Goal: Check status: Check status

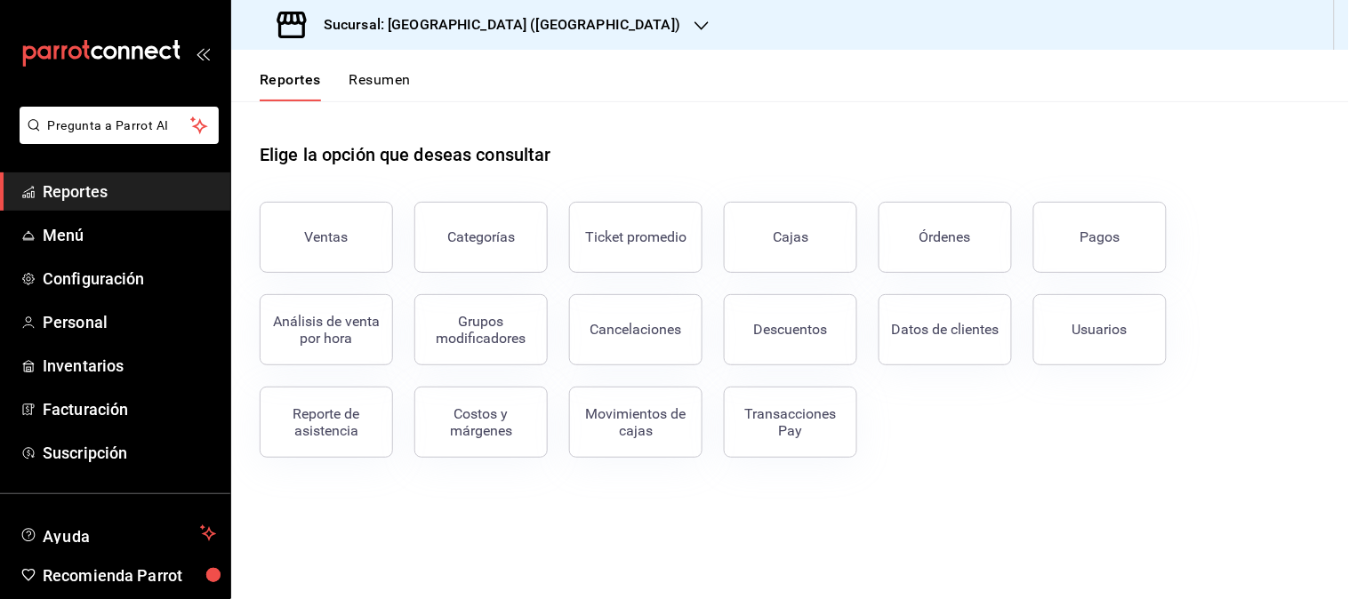
click at [694, 25] on icon "button" at bounding box center [701, 26] width 14 height 14
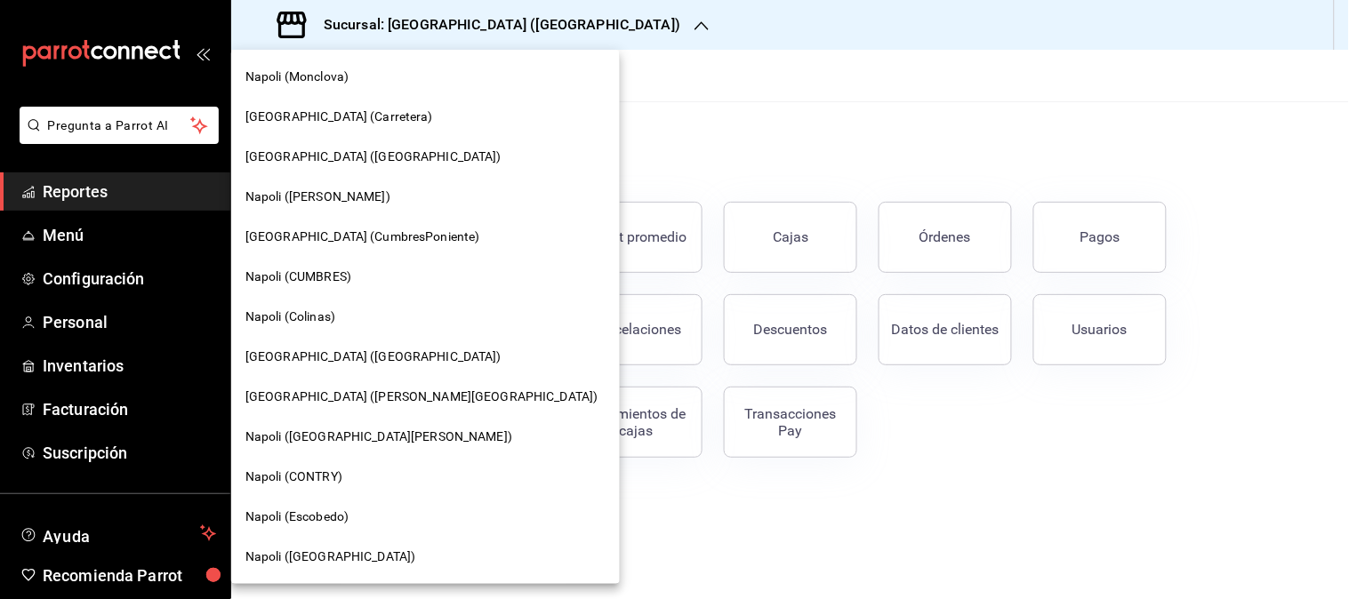
click at [344, 363] on span "[GEOGRAPHIC_DATA] ([GEOGRAPHIC_DATA])" at bounding box center [373, 357] width 256 height 19
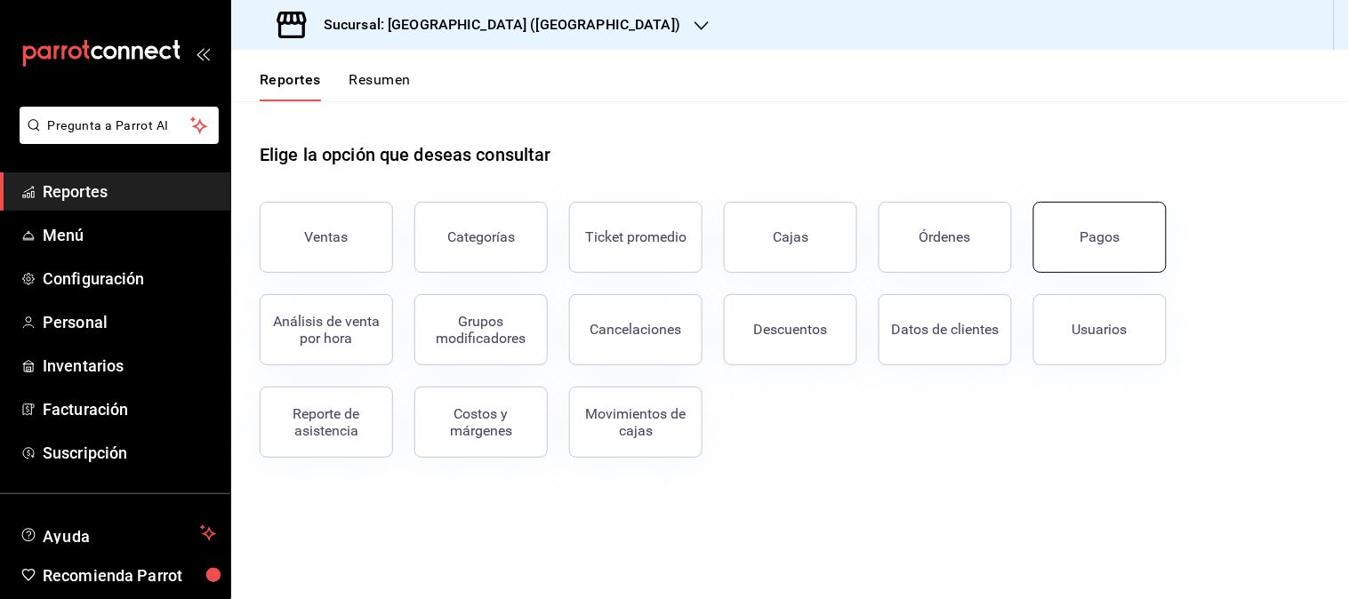
click at [1119, 256] on button "Pagos" at bounding box center [1099, 237] width 133 height 71
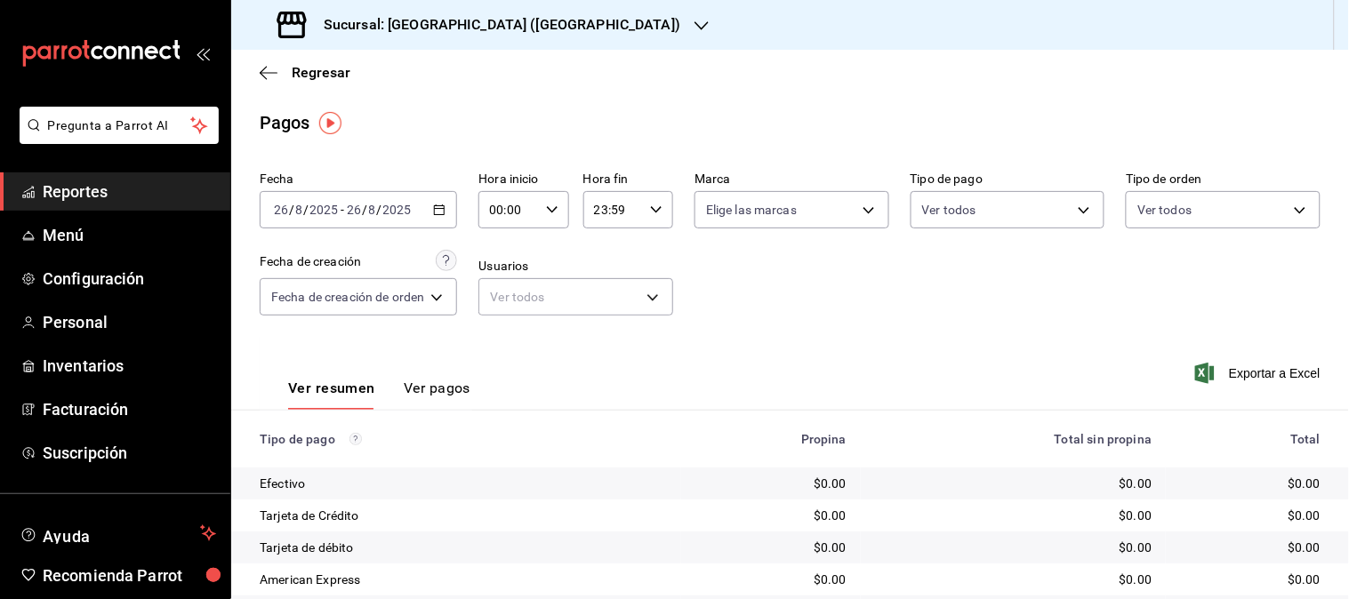
click at [439, 200] on div "[DATE] [DATE] - [DATE] [DATE]" at bounding box center [358, 209] width 197 height 37
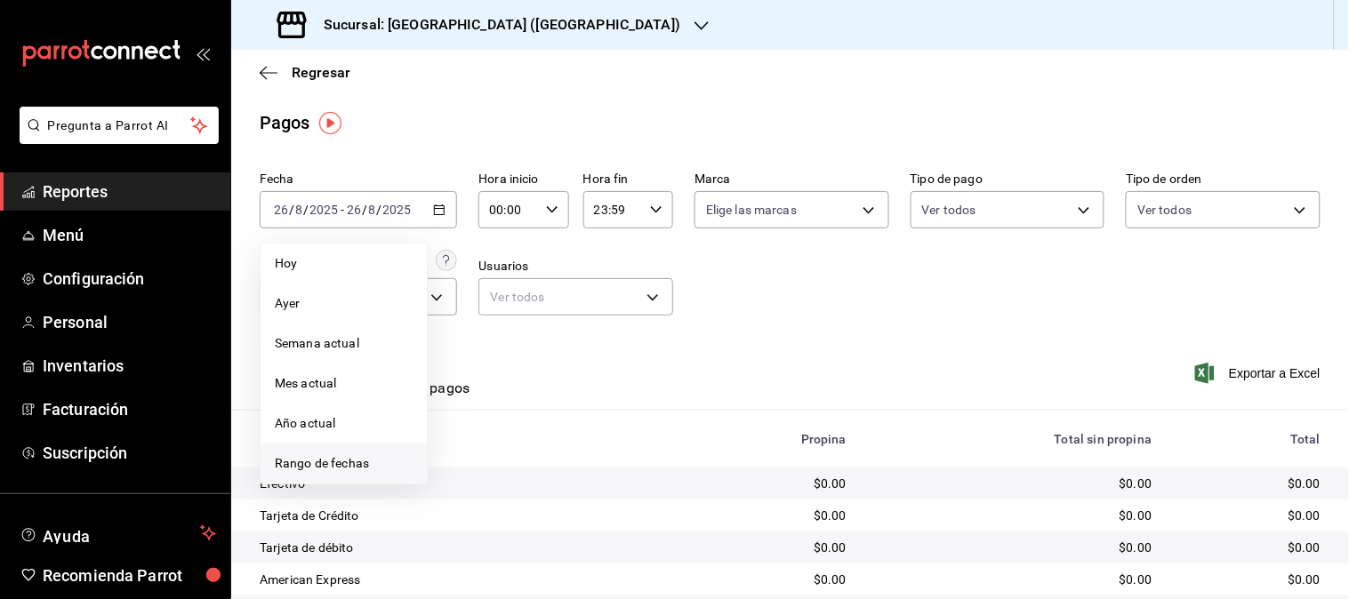
click at [304, 467] on span "Rango de fechas" at bounding box center [344, 463] width 138 height 19
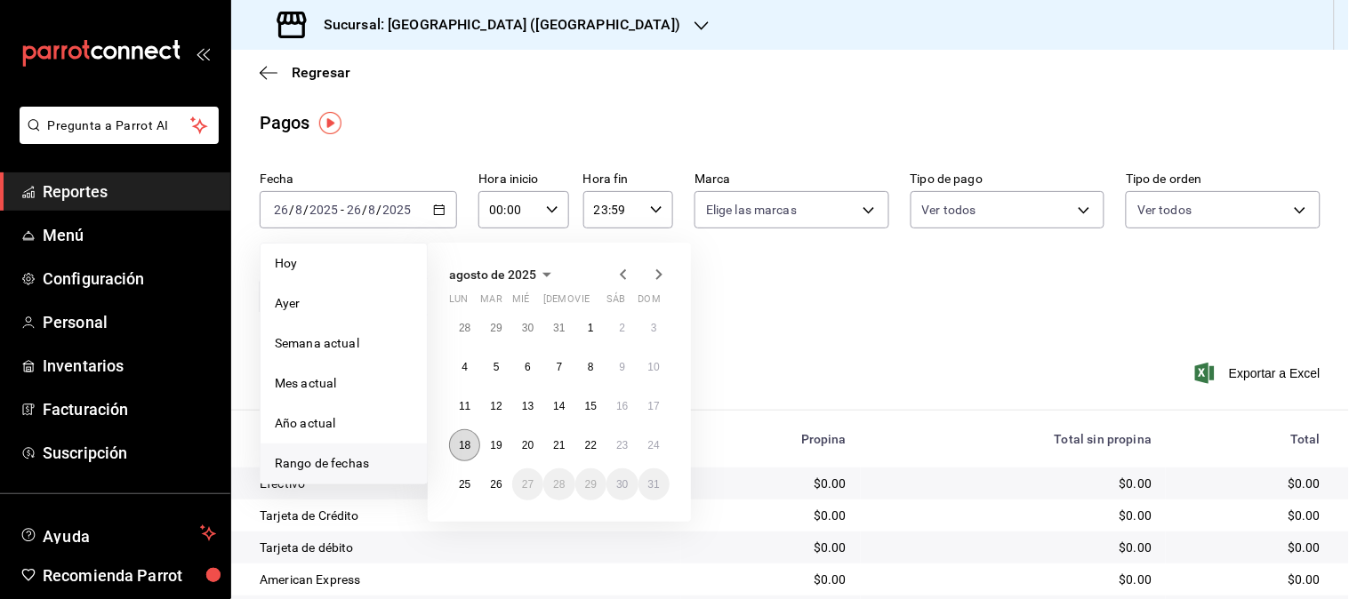
click at [469, 449] on abbr "18" at bounding box center [465, 445] width 12 height 12
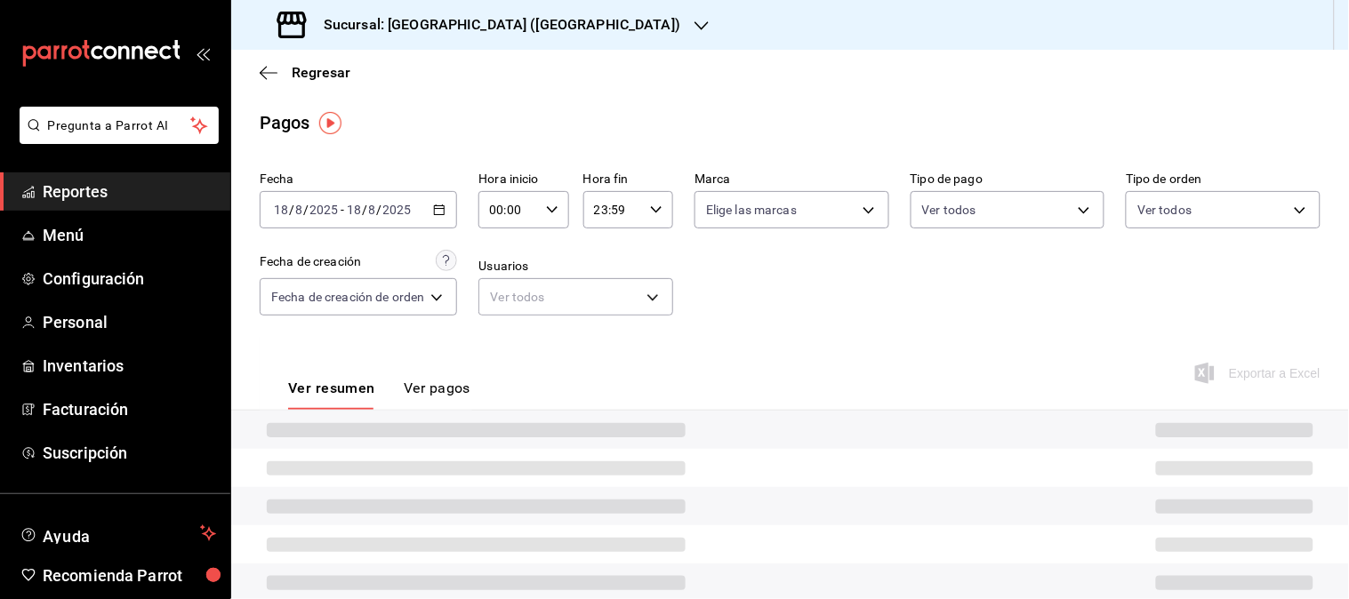
click at [469, 449] on div at bounding box center [790, 468] width 1118 height 38
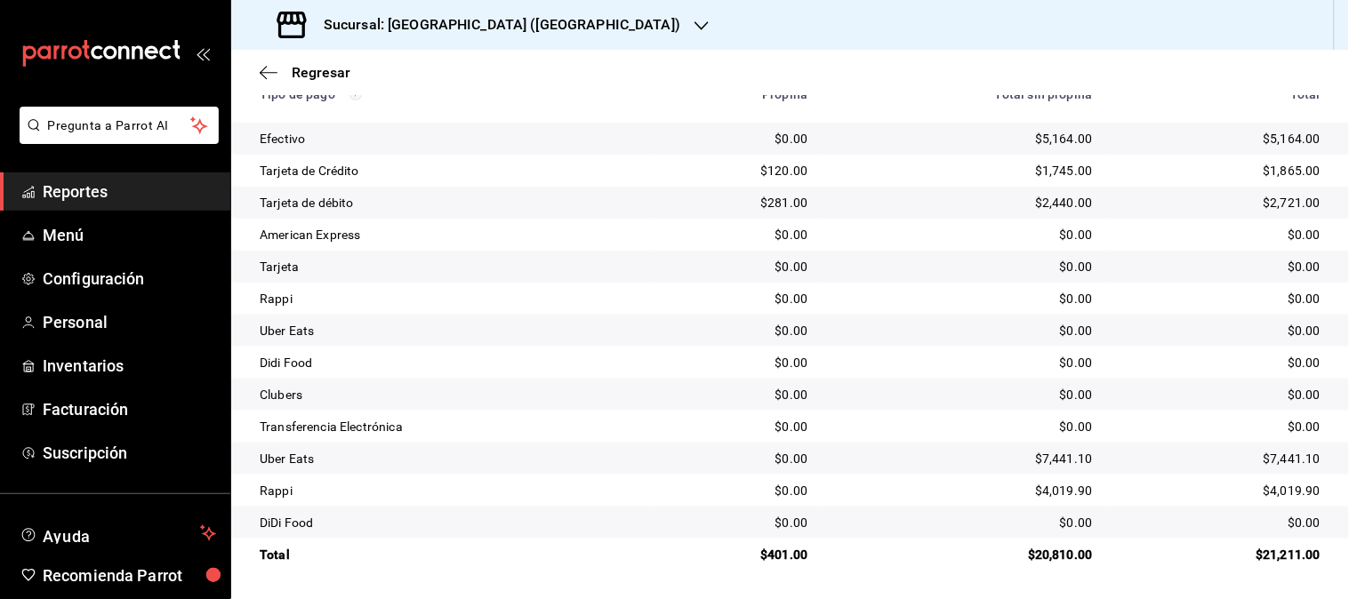
scroll to position [49, 0]
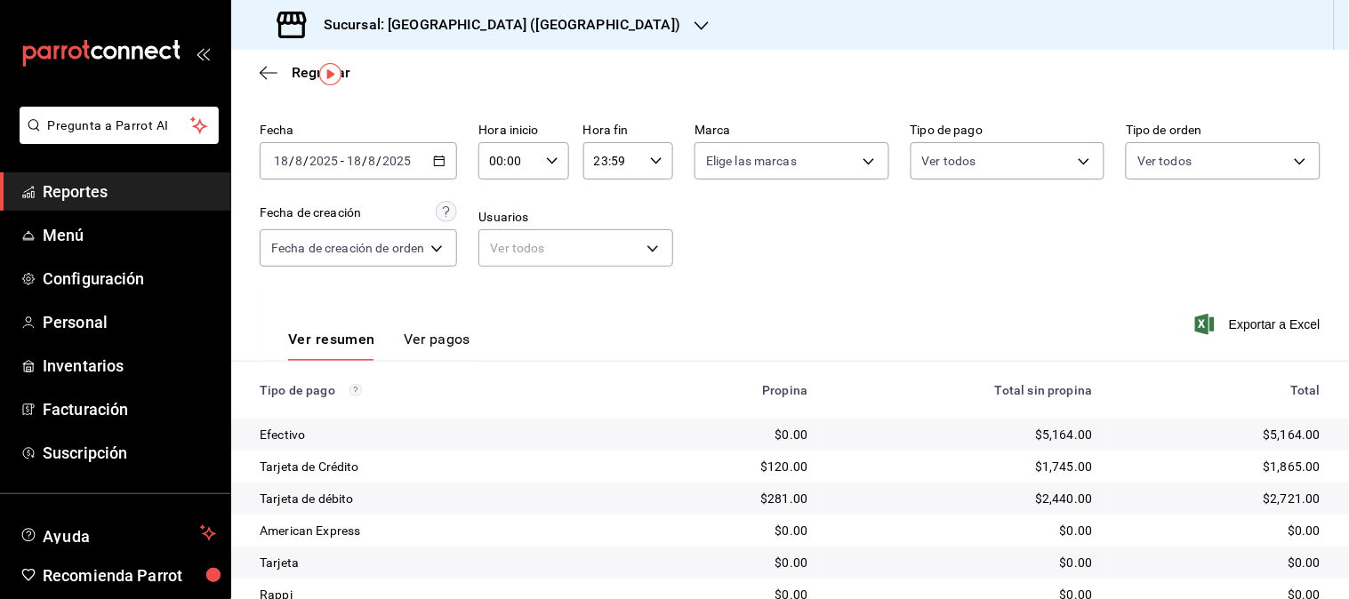
click at [441, 165] on icon "button" at bounding box center [439, 161] width 12 height 12
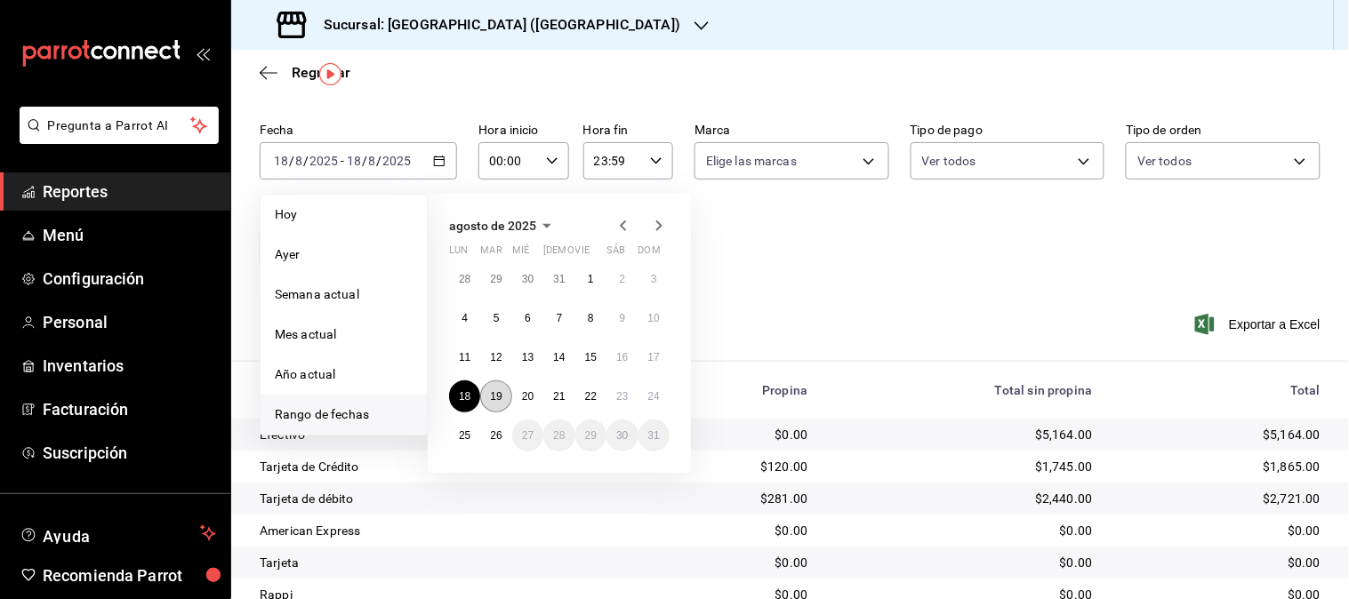
click at [492, 400] on abbr "19" at bounding box center [496, 396] width 12 height 12
click at [491, 400] on abbr "19" at bounding box center [496, 396] width 12 height 12
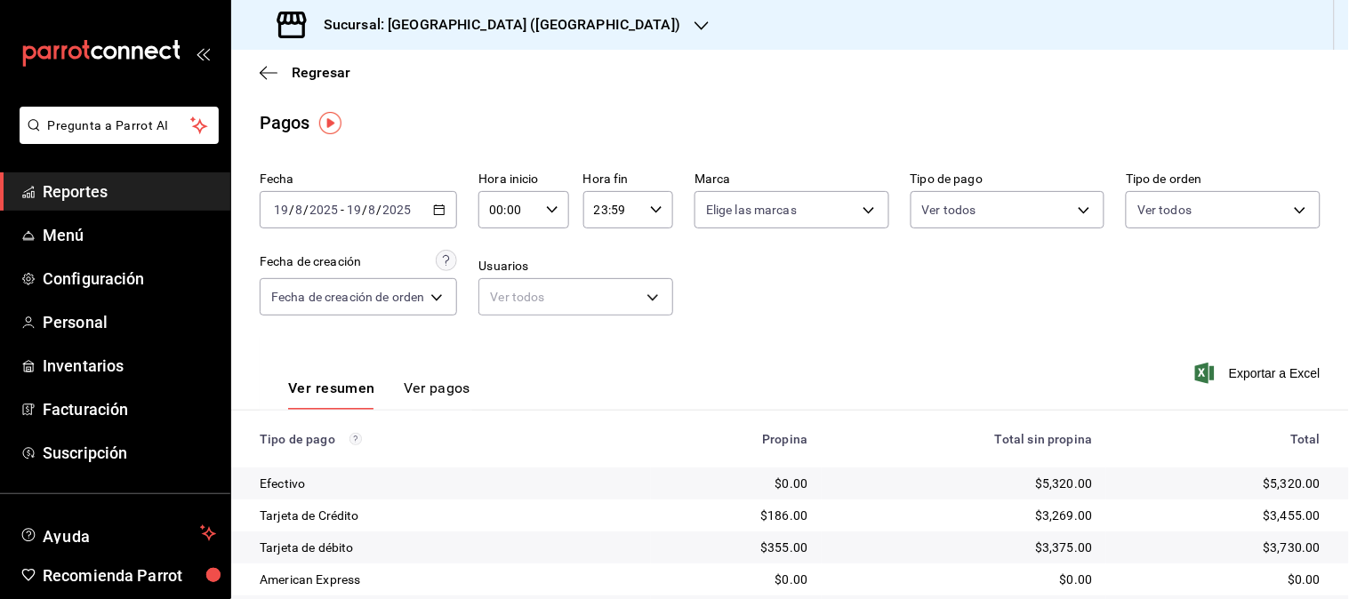
click at [441, 212] on icon "button" at bounding box center [439, 210] width 12 height 12
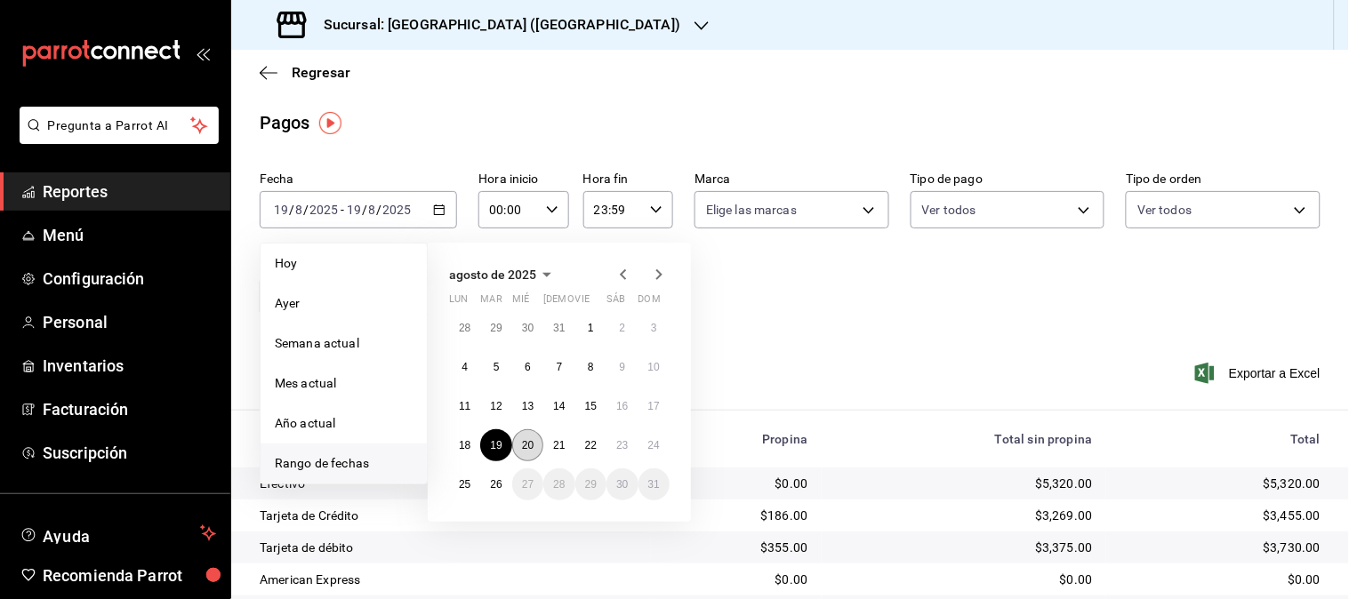
click at [519, 449] on button "20" at bounding box center [527, 445] width 31 height 32
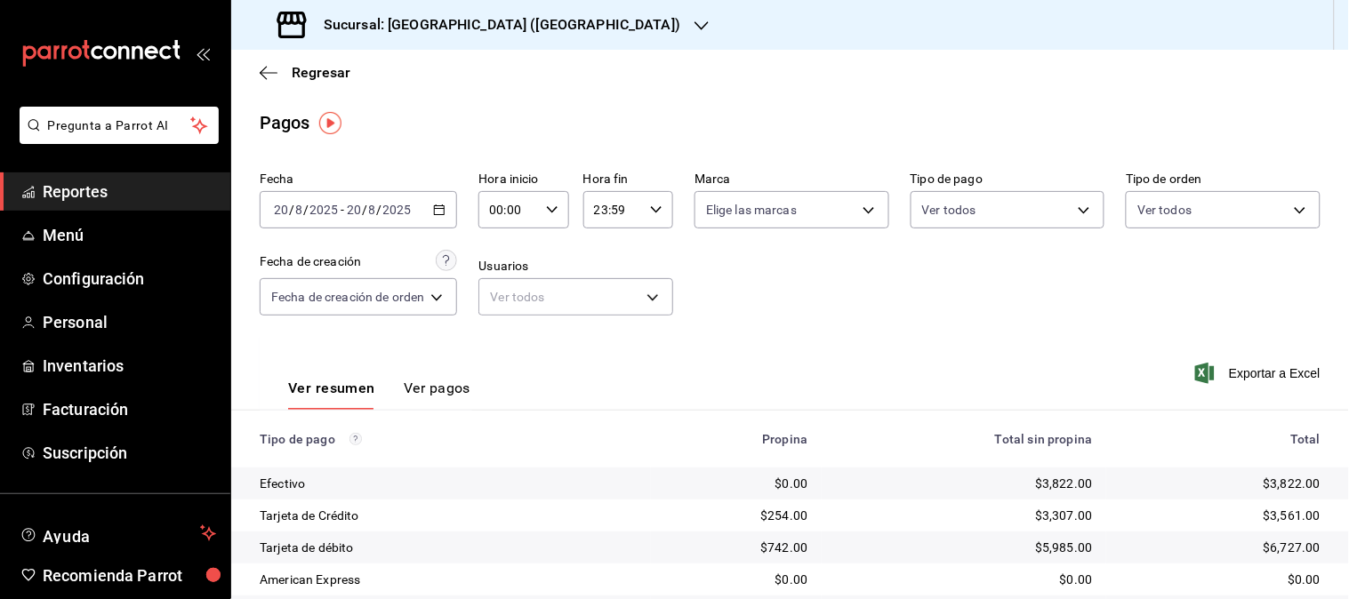
click at [434, 205] on icon "button" at bounding box center [439, 210] width 12 height 12
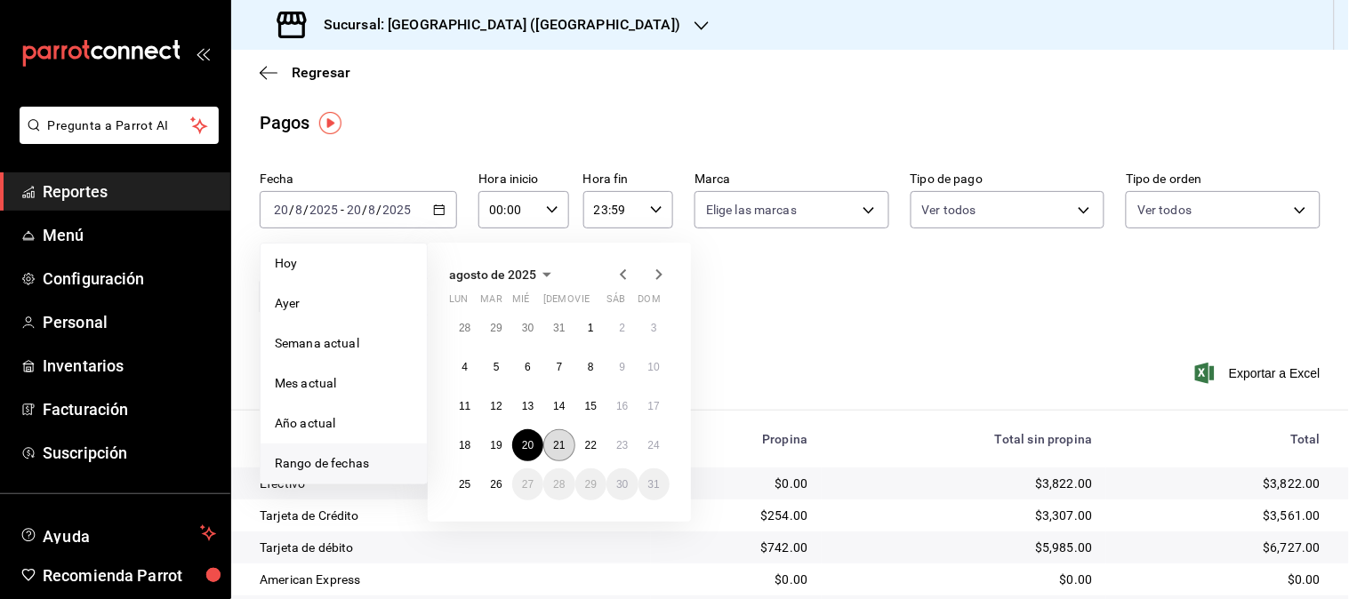
click at [555, 445] on abbr "21" at bounding box center [559, 445] width 12 height 12
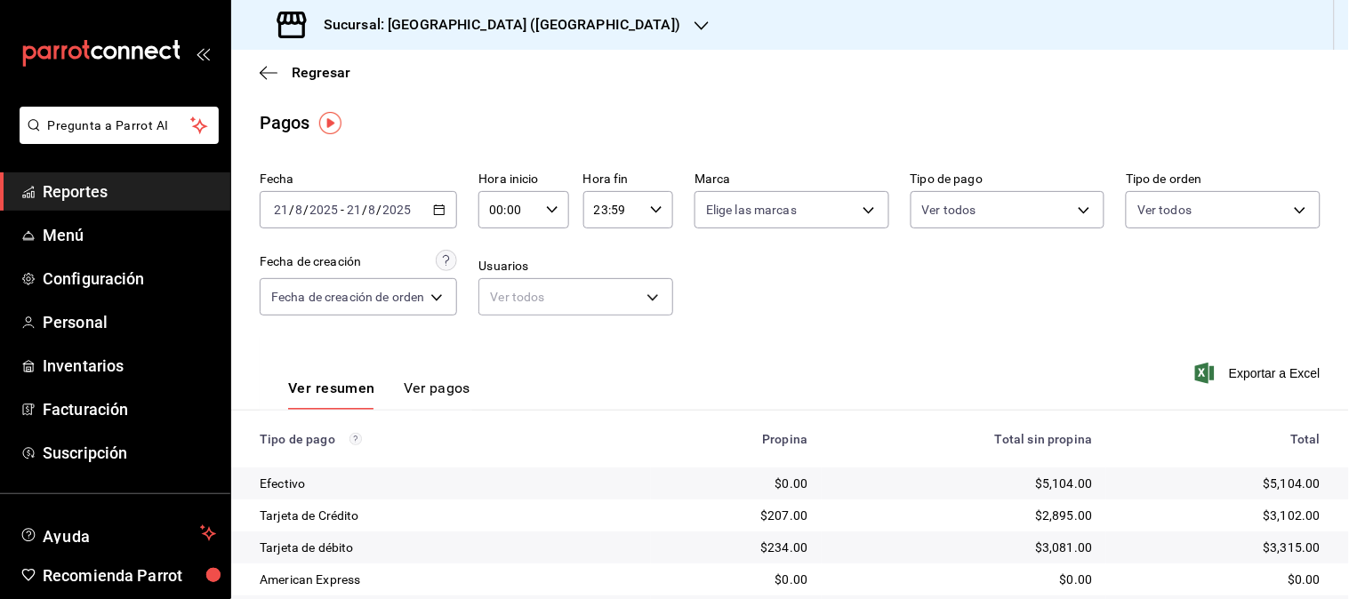
click at [438, 214] on icon "button" at bounding box center [439, 210] width 12 height 12
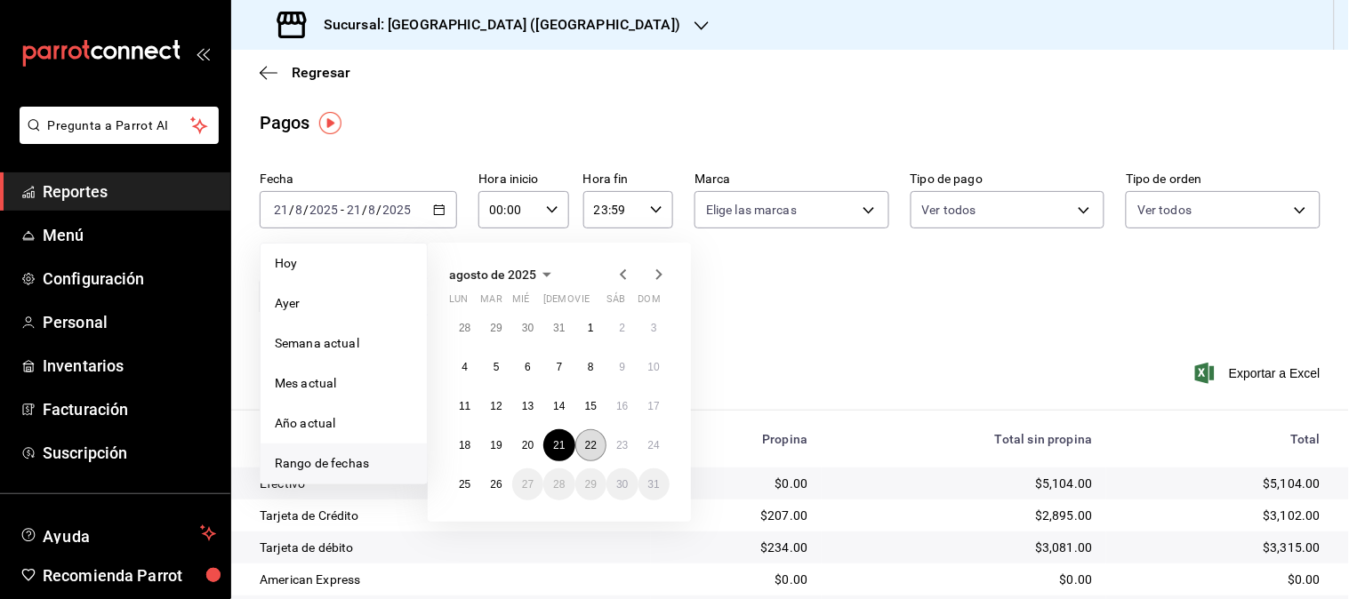
click at [589, 448] on abbr "22" at bounding box center [591, 445] width 12 height 12
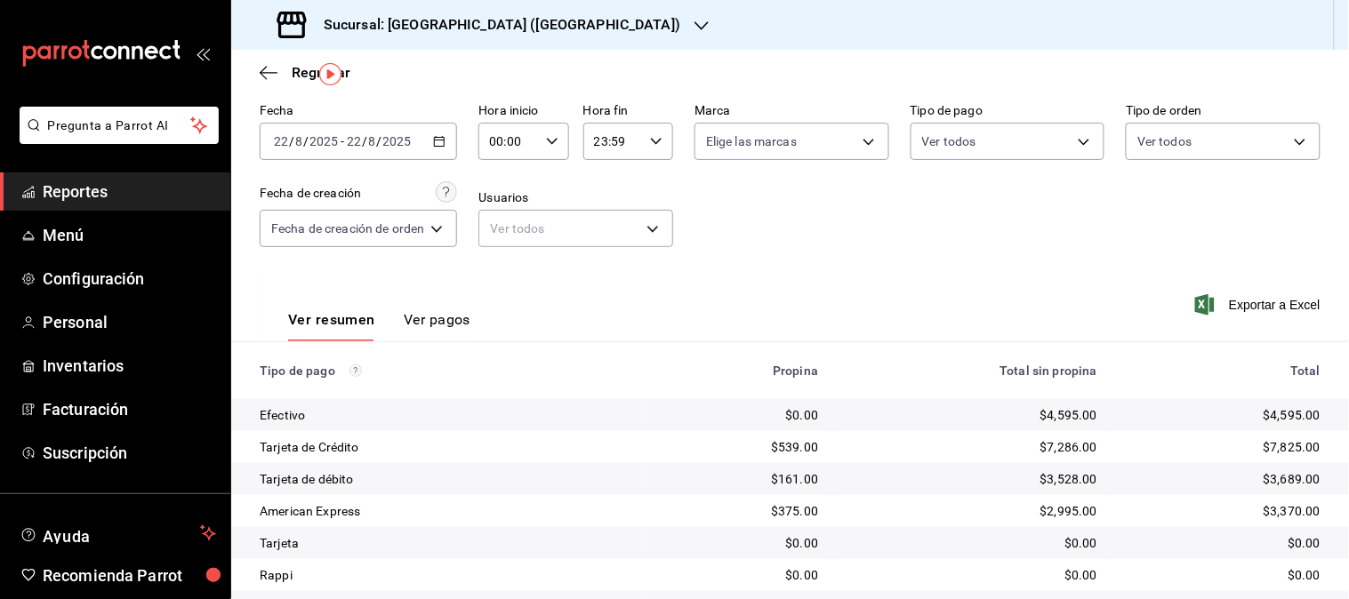
scroll to position [49, 0]
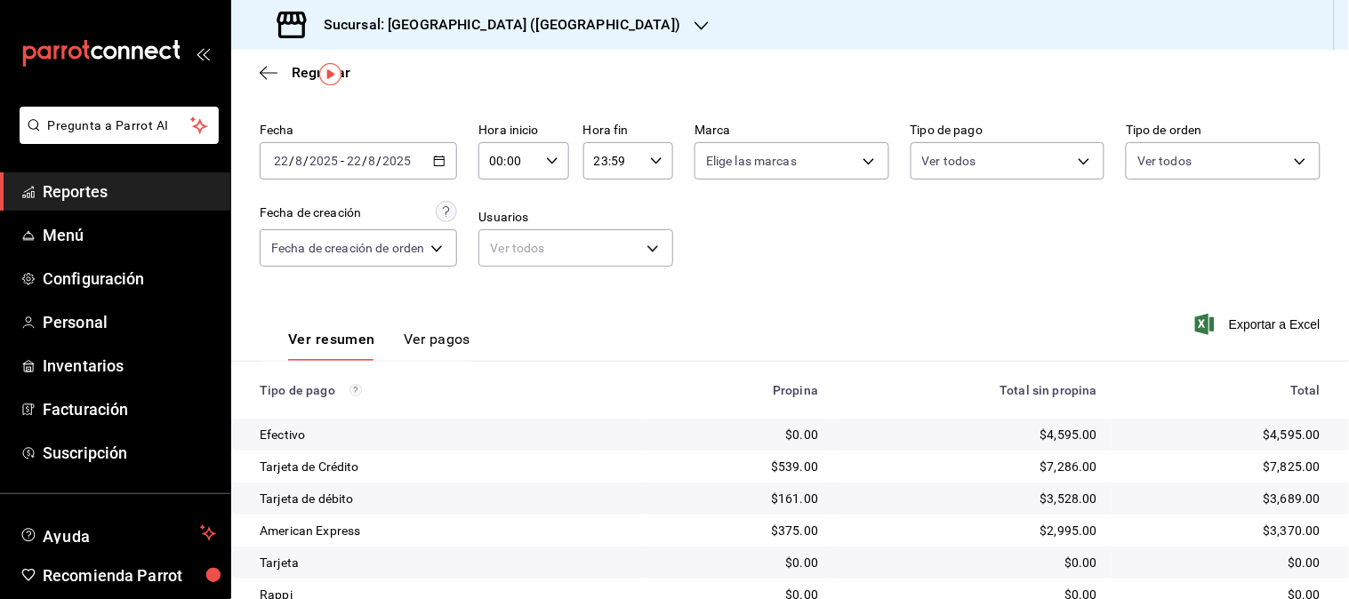
click at [438, 163] on icon "button" at bounding box center [439, 161] width 12 height 12
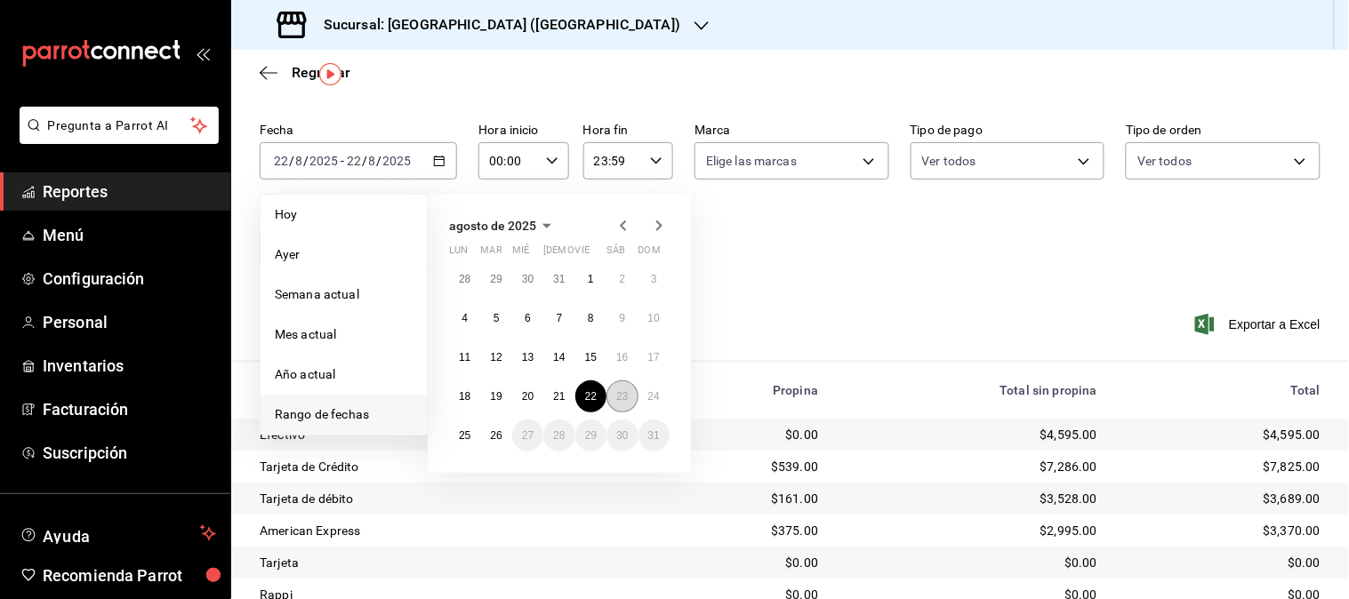
click at [623, 395] on abbr "23" at bounding box center [622, 396] width 12 height 12
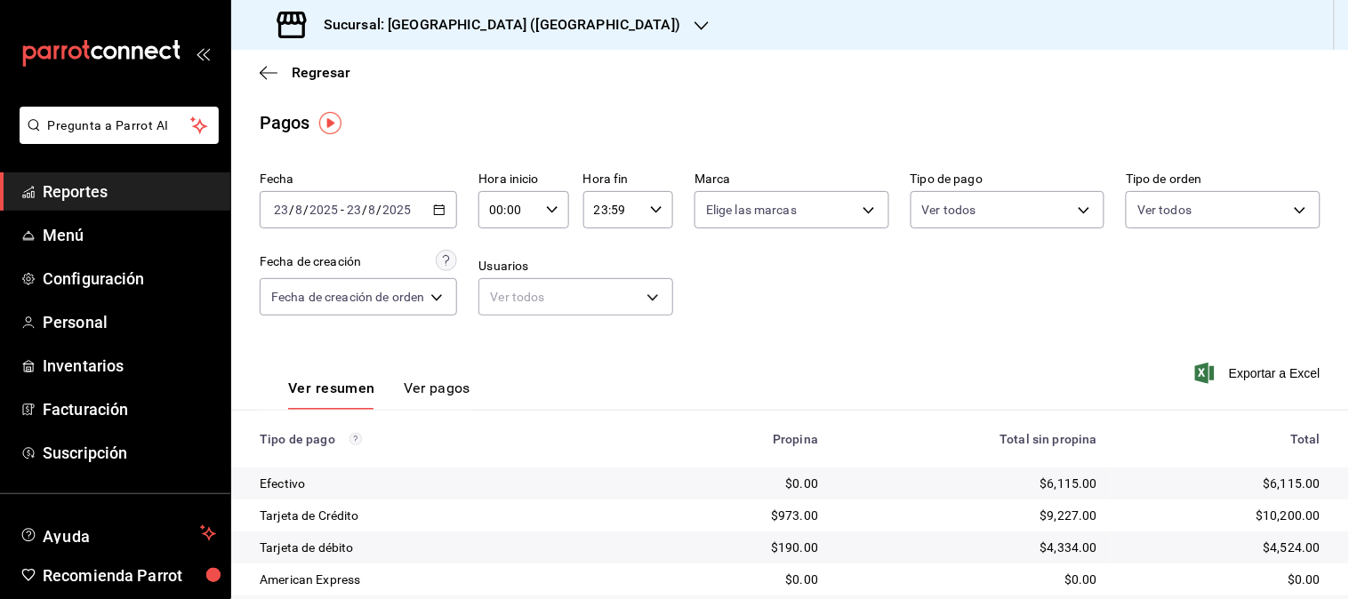
click at [438, 212] on icon "button" at bounding box center [439, 210] width 12 height 12
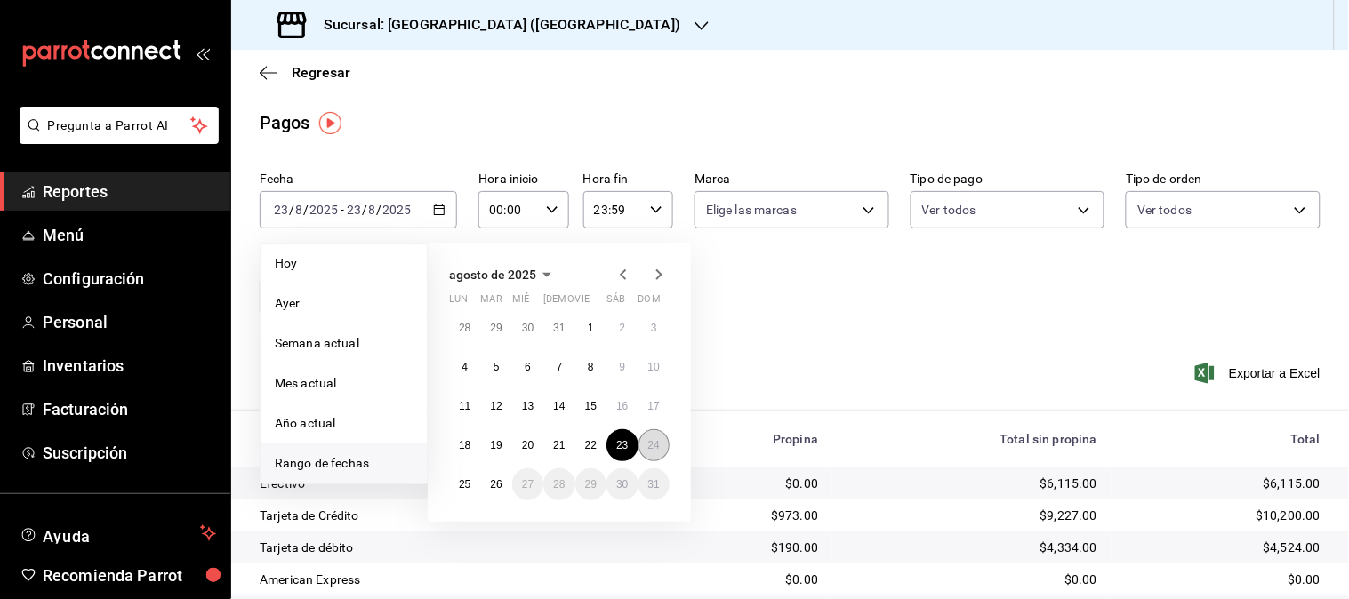
click at [652, 439] on abbr "24" at bounding box center [654, 445] width 12 height 12
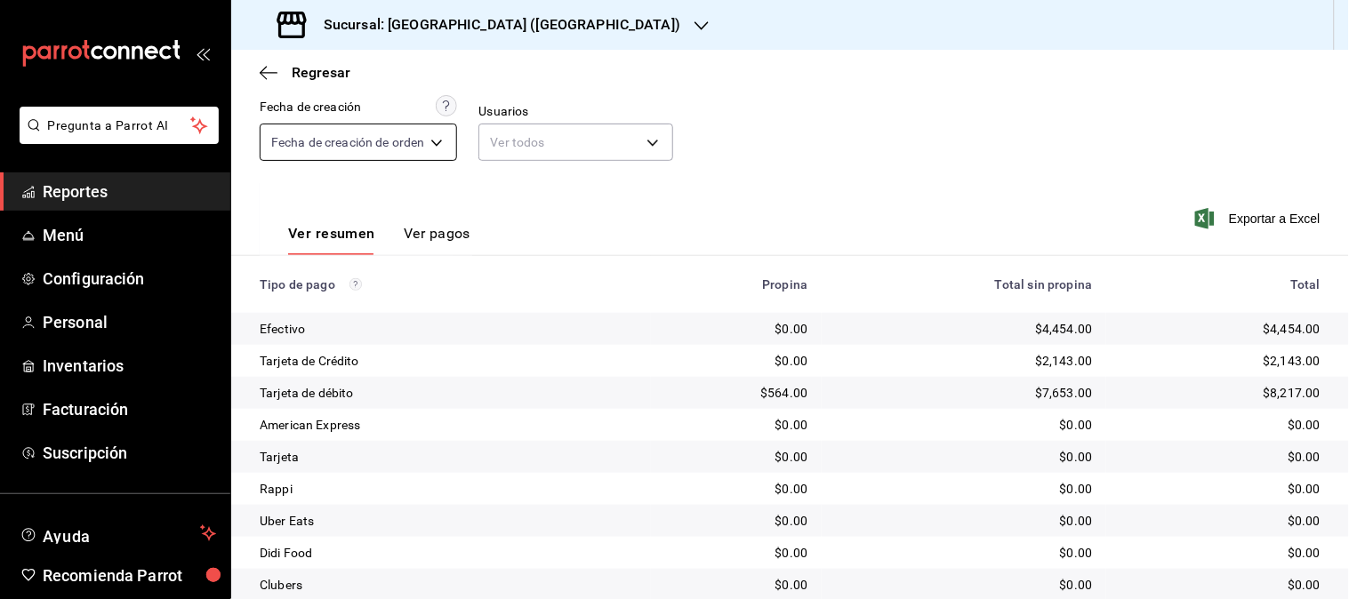
scroll to position [148, 0]
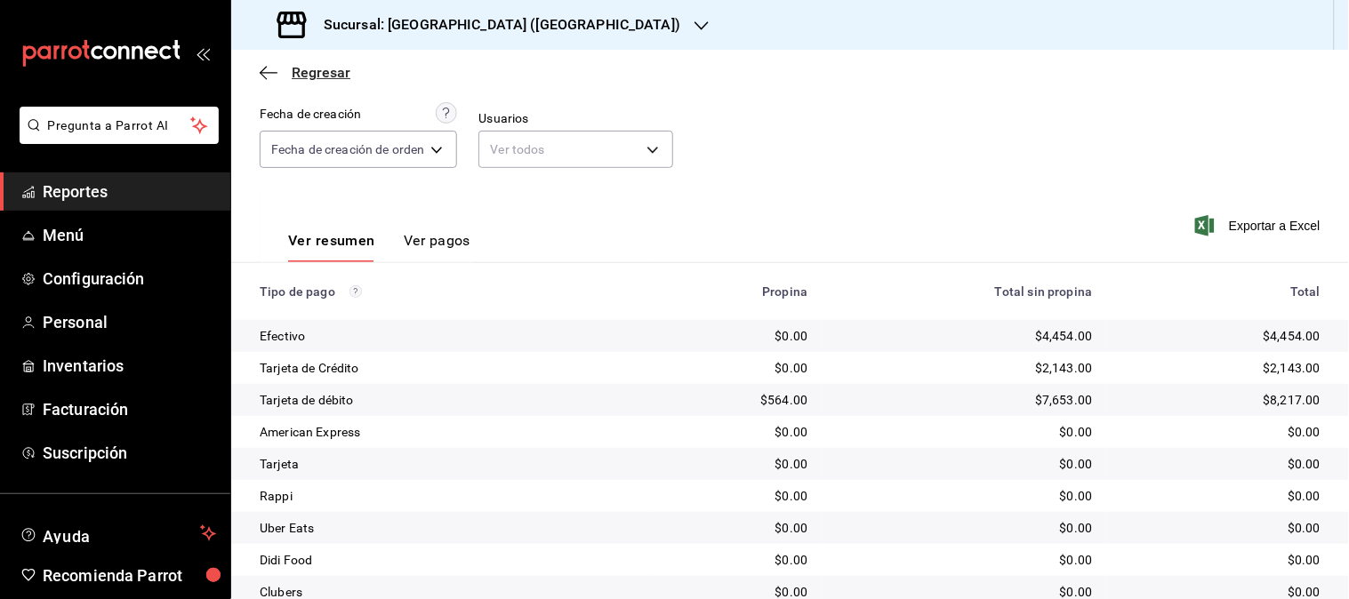
click at [325, 72] on span "Regresar" at bounding box center [321, 72] width 59 height 17
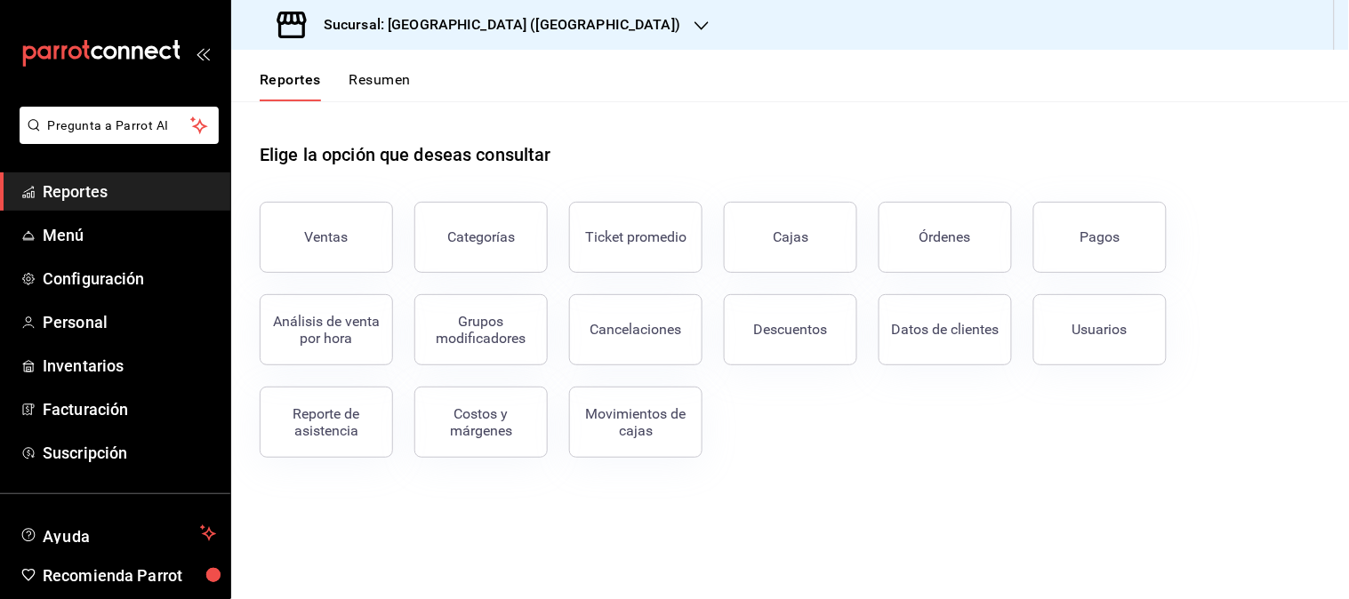
click at [534, 25] on div "Sucursal: [GEOGRAPHIC_DATA] ([GEOGRAPHIC_DATA])" at bounding box center [480, 25] width 470 height 50
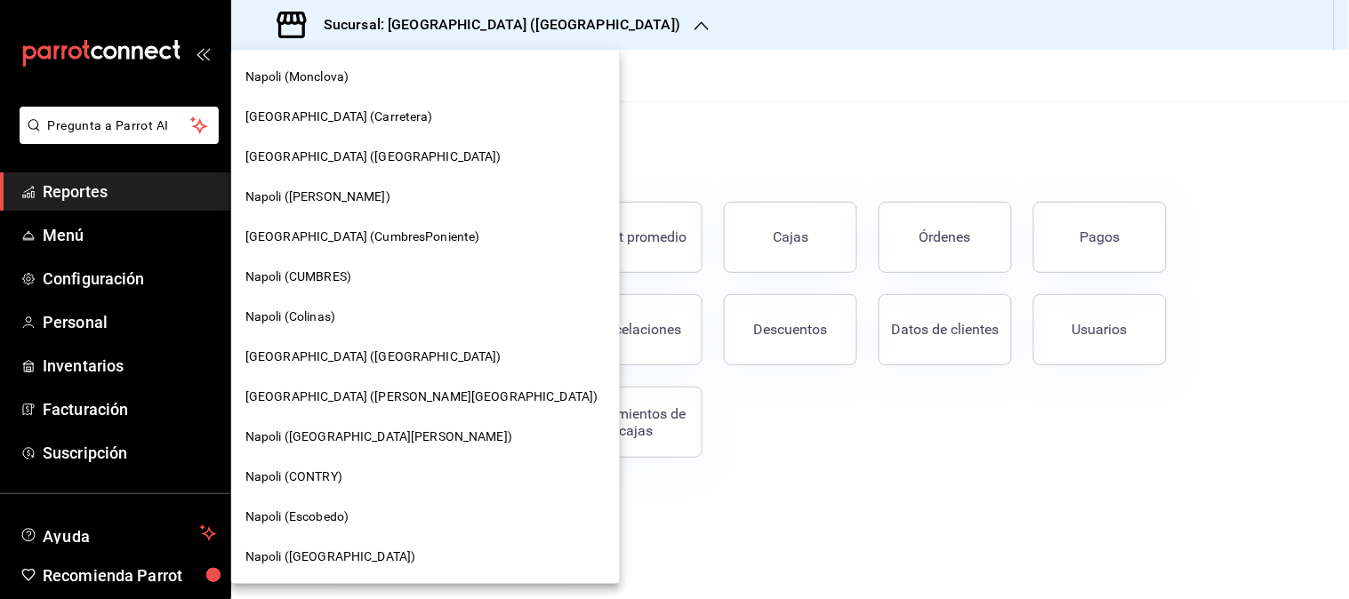
click at [293, 308] on span "Napoli (Colinas)" at bounding box center [290, 317] width 90 height 19
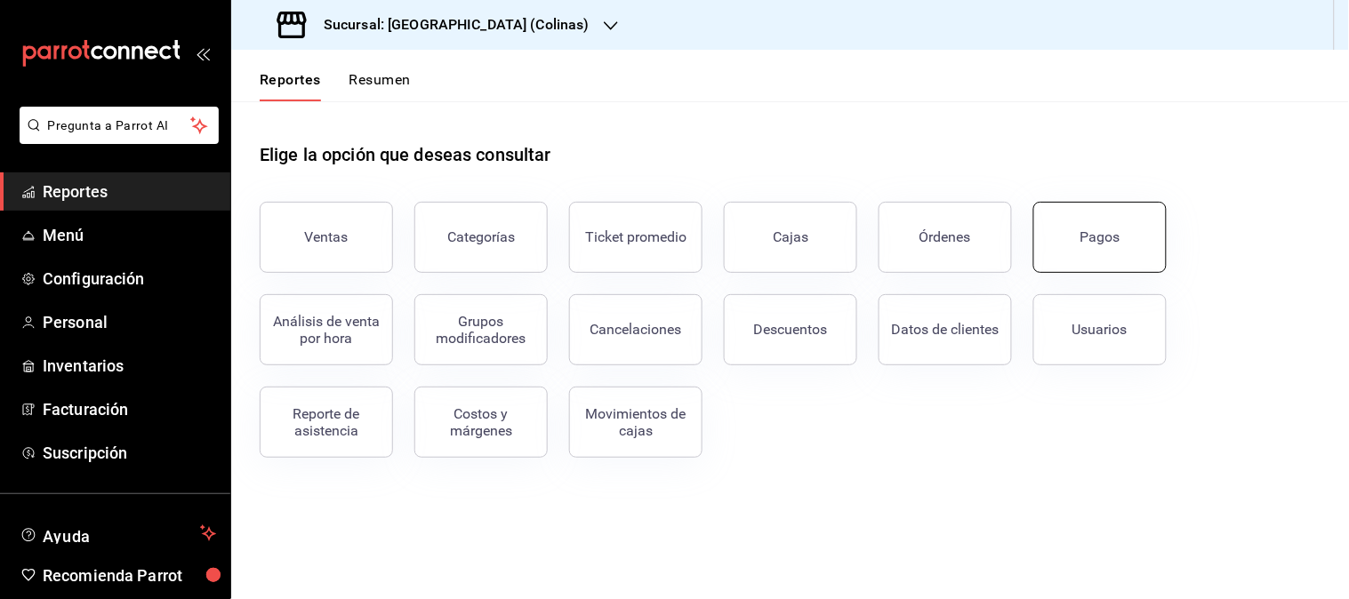
click at [1107, 242] on div "Pagos" at bounding box center [1100, 237] width 40 height 17
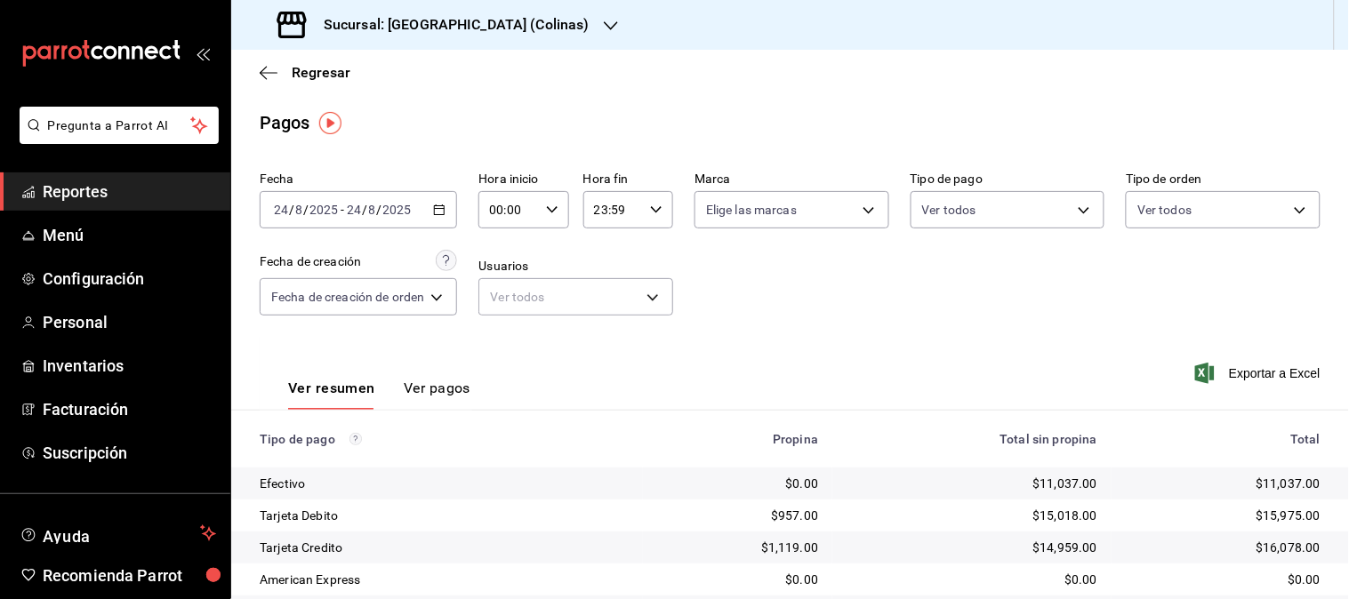
click at [441, 211] on icon "button" at bounding box center [439, 210] width 12 height 12
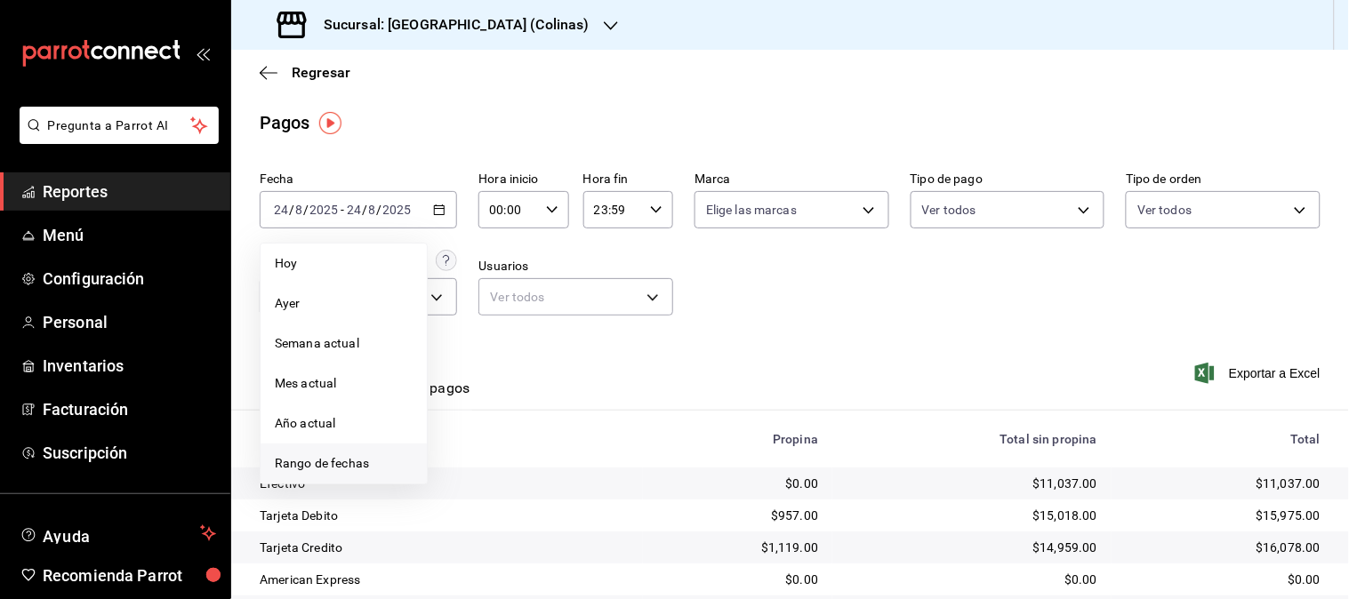
click at [354, 459] on span "Rango de fechas" at bounding box center [344, 463] width 138 height 19
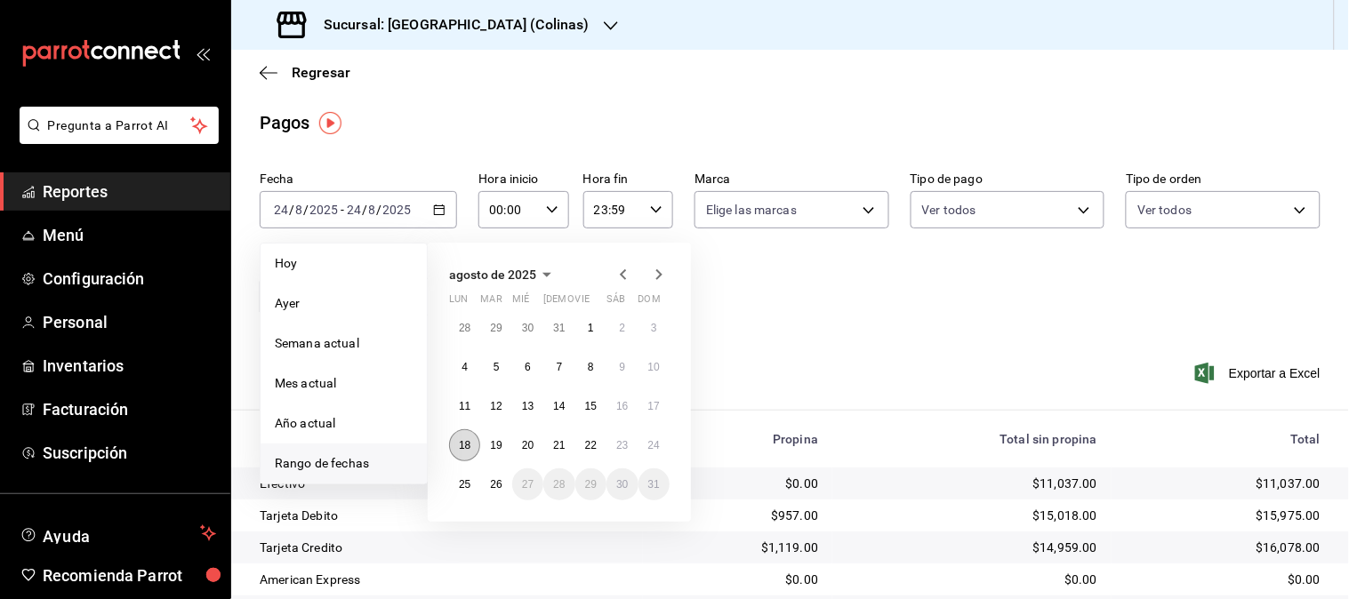
click at [468, 440] on abbr "18" at bounding box center [465, 445] width 12 height 12
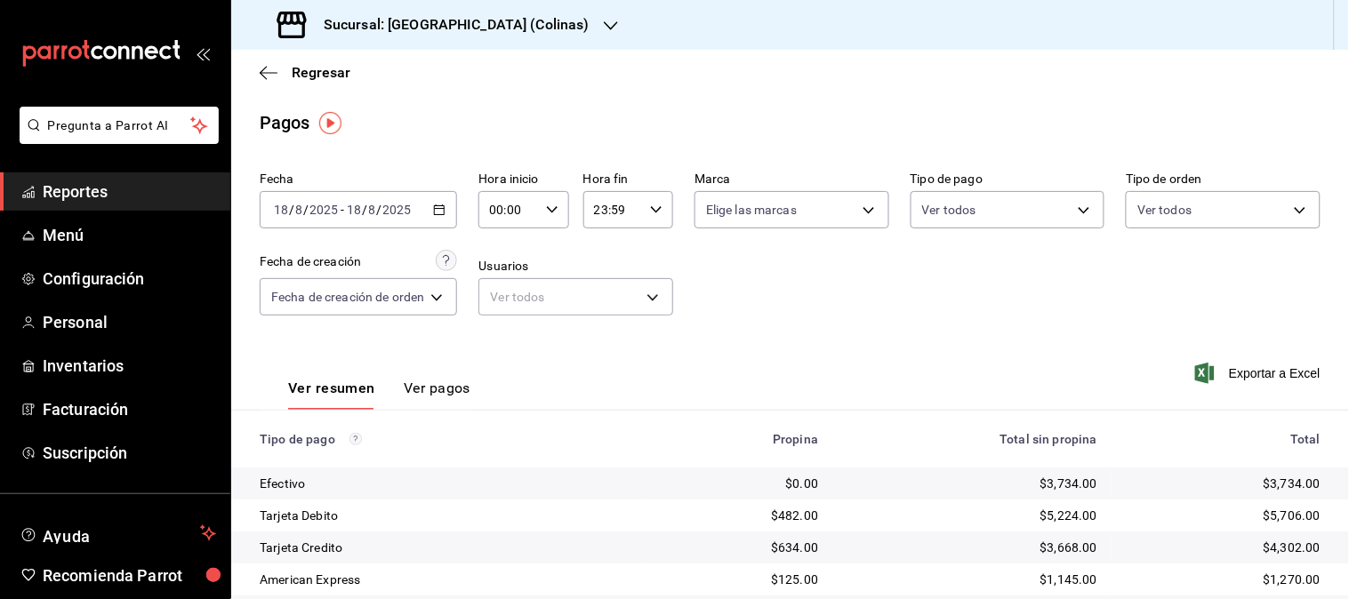
click at [434, 206] on icon "button" at bounding box center [439, 210] width 12 height 12
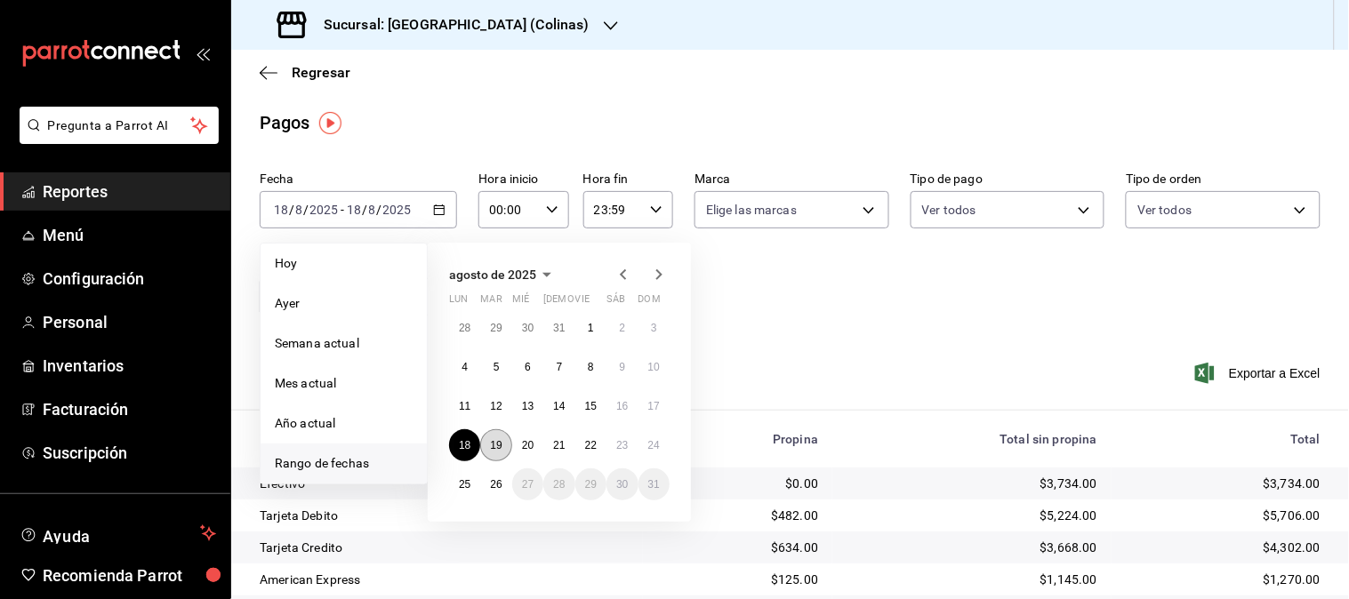
click at [504, 440] on button "19" at bounding box center [495, 445] width 31 height 32
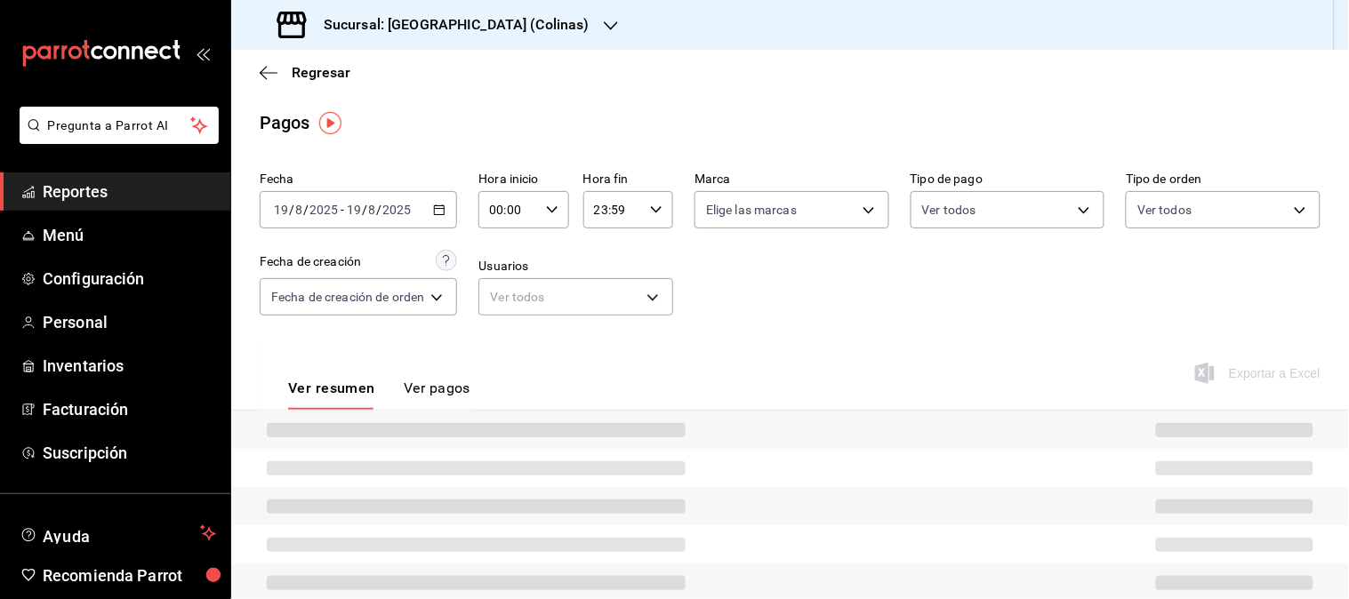
click at [504, 440] on div at bounding box center [790, 430] width 1118 height 38
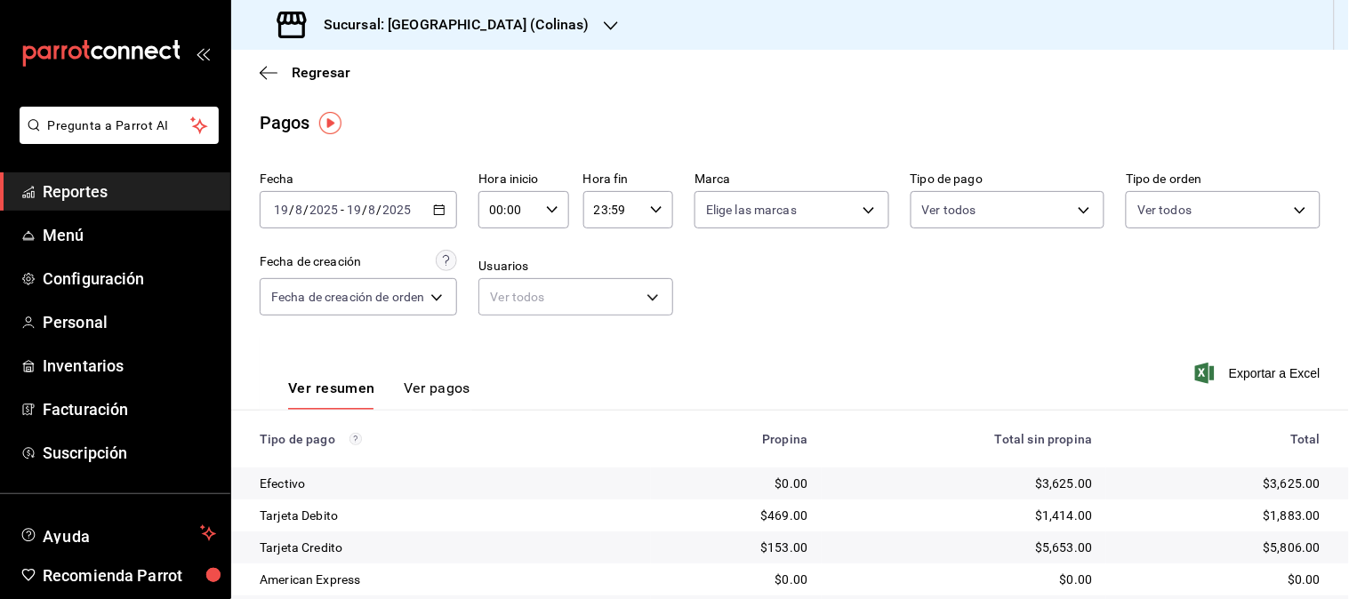
click at [438, 209] on \(Stroke\) "button" at bounding box center [440, 208] width 10 height 1
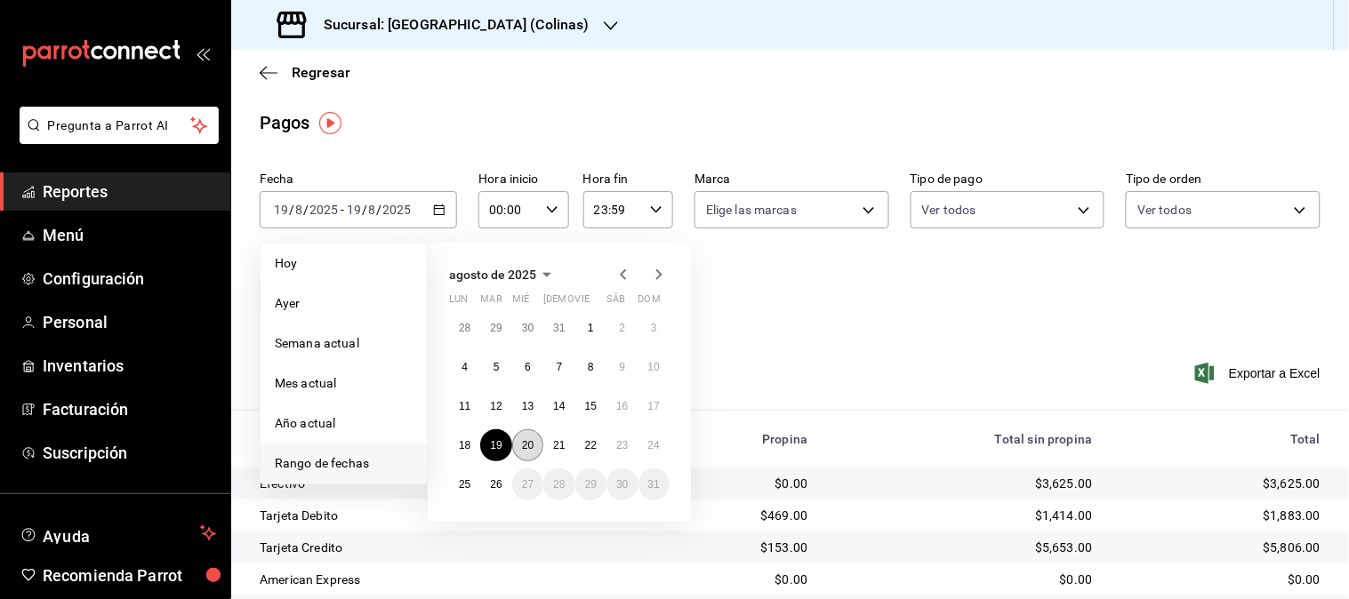
click at [520, 449] on button "20" at bounding box center [527, 445] width 31 height 32
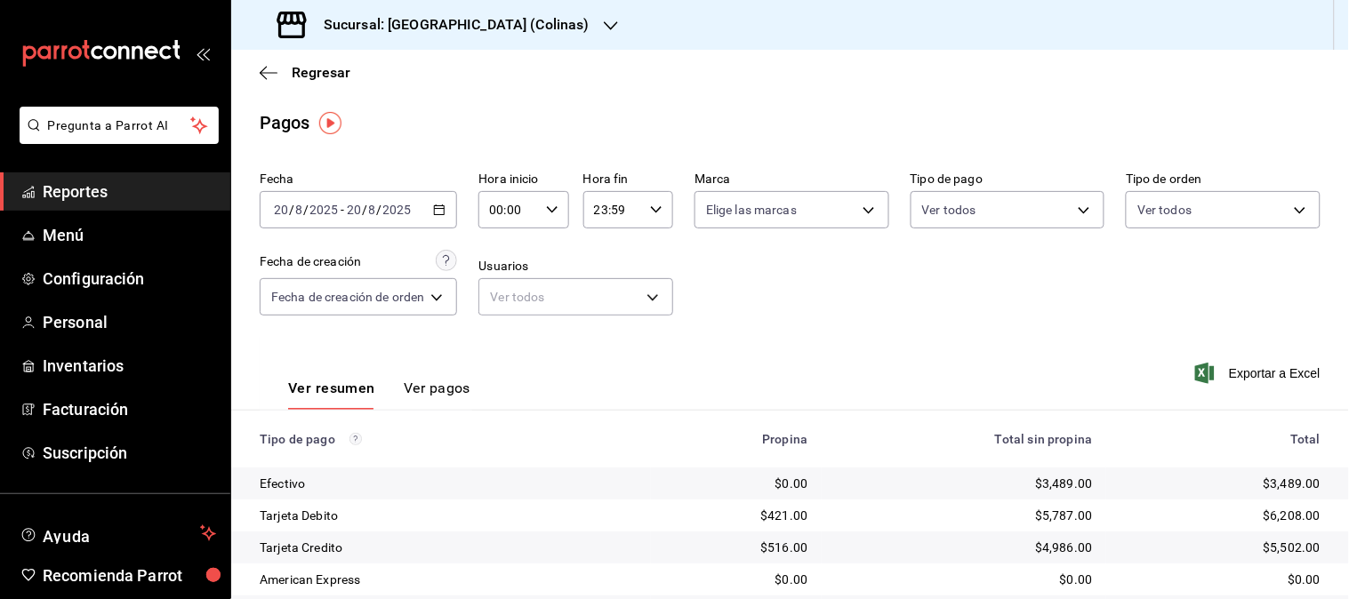
click at [443, 211] on icon "button" at bounding box center [439, 210] width 12 height 12
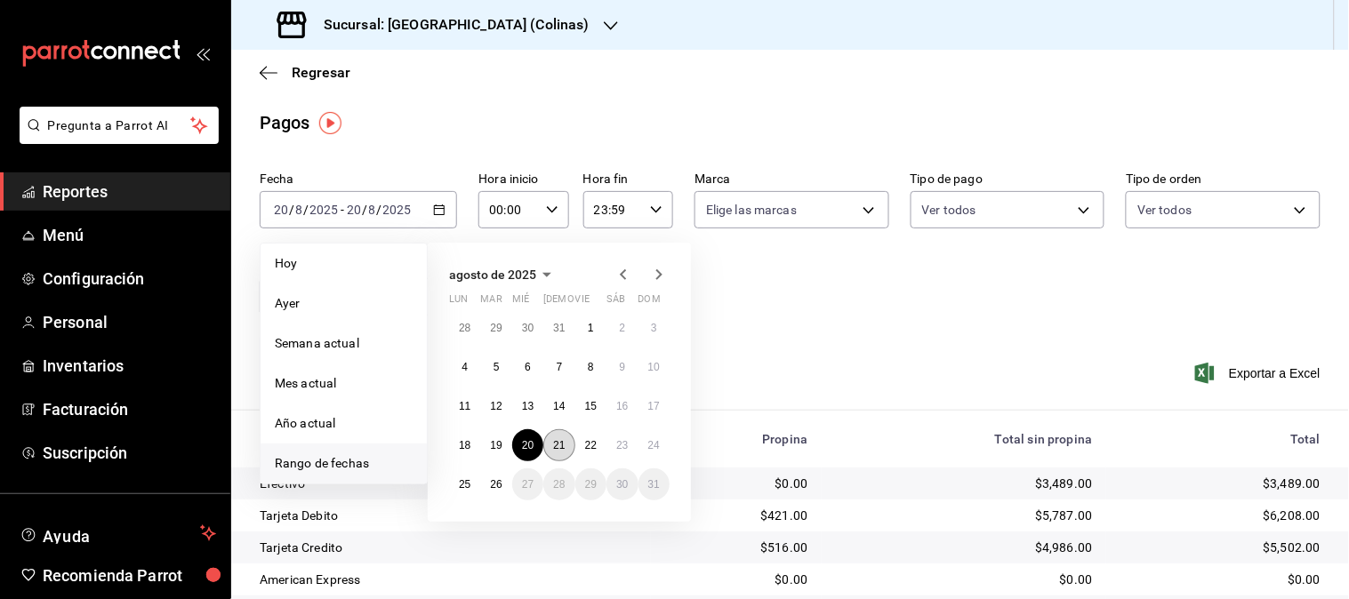
click at [563, 446] on abbr "21" at bounding box center [559, 445] width 12 height 12
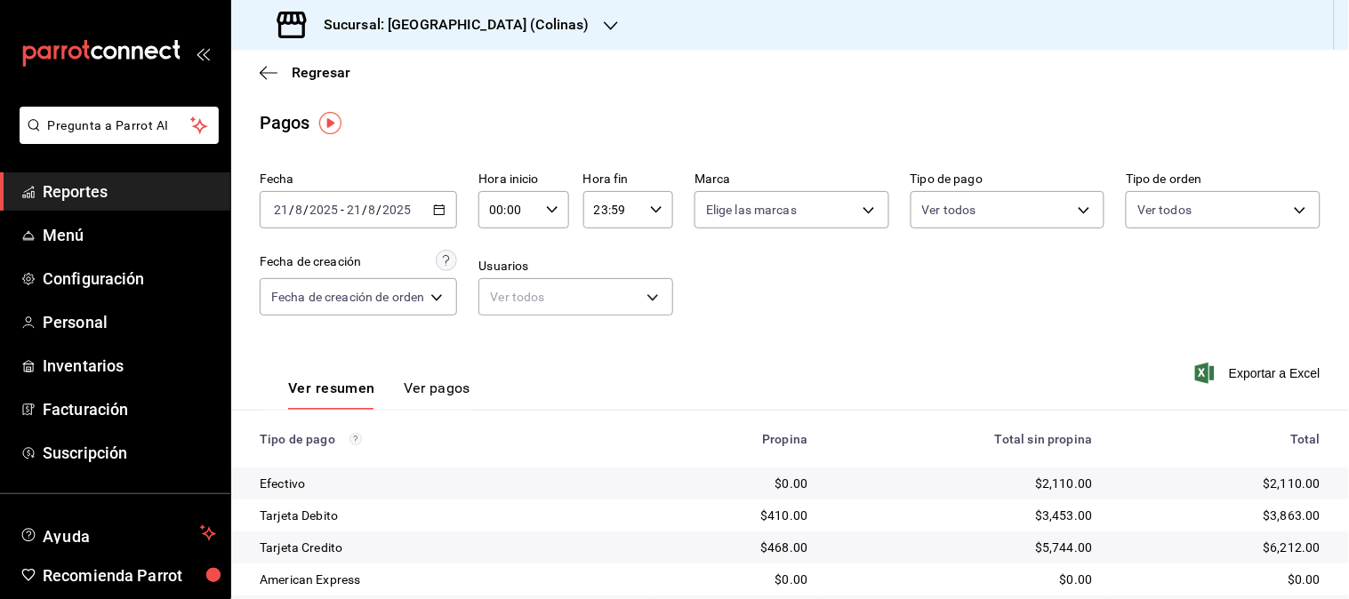
click at [445, 211] on icon "button" at bounding box center [439, 210] width 12 height 12
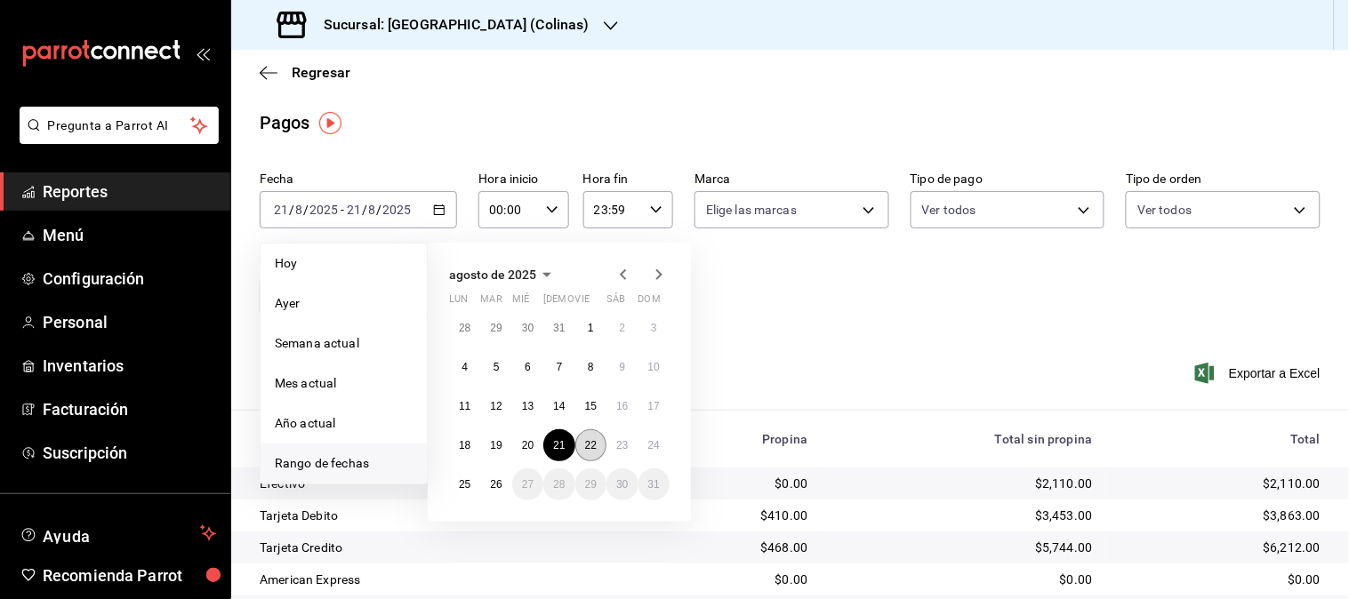
click at [590, 447] on abbr "22" at bounding box center [591, 445] width 12 height 12
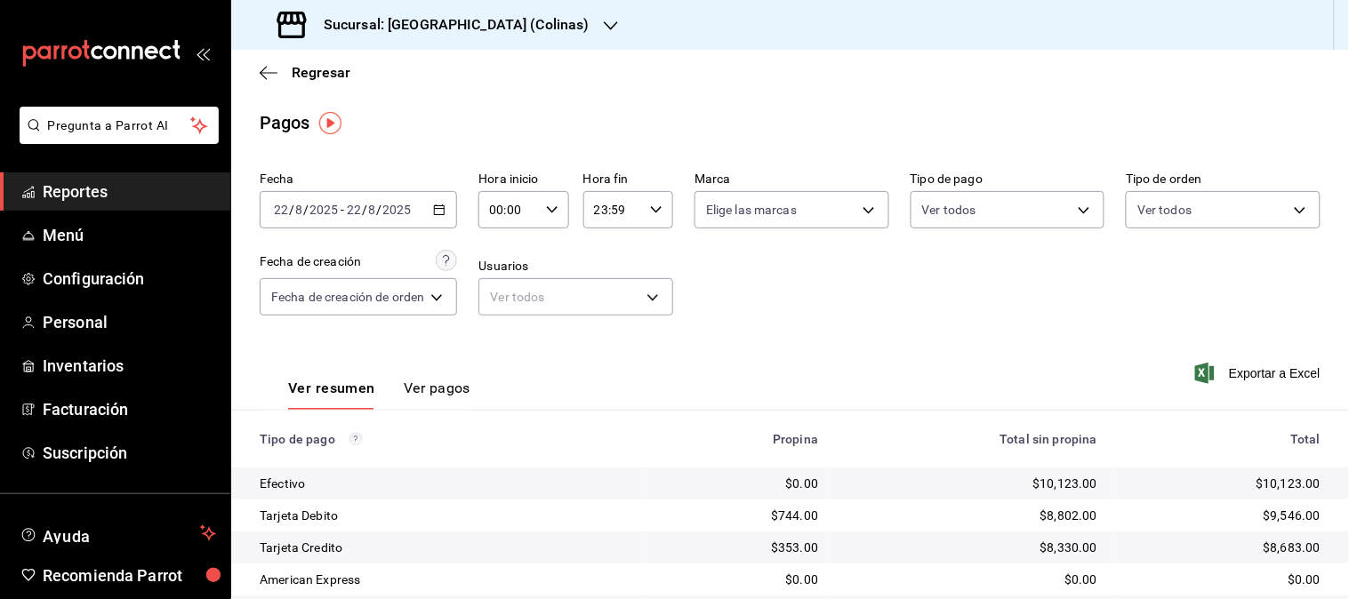
click at [437, 200] on div "[DATE] [DATE] - [DATE] [DATE]" at bounding box center [358, 209] width 197 height 37
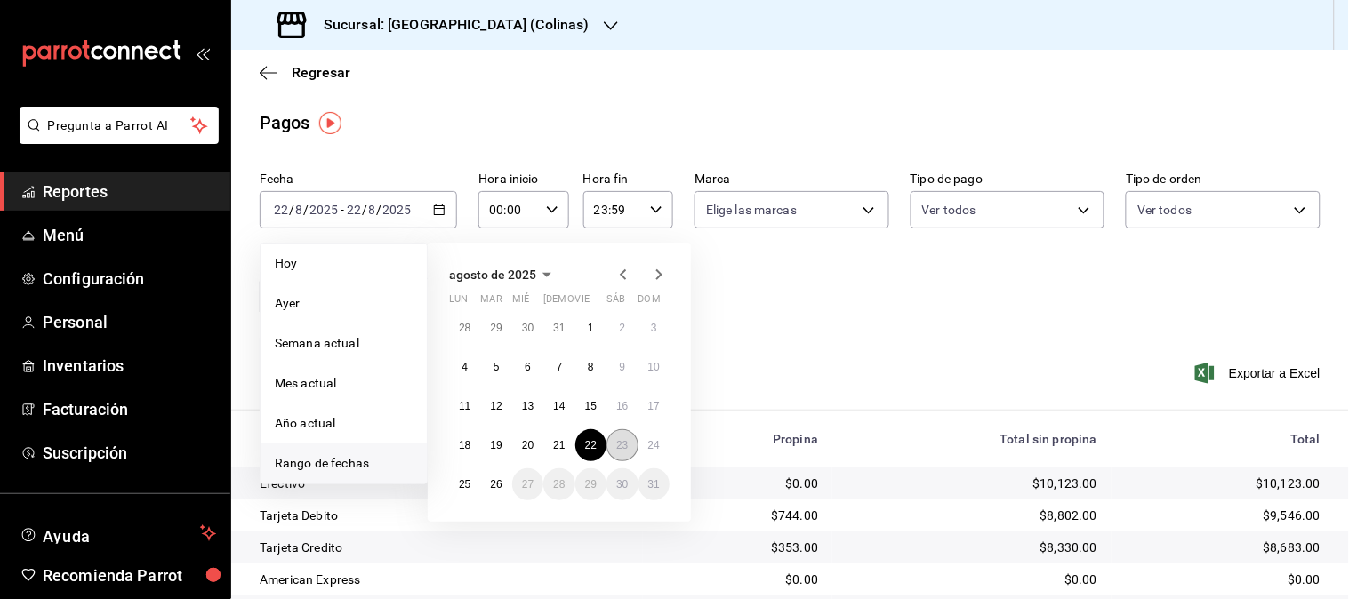
click at [626, 443] on abbr "23" at bounding box center [622, 445] width 12 height 12
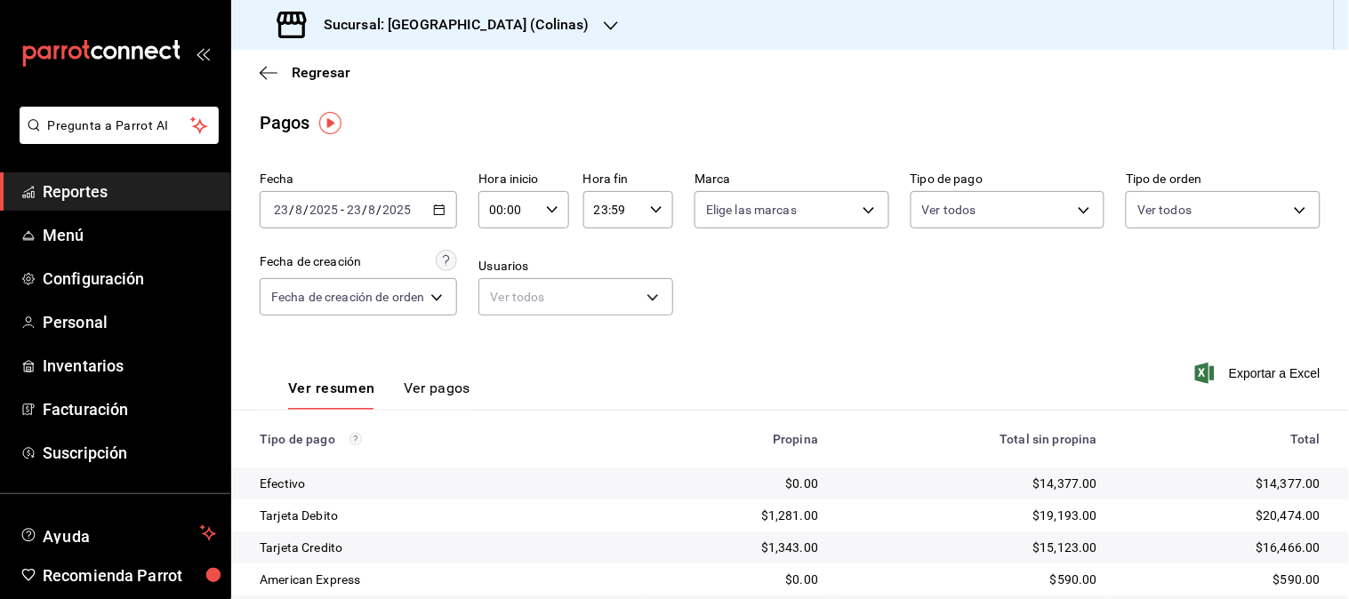
click at [440, 209] on \(Stroke\) "button" at bounding box center [440, 208] width 10 height 1
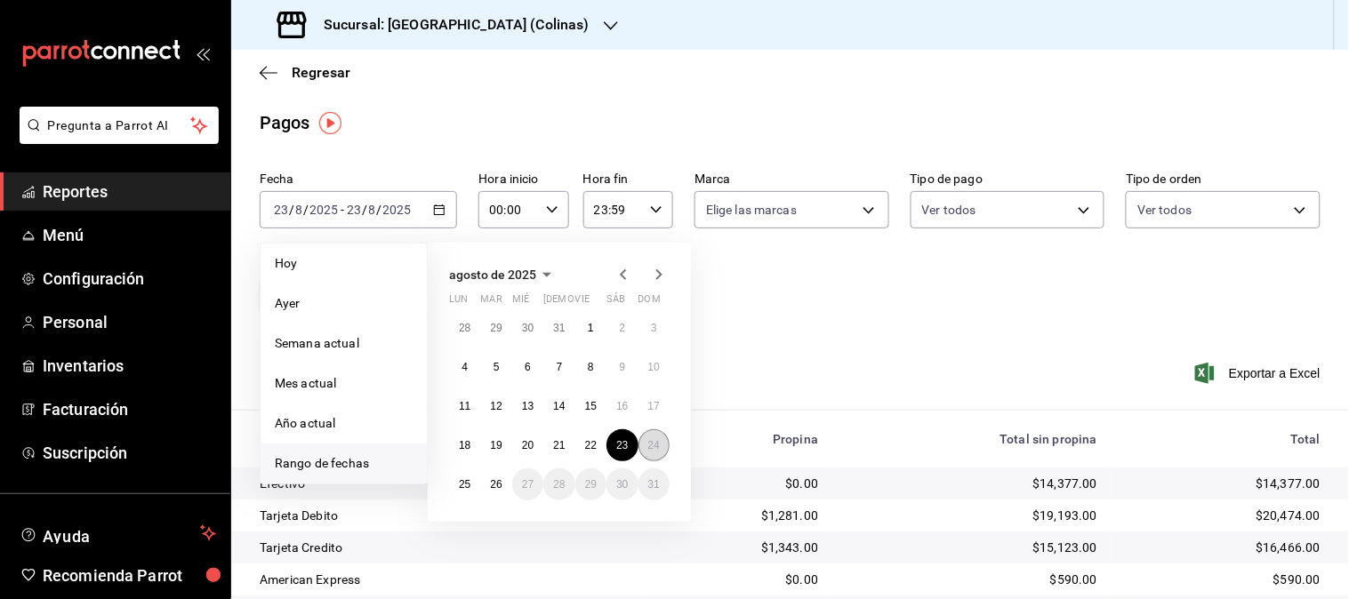
click at [650, 442] on abbr "24" at bounding box center [654, 445] width 12 height 12
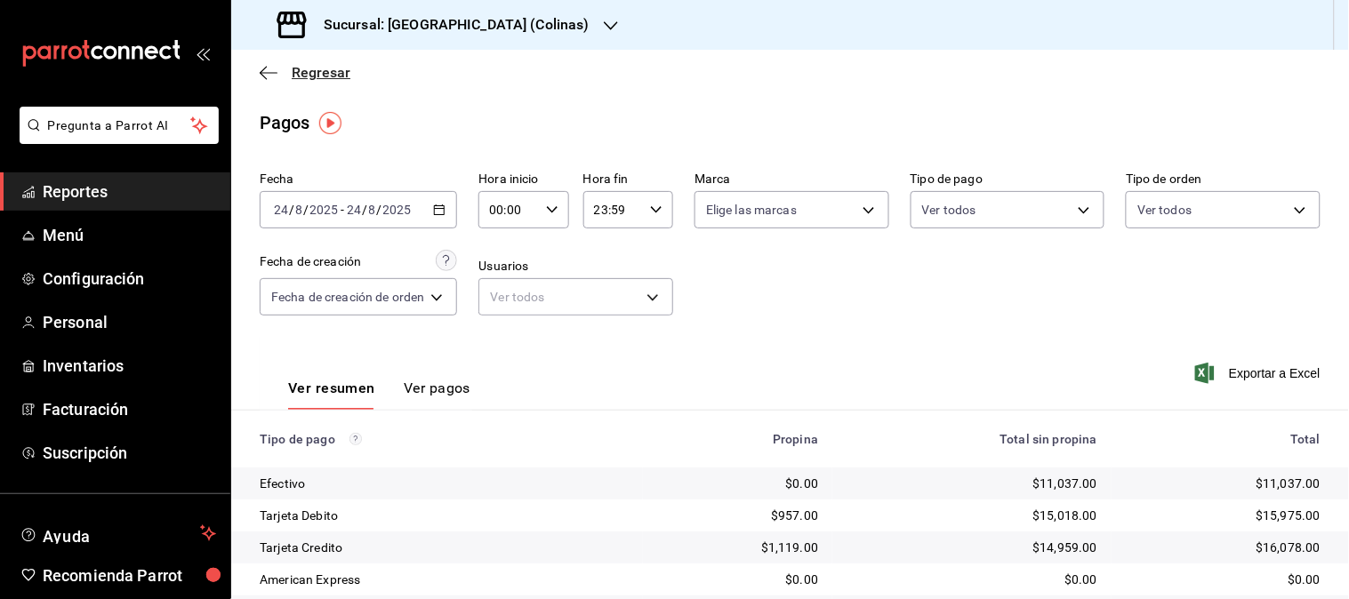
click at [309, 80] on span "Regresar" at bounding box center [321, 72] width 59 height 17
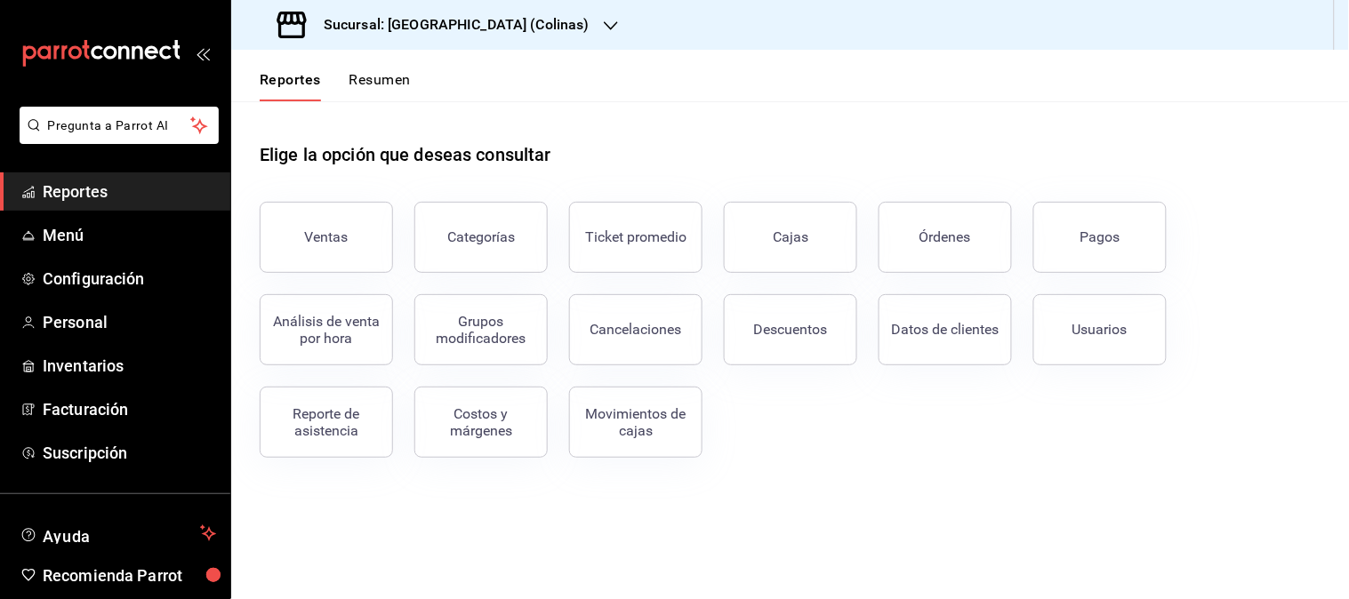
click at [604, 24] on icon "button" at bounding box center [611, 25] width 14 height 9
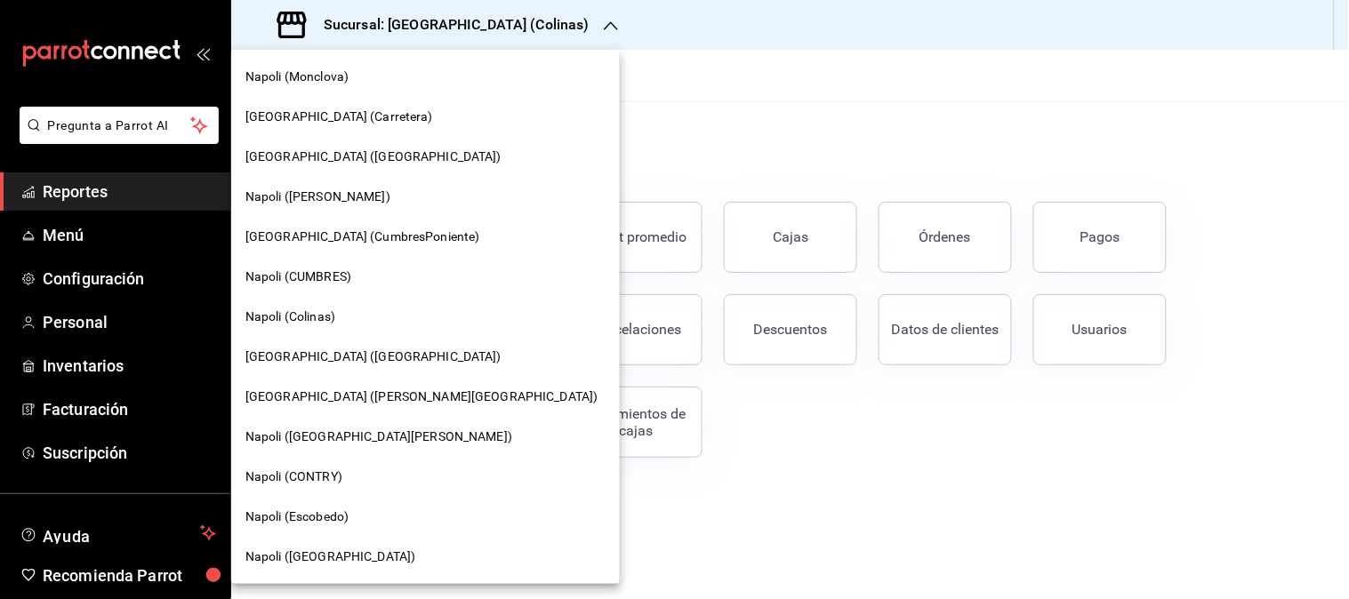
click at [334, 388] on span "[GEOGRAPHIC_DATA] ([PERSON_NAME][GEOGRAPHIC_DATA])" at bounding box center [421, 397] width 353 height 19
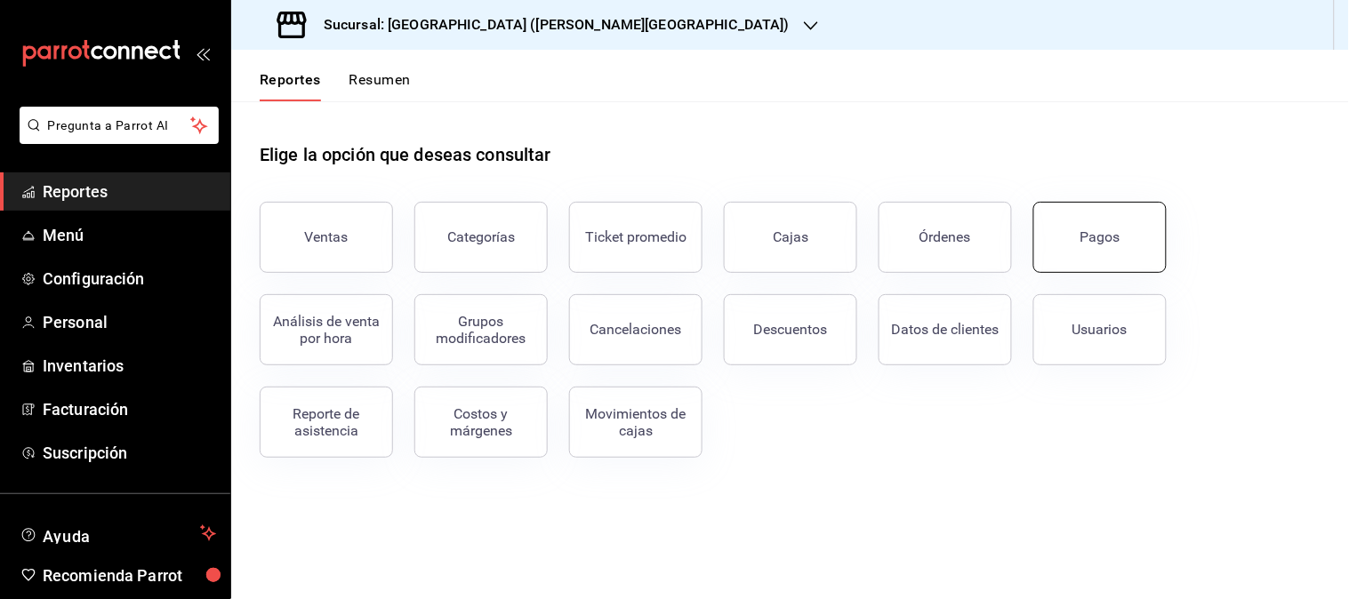
click at [1107, 229] on div "Pagos" at bounding box center [1100, 237] width 40 height 17
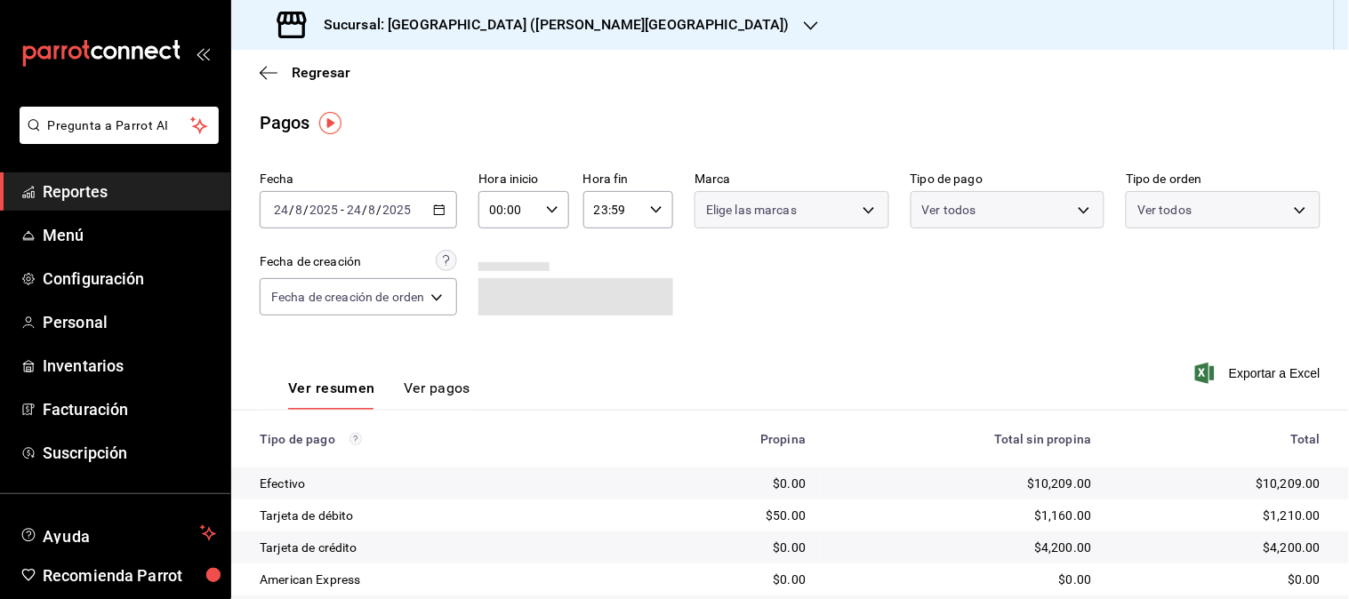
click at [439, 209] on \(Stroke\) "button" at bounding box center [440, 208] width 10 height 1
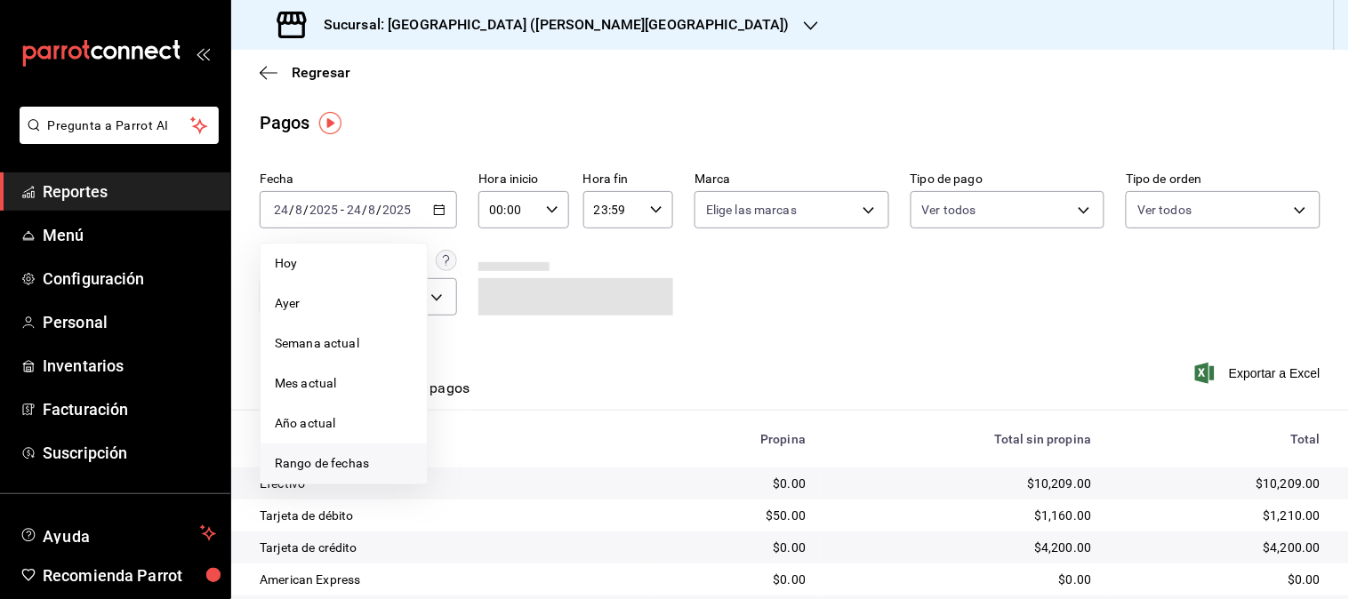
click at [349, 461] on span "Rango de fechas" at bounding box center [344, 463] width 138 height 19
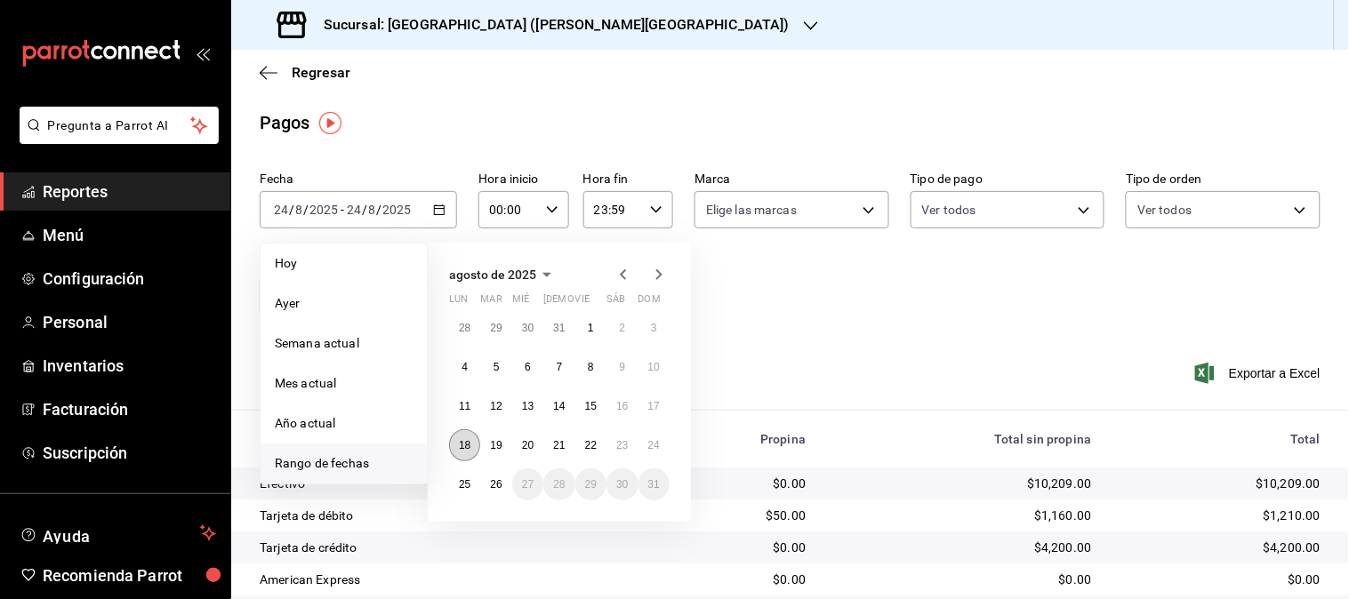
click at [470, 450] on abbr "18" at bounding box center [465, 445] width 12 height 12
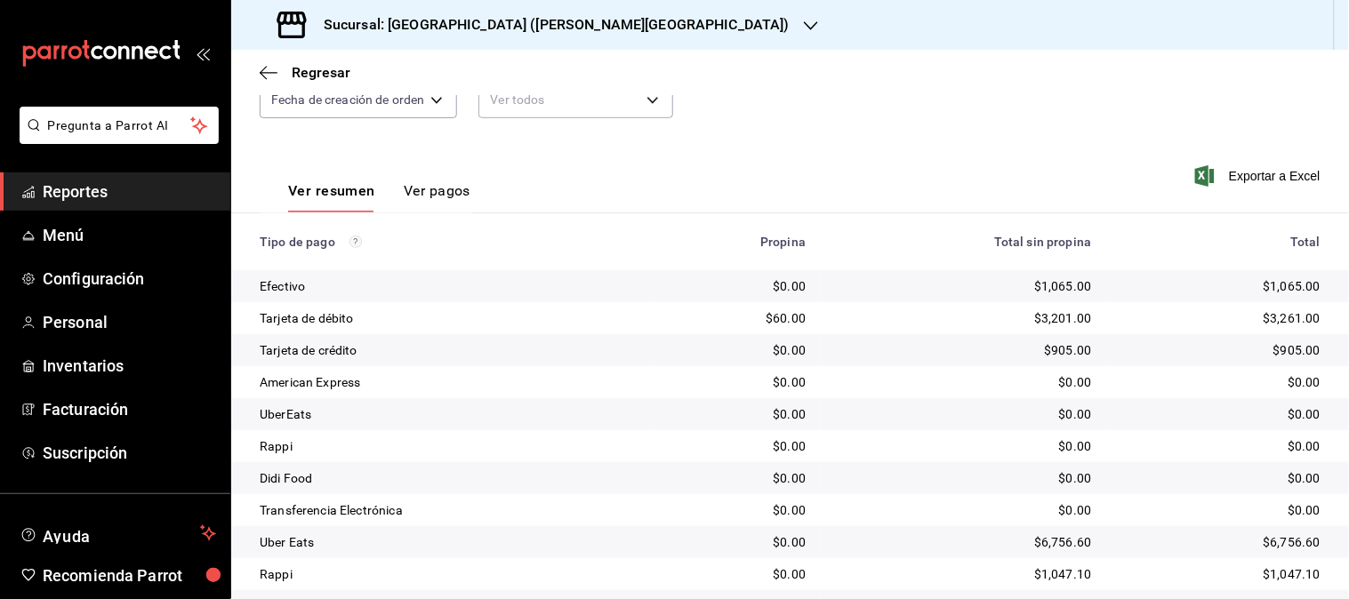
scroll to position [281, 0]
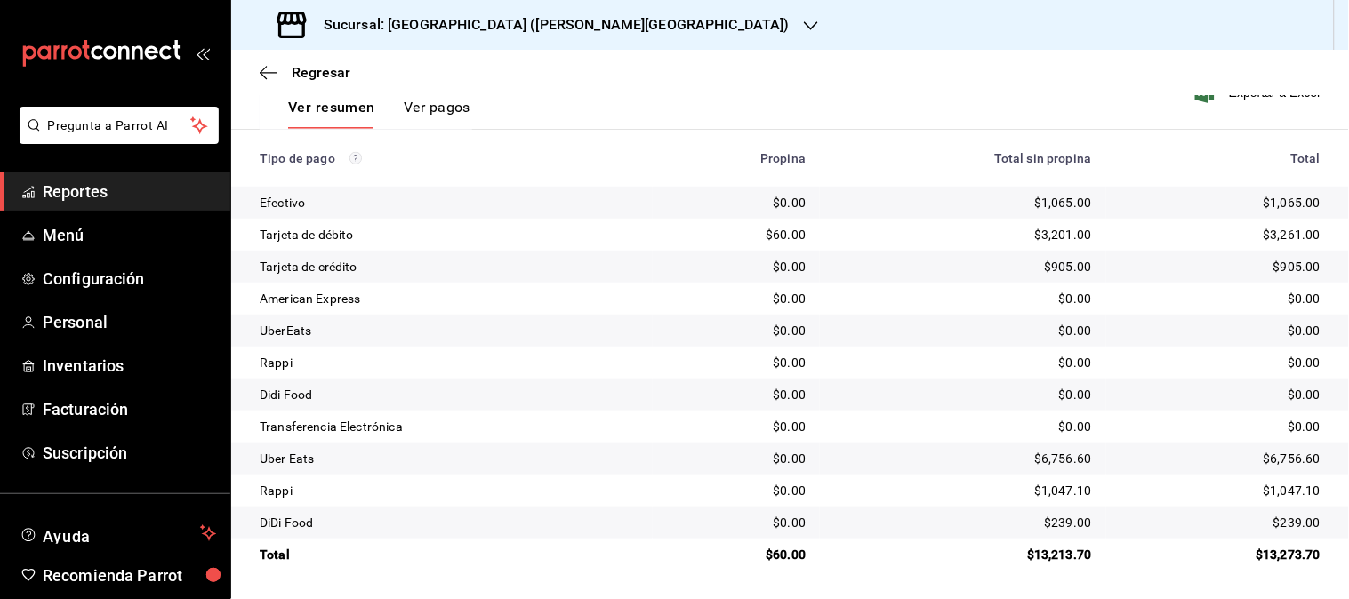
click at [440, 218] on td "Efectivo" at bounding box center [441, 203] width 421 height 32
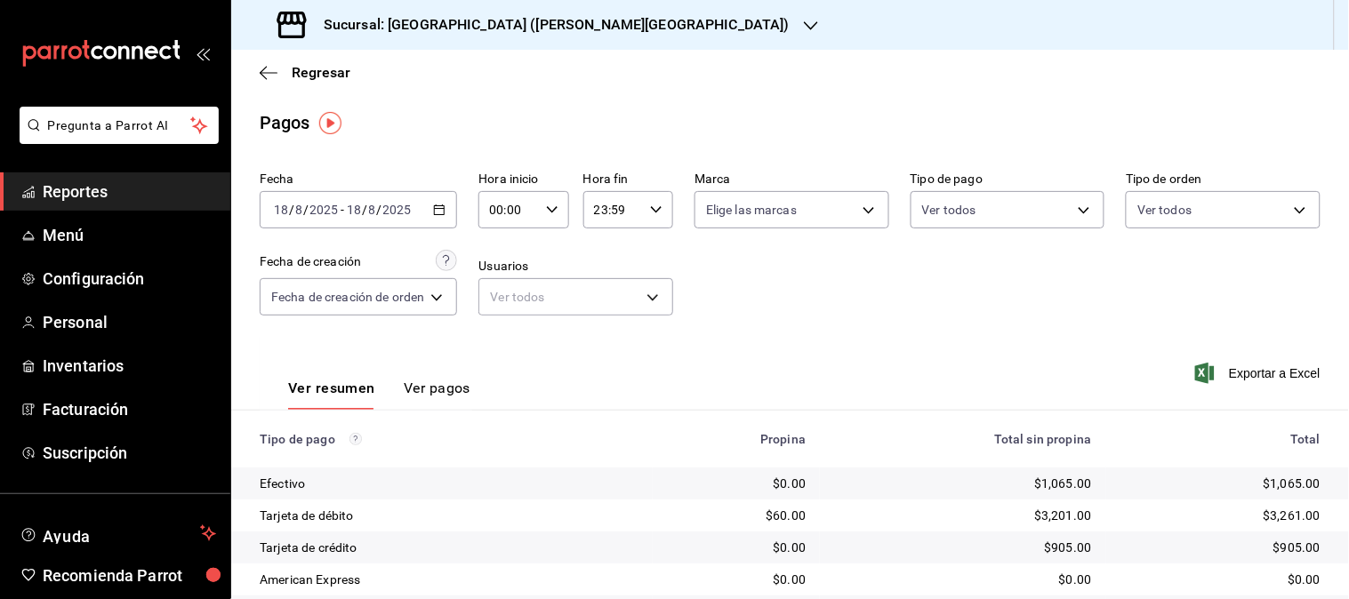
click at [439, 212] on icon "button" at bounding box center [439, 210] width 12 height 12
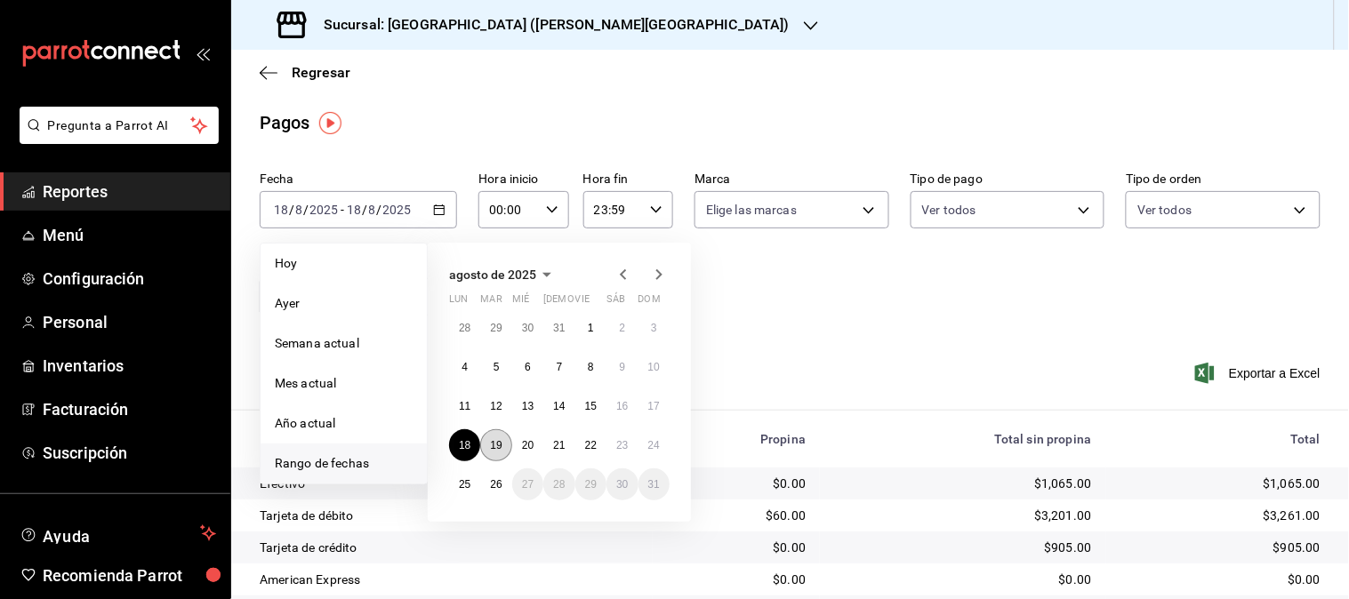
click at [495, 445] on abbr "19" at bounding box center [496, 445] width 12 height 12
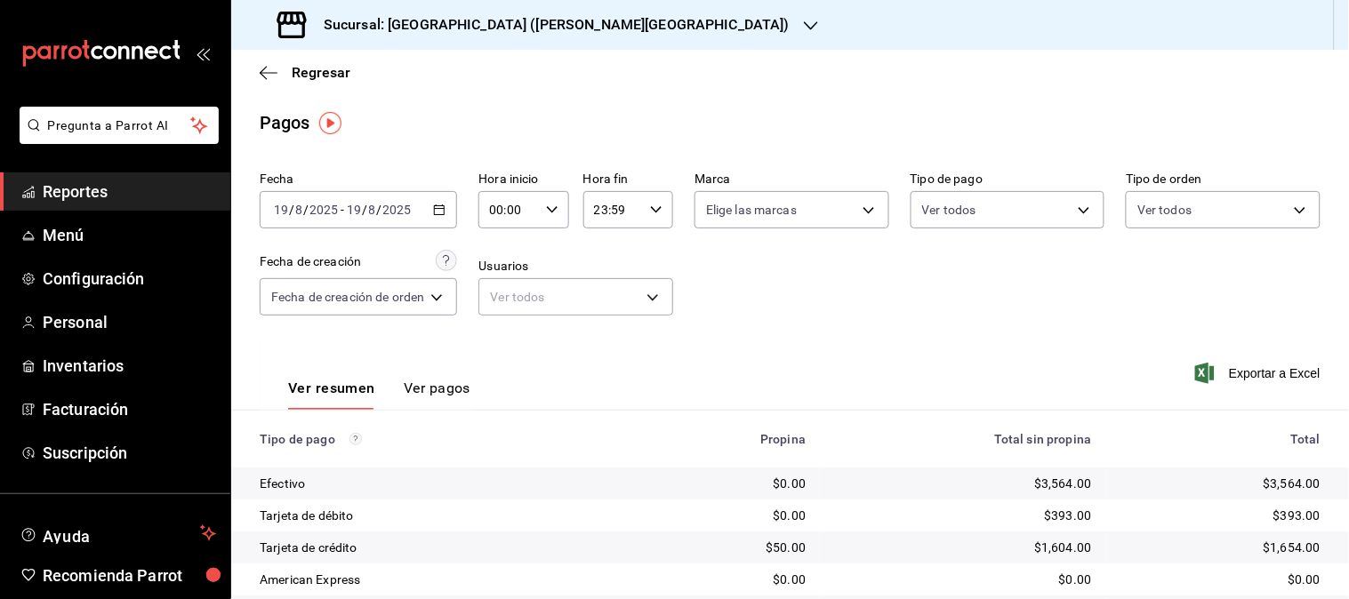
click at [442, 207] on icon "button" at bounding box center [439, 210] width 12 height 12
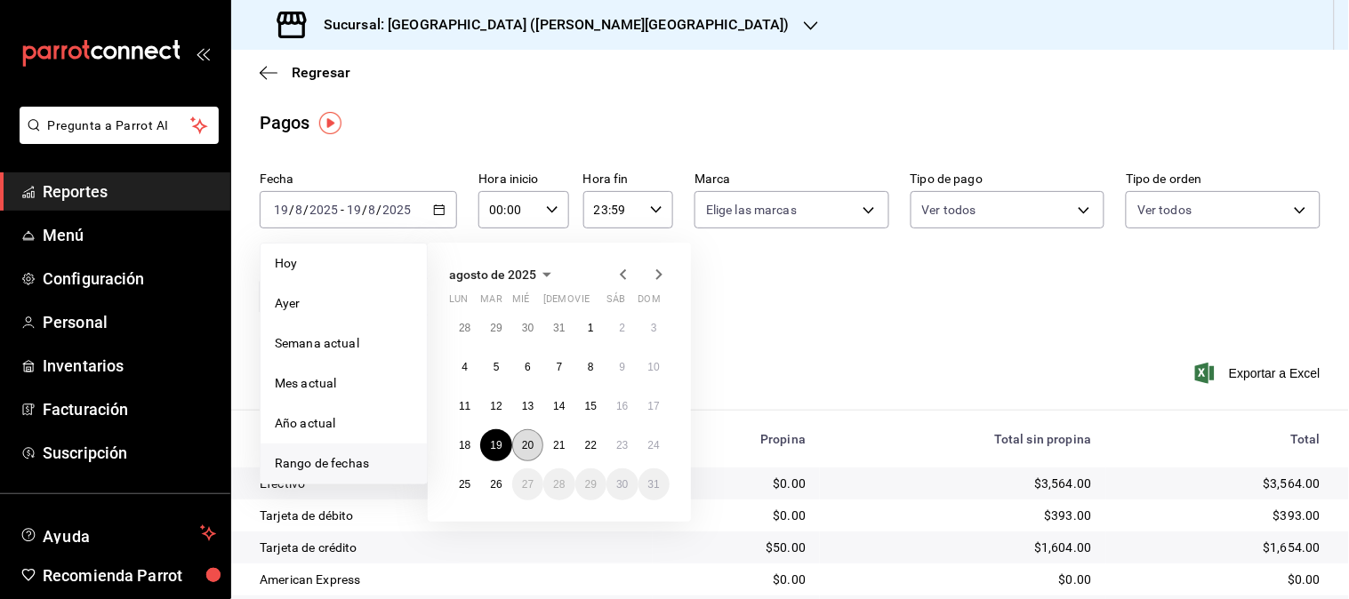
click at [523, 445] on abbr "20" at bounding box center [528, 445] width 12 height 12
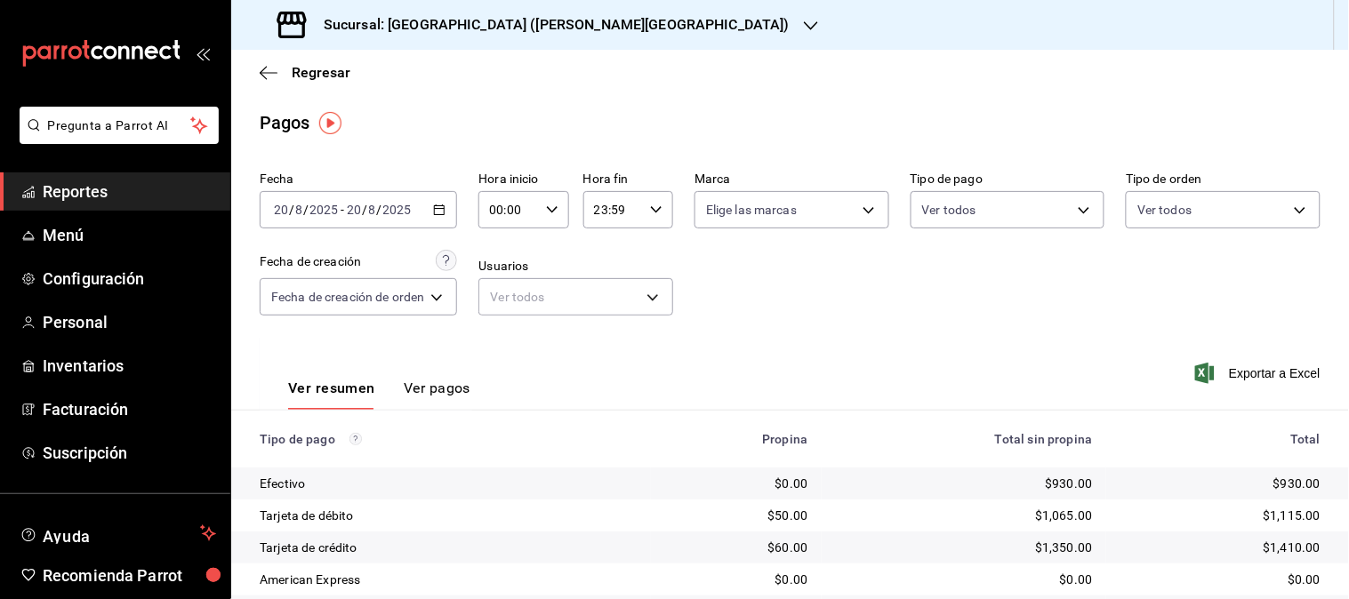
click at [436, 225] on div "[DATE] [DATE] - [DATE] [DATE]" at bounding box center [358, 209] width 197 height 37
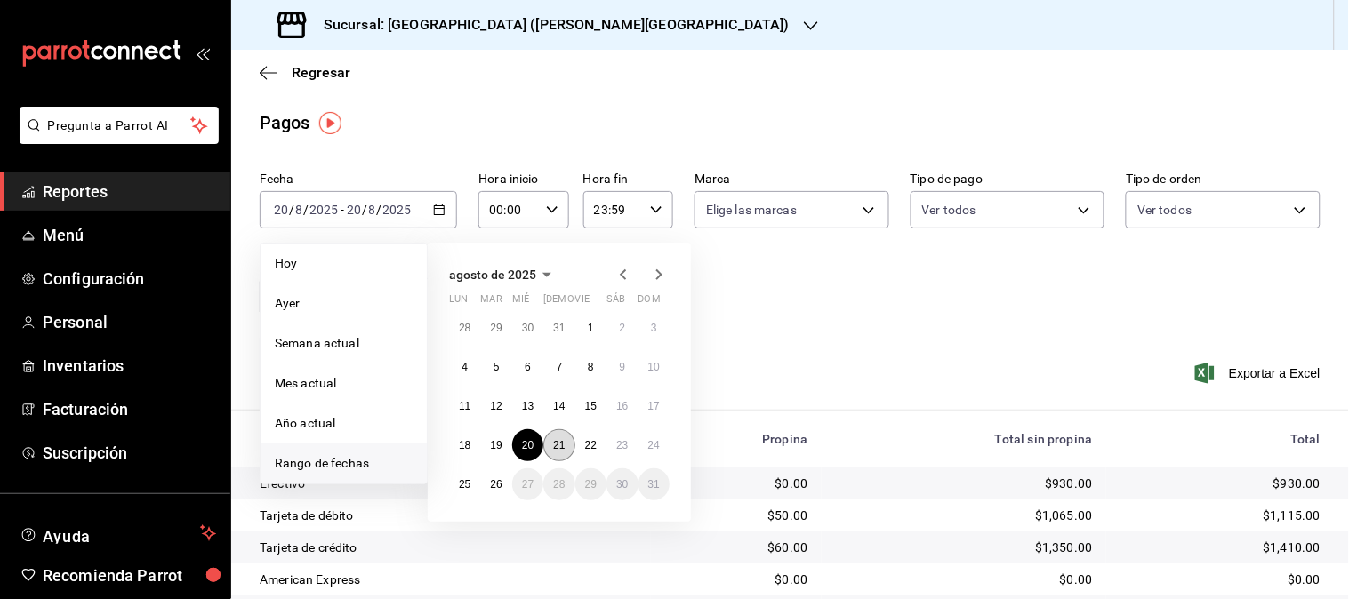
click at [560, 441] on abbr "21" at bounding box center [559, 445] width 12 height 12
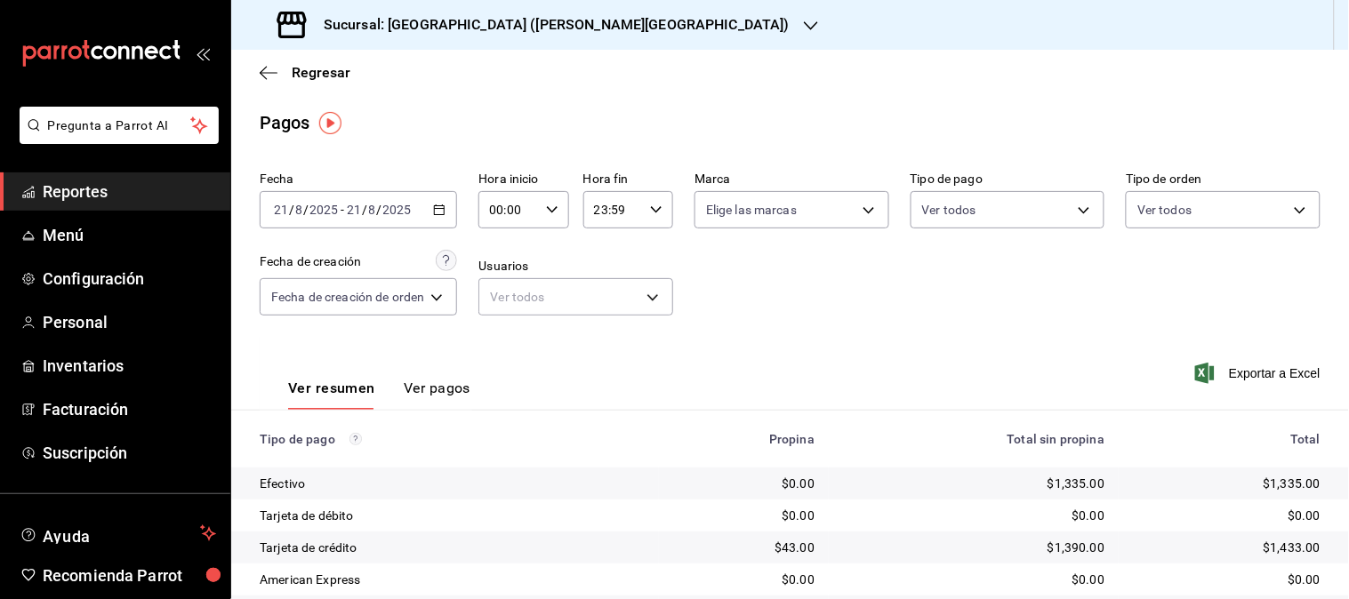
click at [443, 209] on \(Stroke\) "button" at bounding box center [440, 208] width 10 height 1
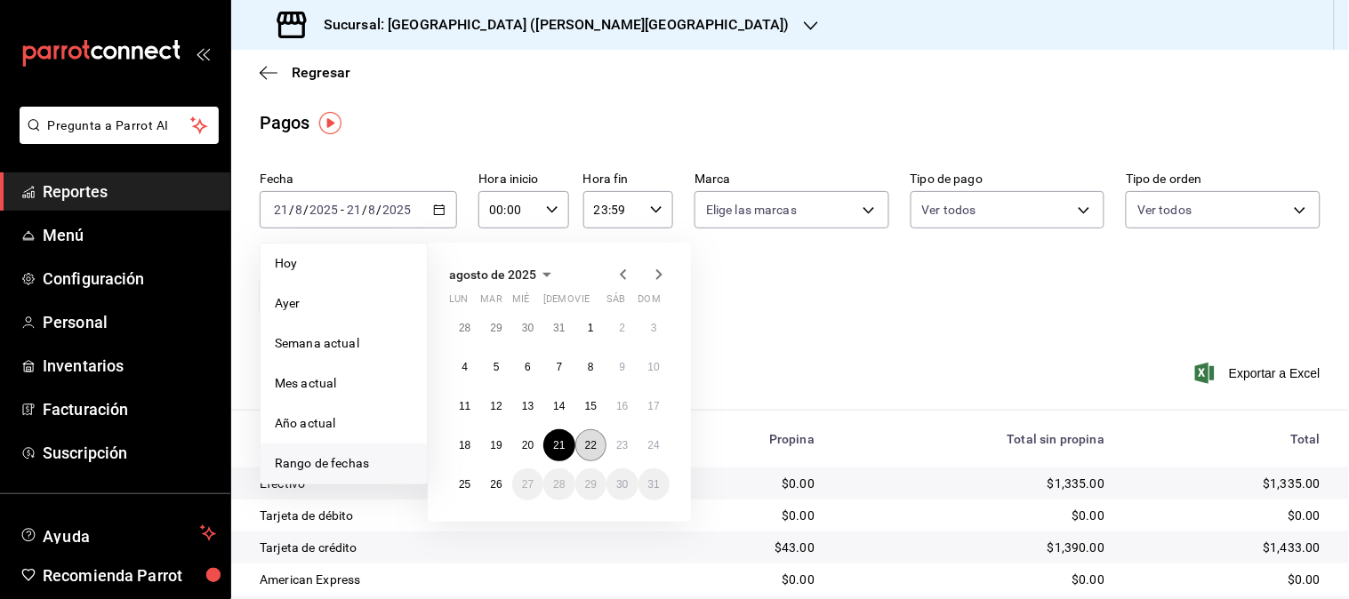
click at [596, 446] on abbr "22" at bounding box center [591, 445] width 12 height 12
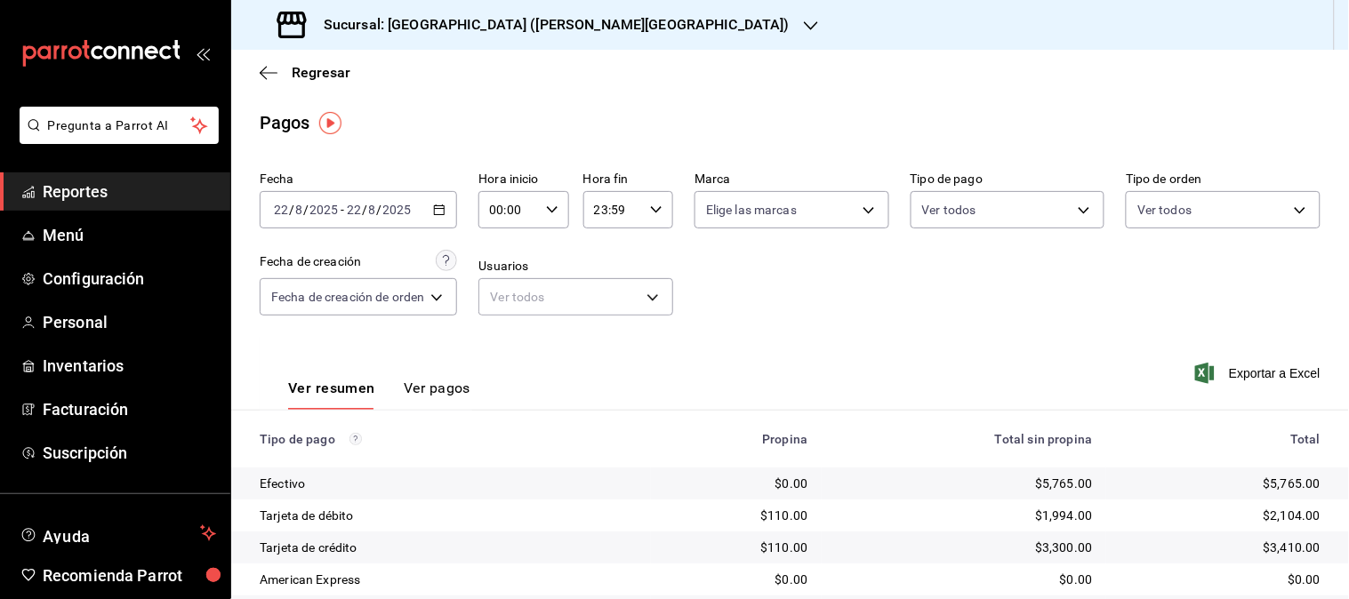
click at [438, 211] on icon "button" at bounding box center [439, 210] width 12 height 12
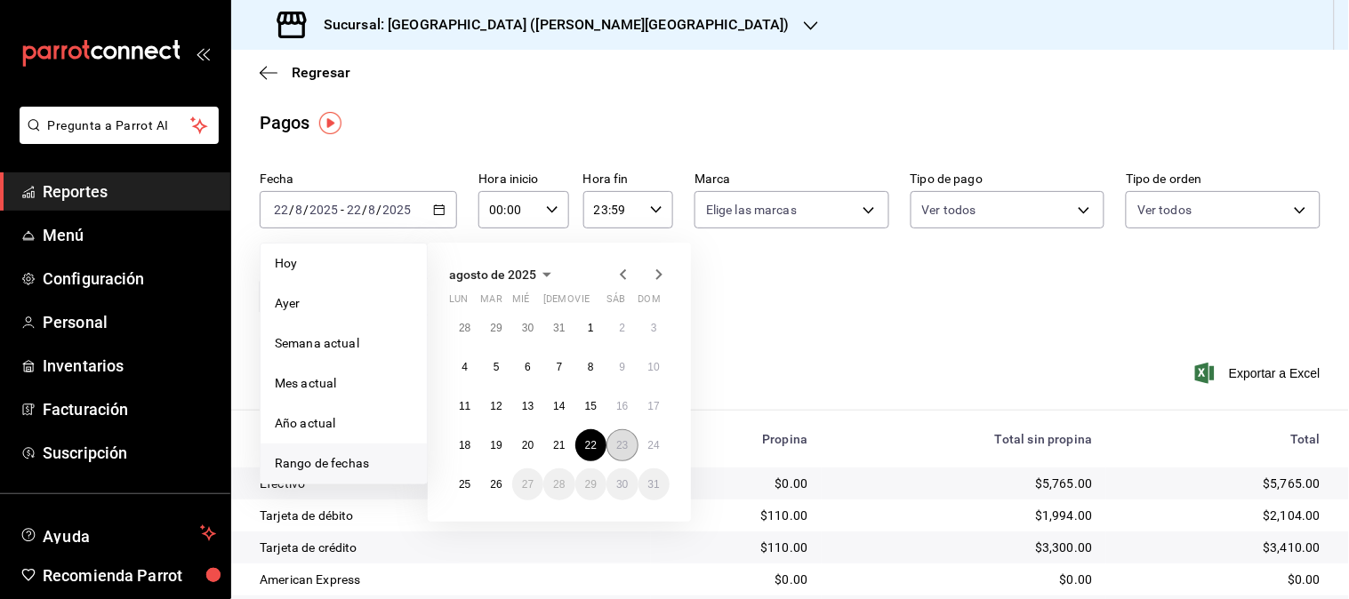
click at [621, 446] on abbr "23" at bounding box center [622, 445] width 12 height 12
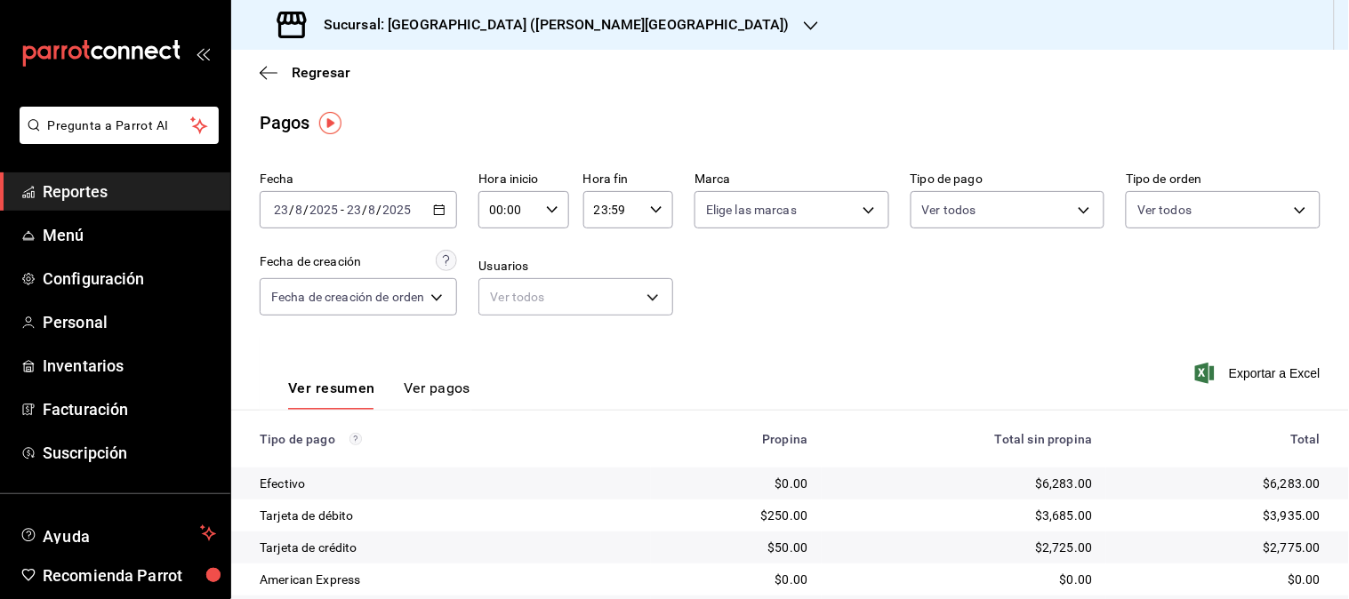
click at [439, 214] on icon "button" at bounding box center [439, 210] width 12 height 12
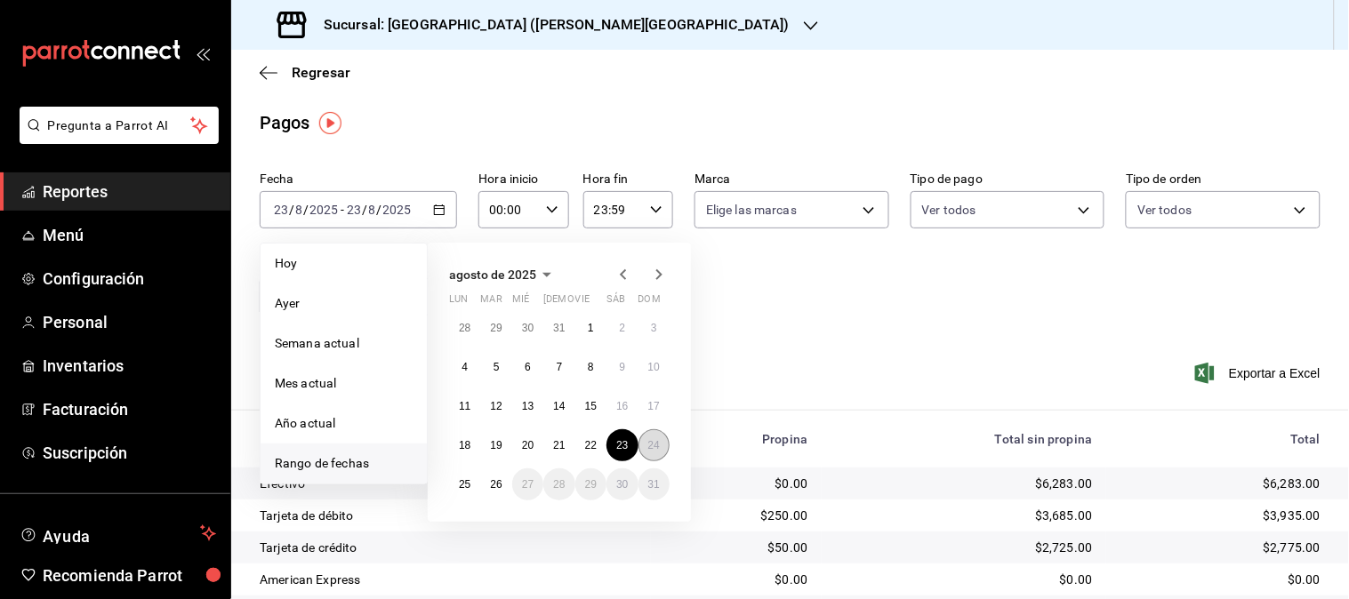
click at [651, 439] on abbr "24" at bounding box center [654, 445] width 12 height 12
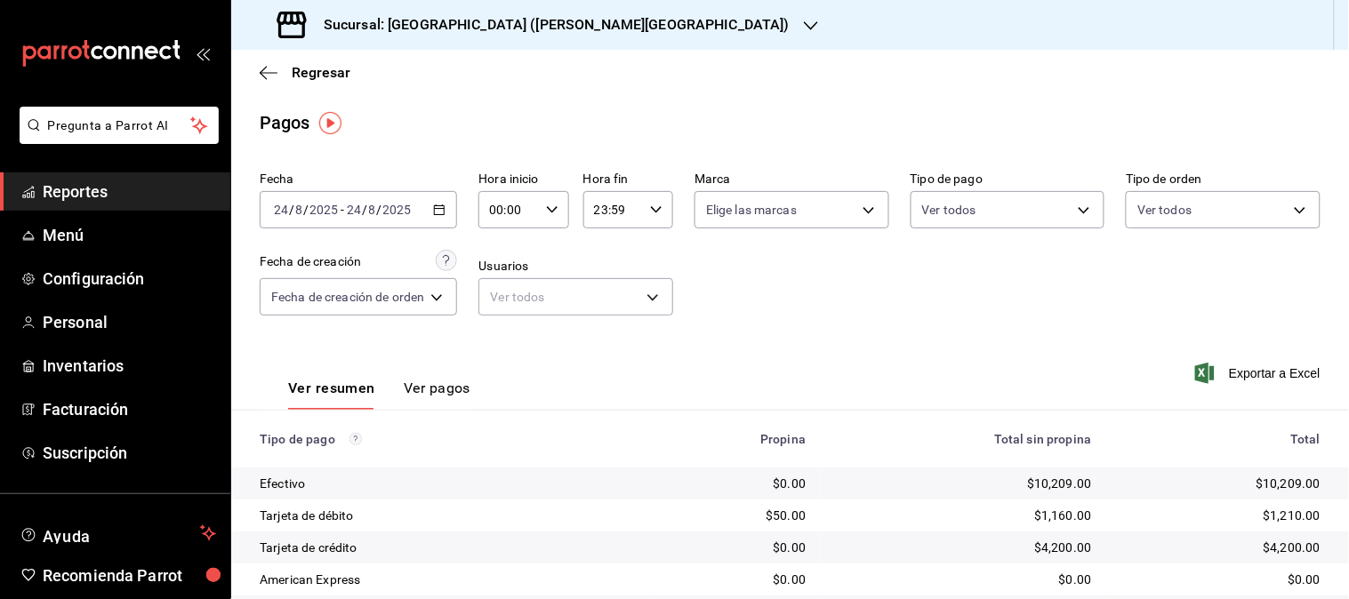
click at [438, 205] on icon "button" at bounding box center [439, 210] width 12 height 12
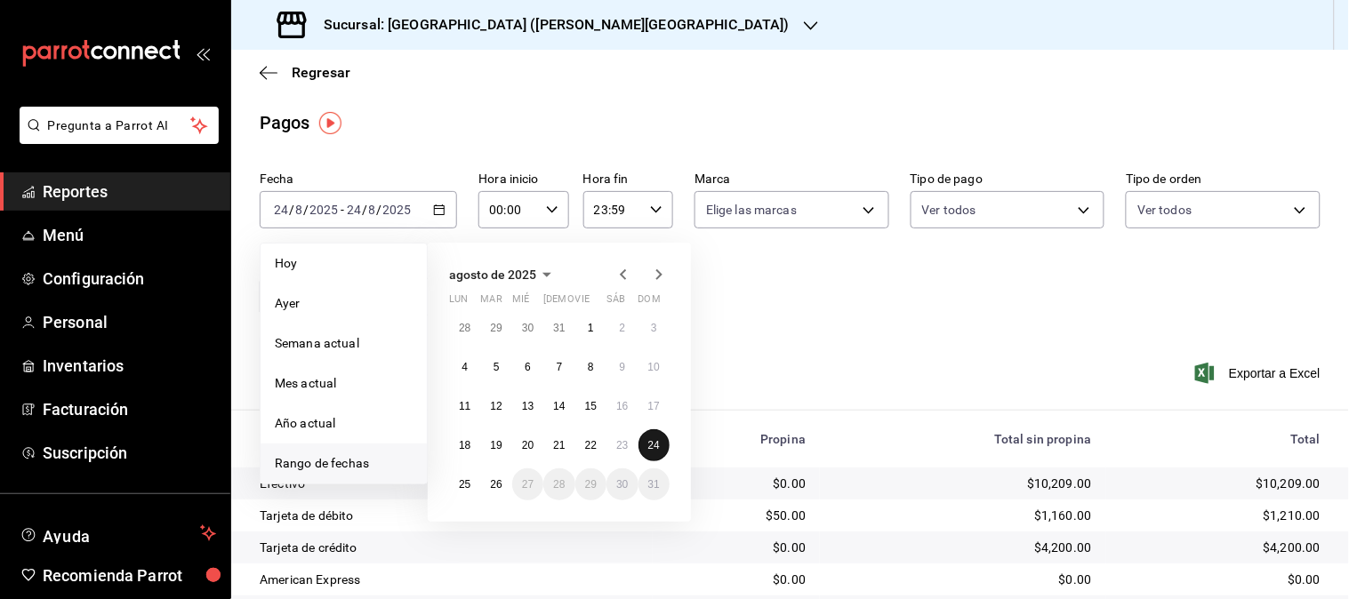
click at [653, 449] on abbr "24" at bounding box center [654, 445] width 12 height 12
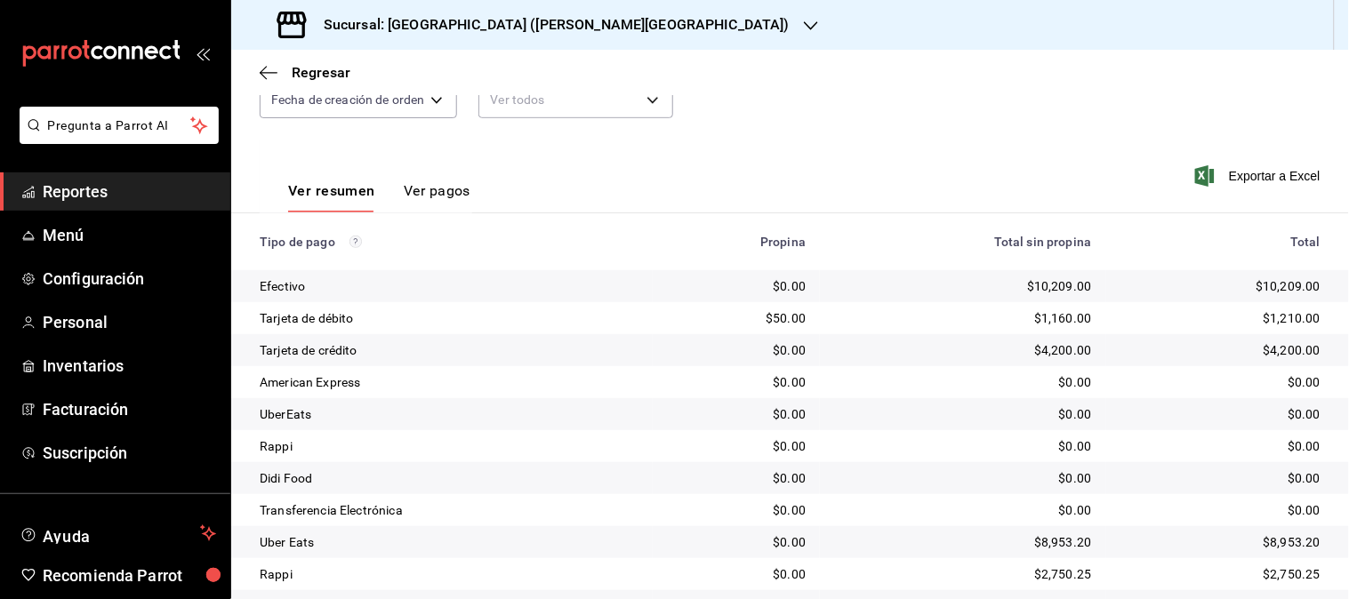
scroll to position [281, 0]
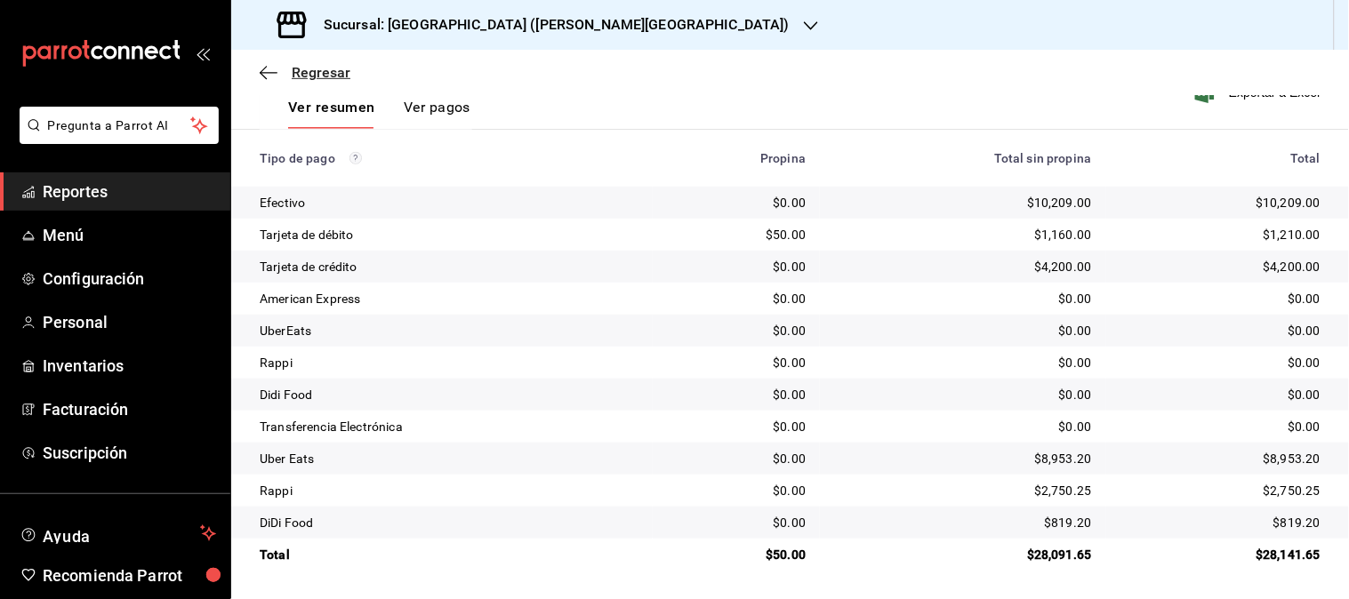
click at [324, 64] on span "Regresar" at bounding box center [321, 72] width 59 height 17
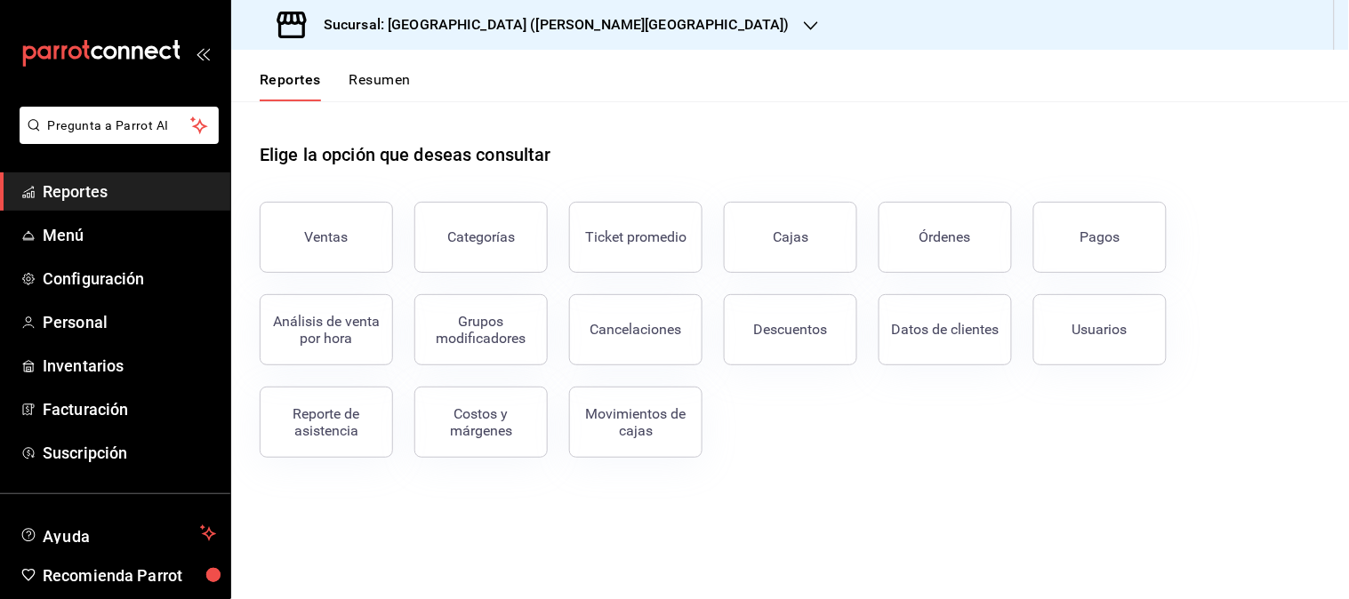
click at [526, 27] on h3 "Sucursal: [GEOGRAPHIC_DATA] ([PERSON_NAME][GEOGRAPHIC_DATA])" at bounding box center [549, 24] width 480 height 21
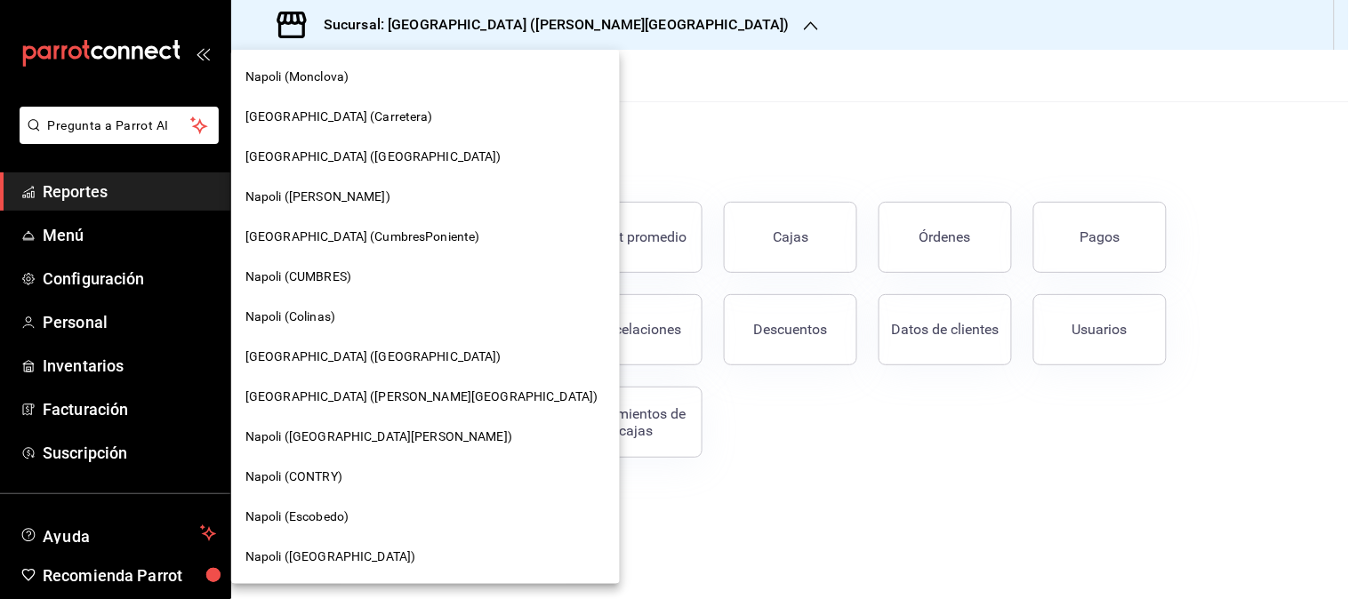
click at [302, 476] on span "Napoli (CONTRY)" at bounding box center [293, 477] width 97 height 19
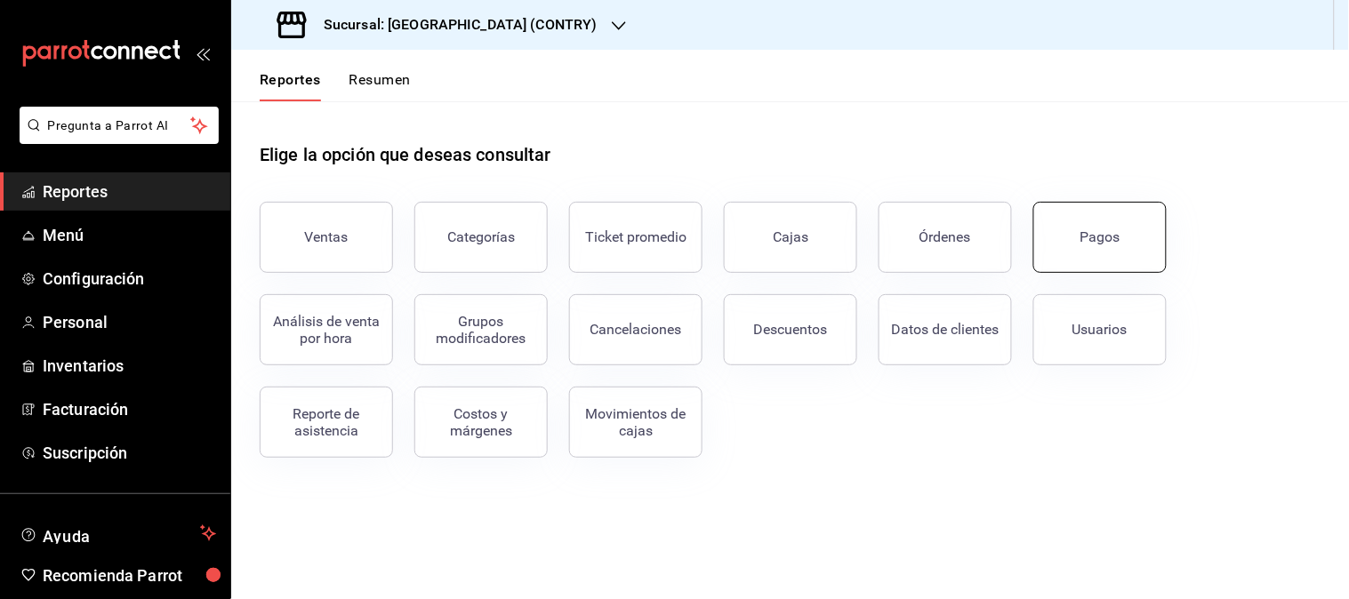
click at [1112, 242] on div "Pagos" at bounding box center [1100, 237] width 40 height 17
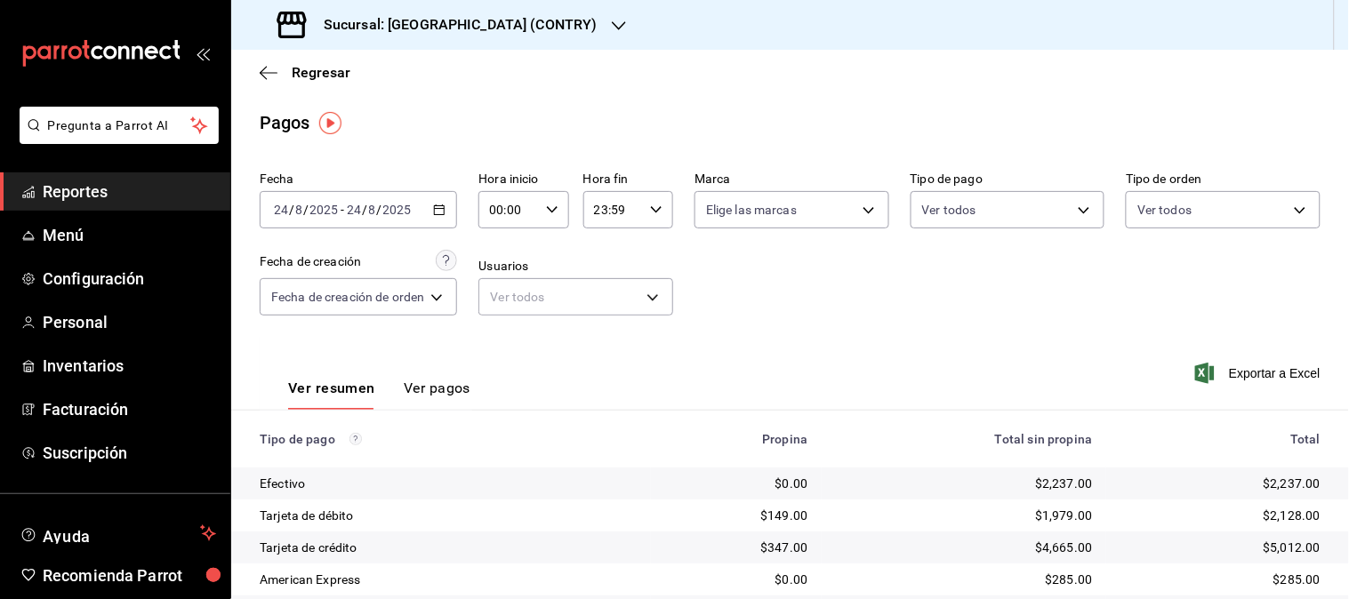
click at [437, 207] on \(Stroke\) "button" at bounding box center [439, 210] width 11 height 10
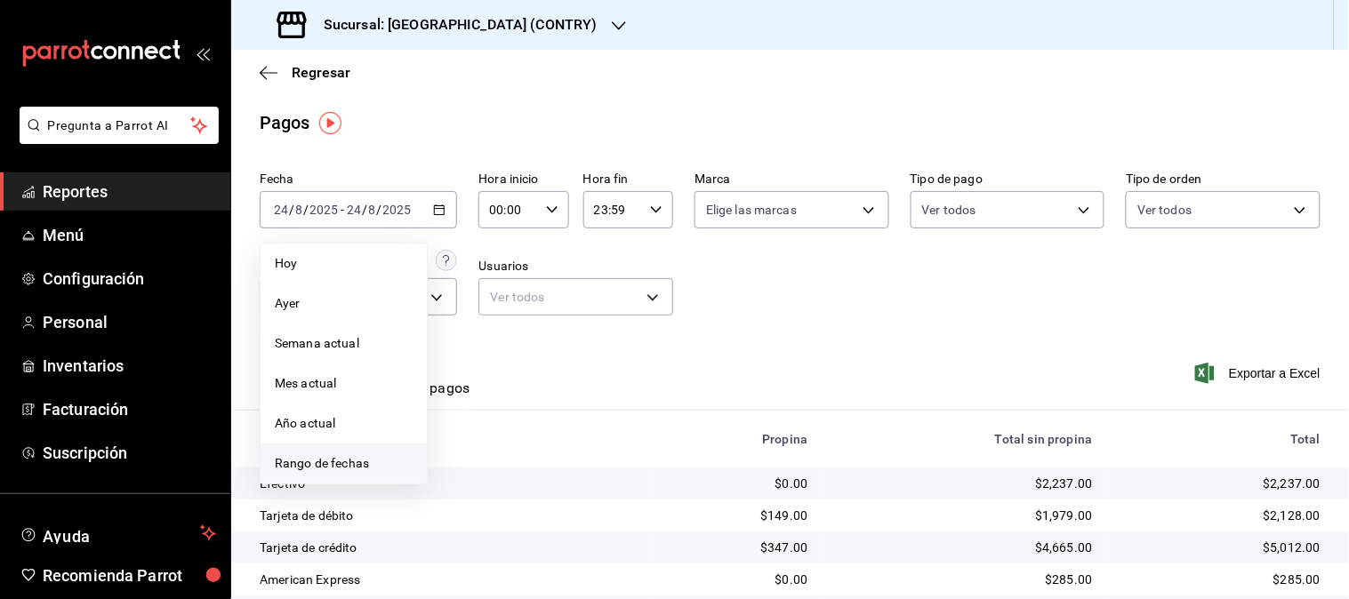
click at [342, 459] on span "Rango de fechas" at bounding box center [344, 463] width 138 height 19
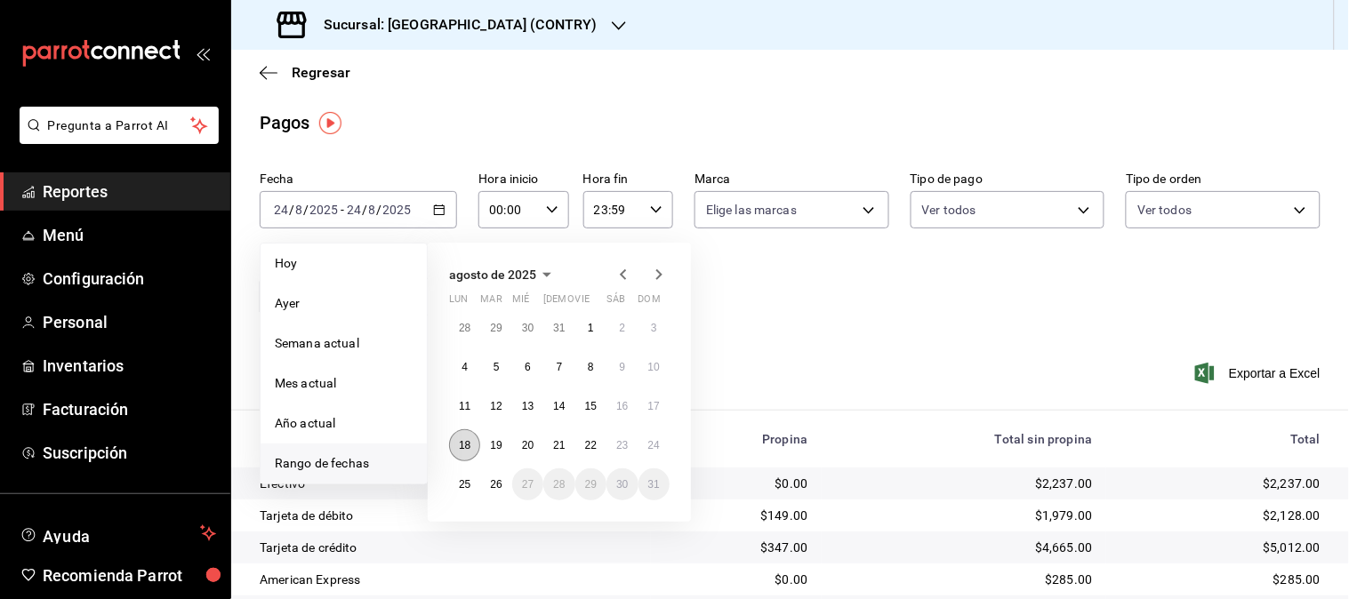
click at [459, 447] on abbr "18" at bounding box center [465, 445] width 12 height 12
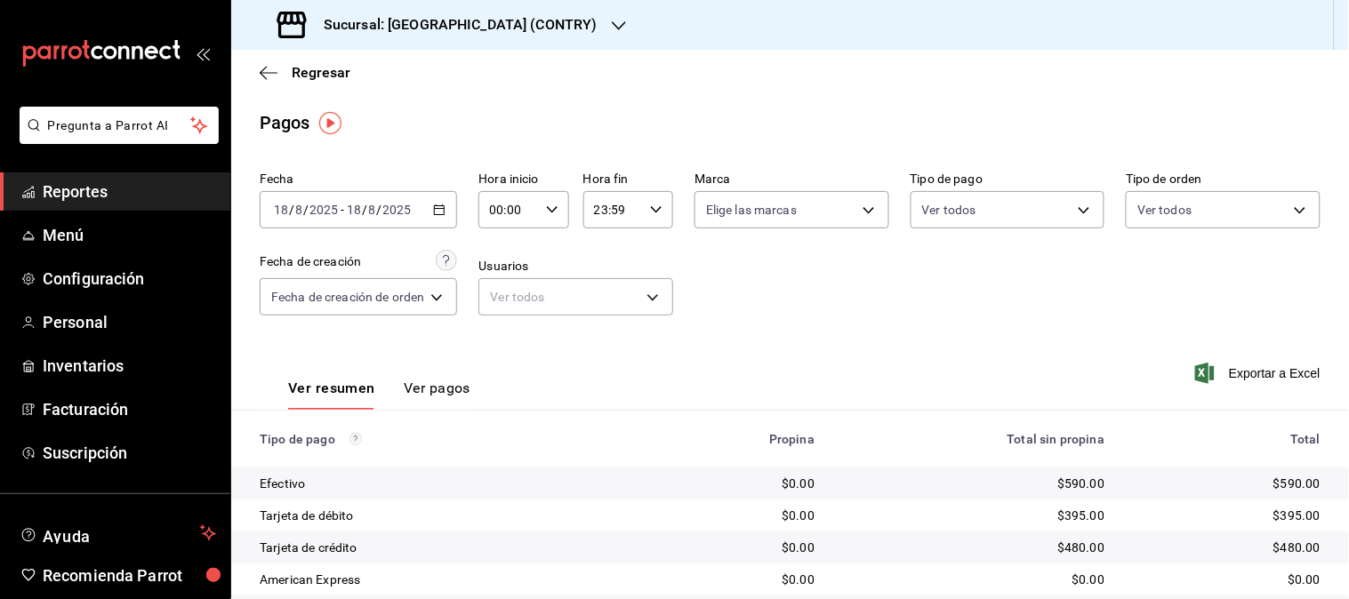
click at [441, 213] on icon "button" at bounding box center [439, 210] width 12 height 12
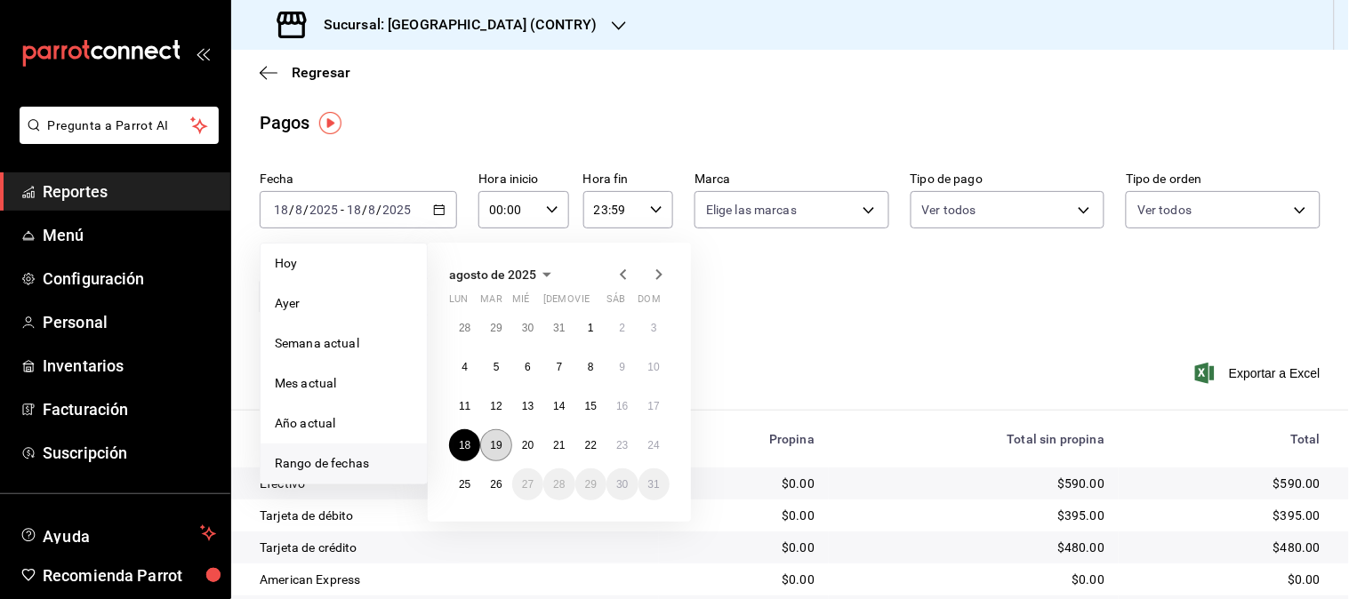
click at [494, 445] on abbr "19" at bounding box center [496, 445] width 12 height 12
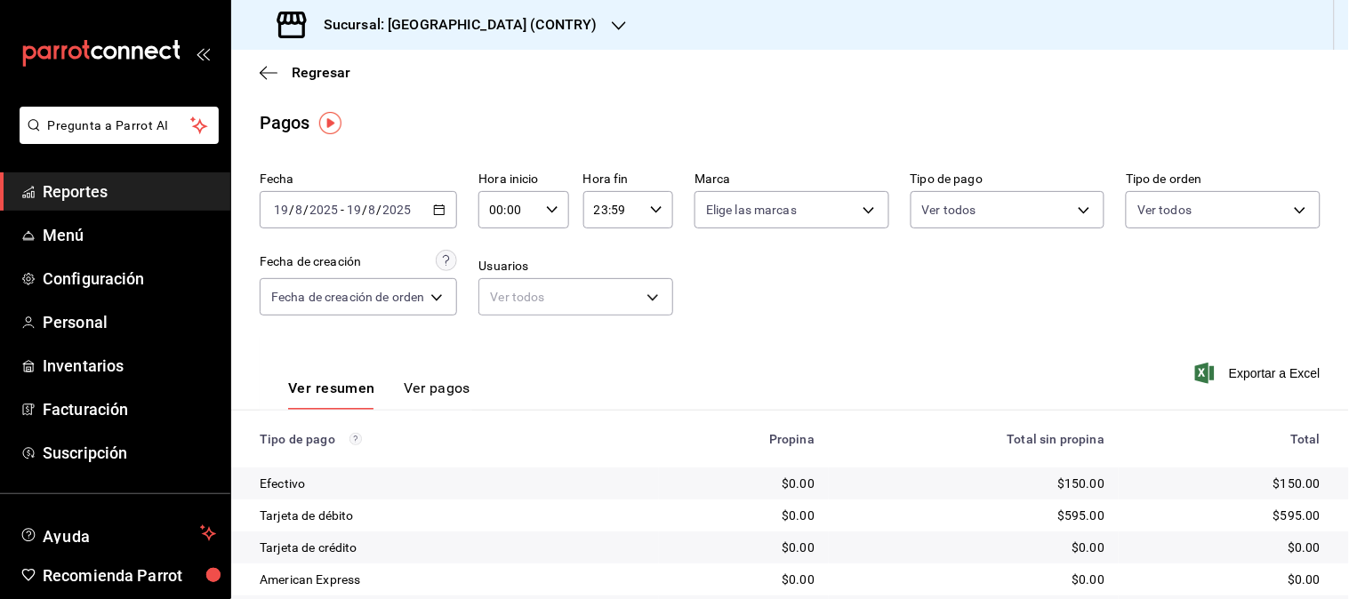
click at [439, 213] on icon "button" at bounding box center [439, 210] width 12 height 12
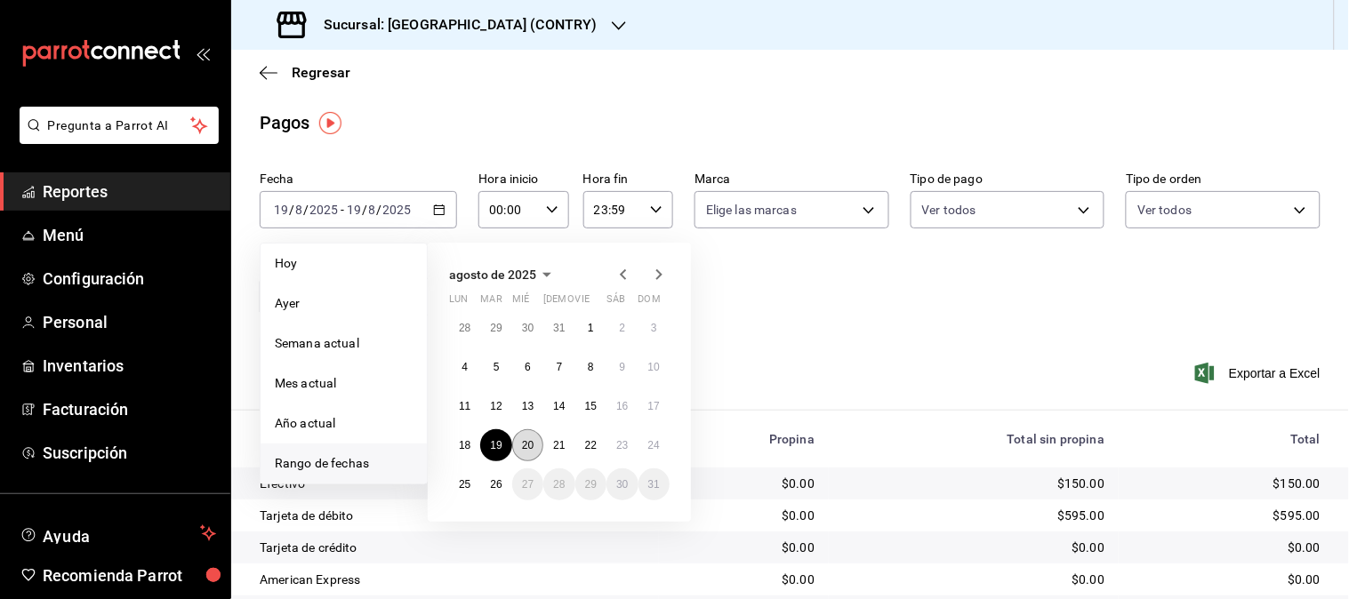
click at [525, 452] on button "20" at bounding box center [527, 445] width 31 height 32
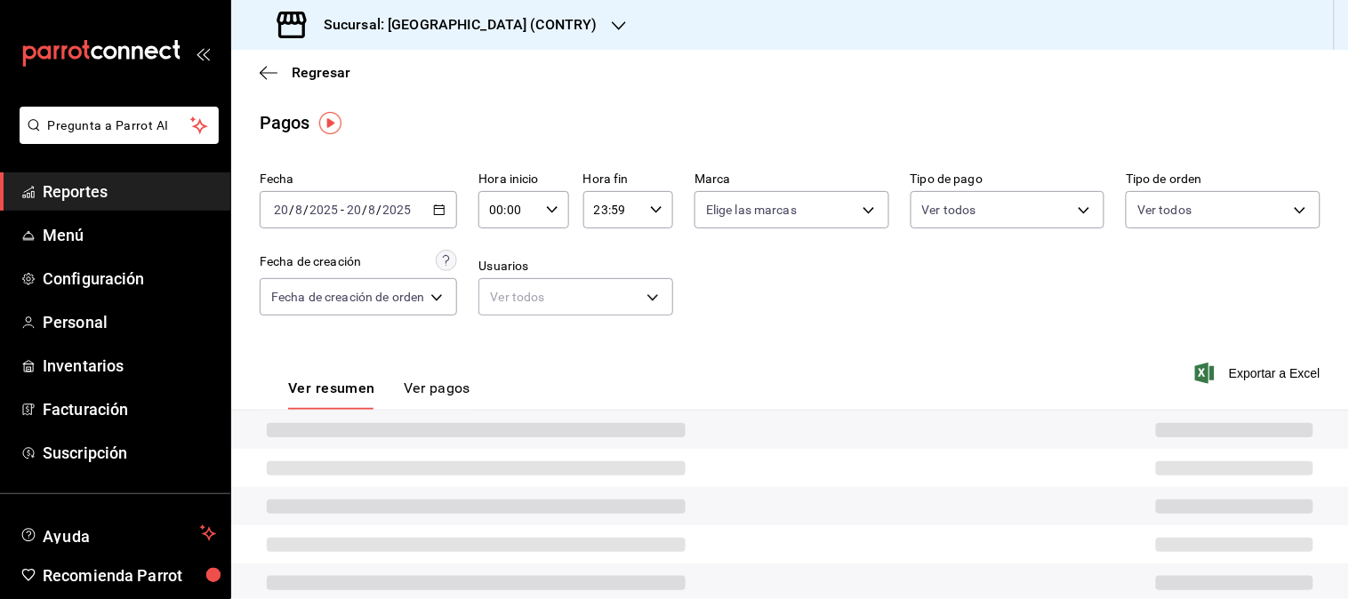
click at [525, 452] on div at bounding box center [790, 468] width 1118 height 38
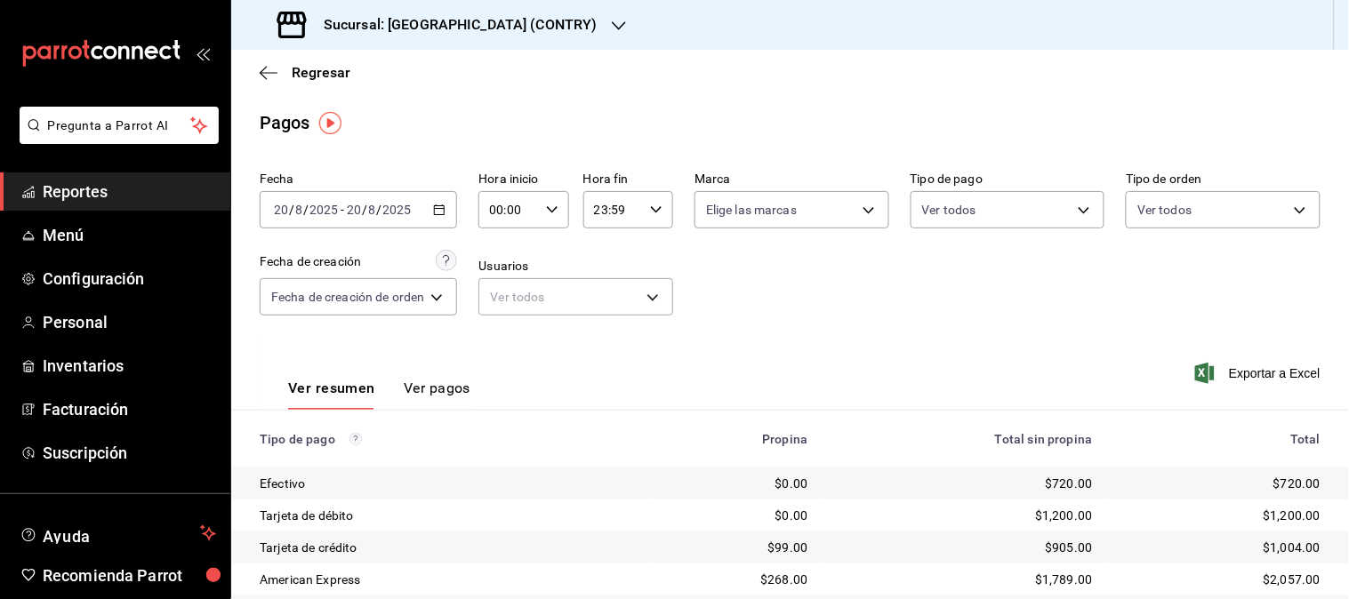
click at [439, 213] on icon "button" at bounding box center [439, 210] width 12 height 12
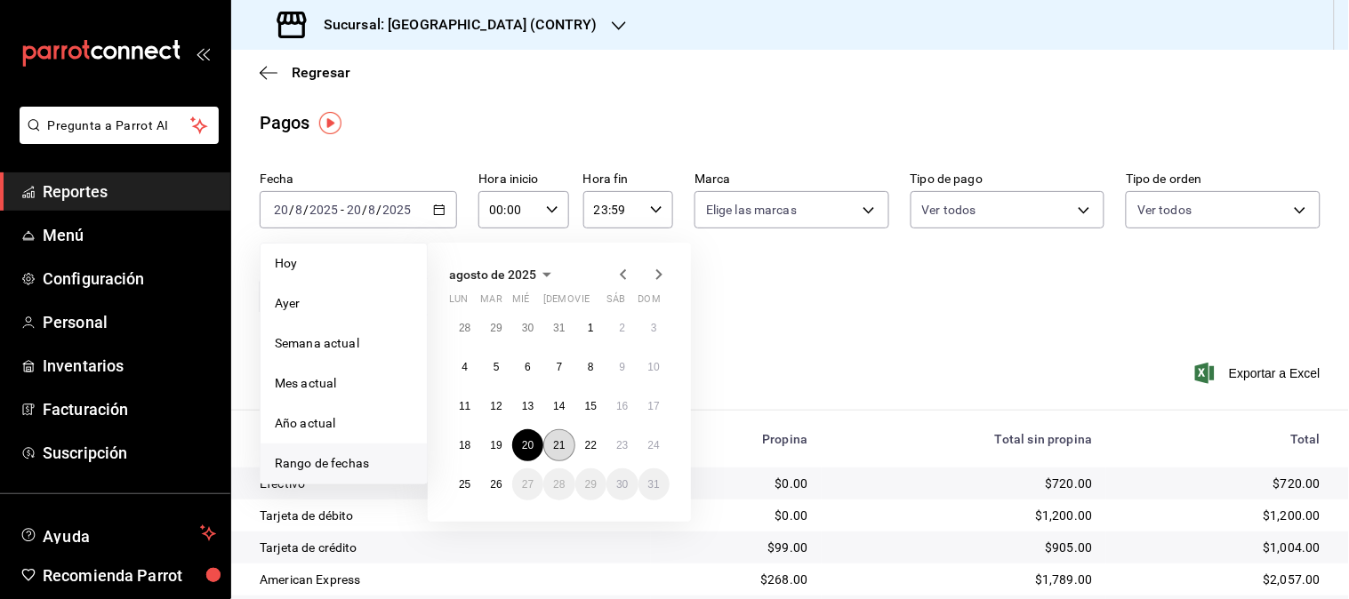
click at [560, 448] on abbr "21" at bounding box center [559, 445] width 12 height 12
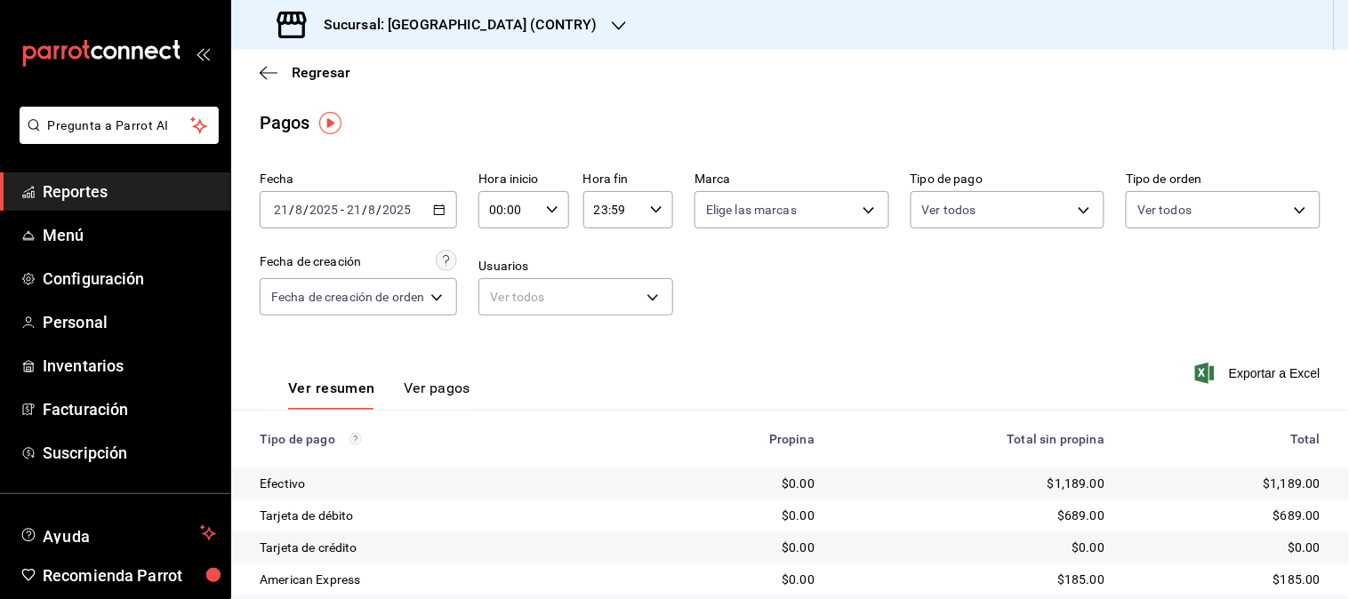
click at [440, 213] on icon "button" at bounding box center [439, 210] width 12 height 12
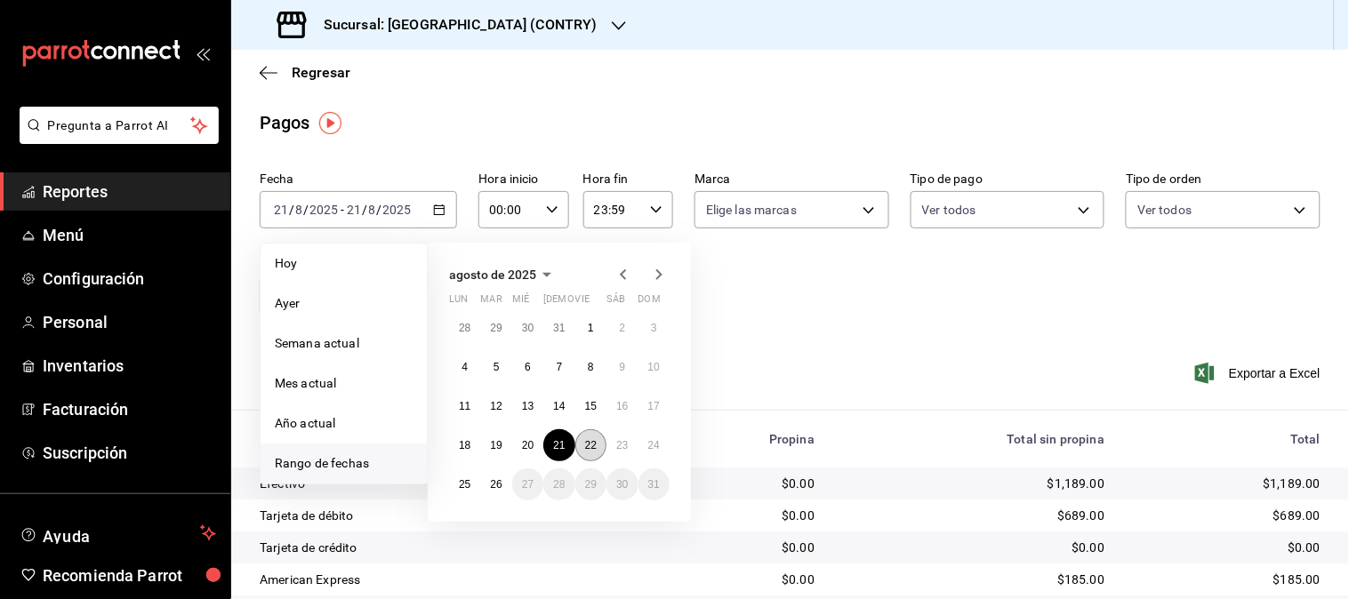
click at [592, 443] on abbr "22" at bounding box center [591, 445] width 12 height 12
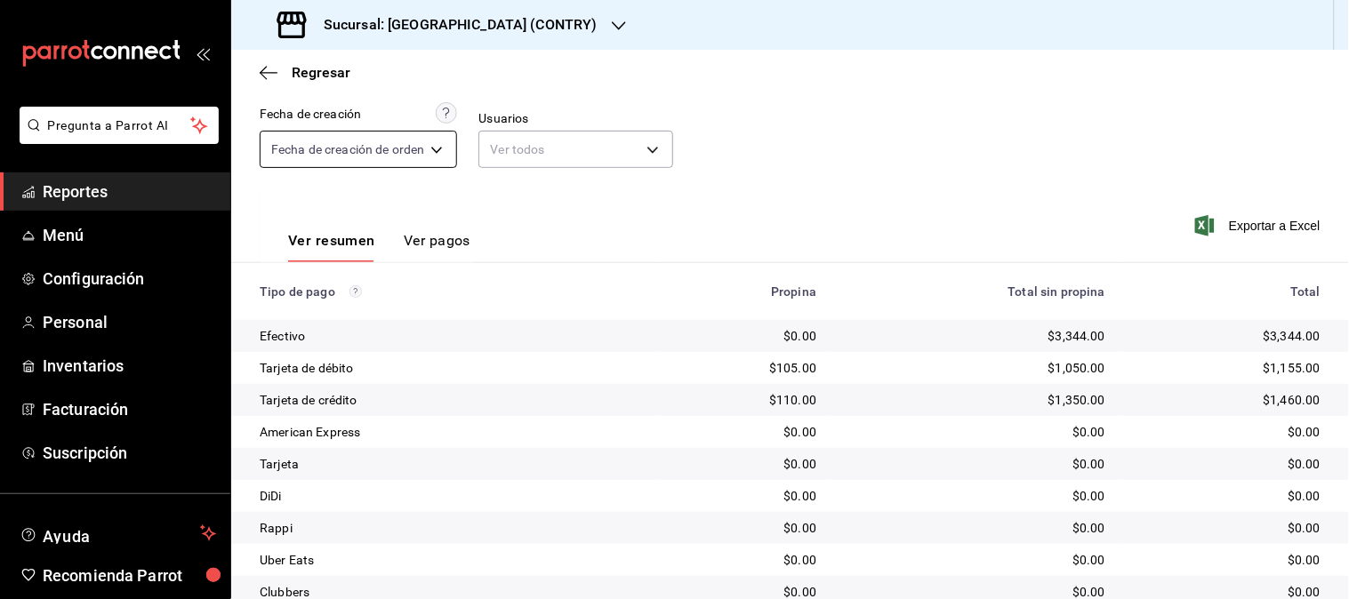
scroll to position [49, 0]
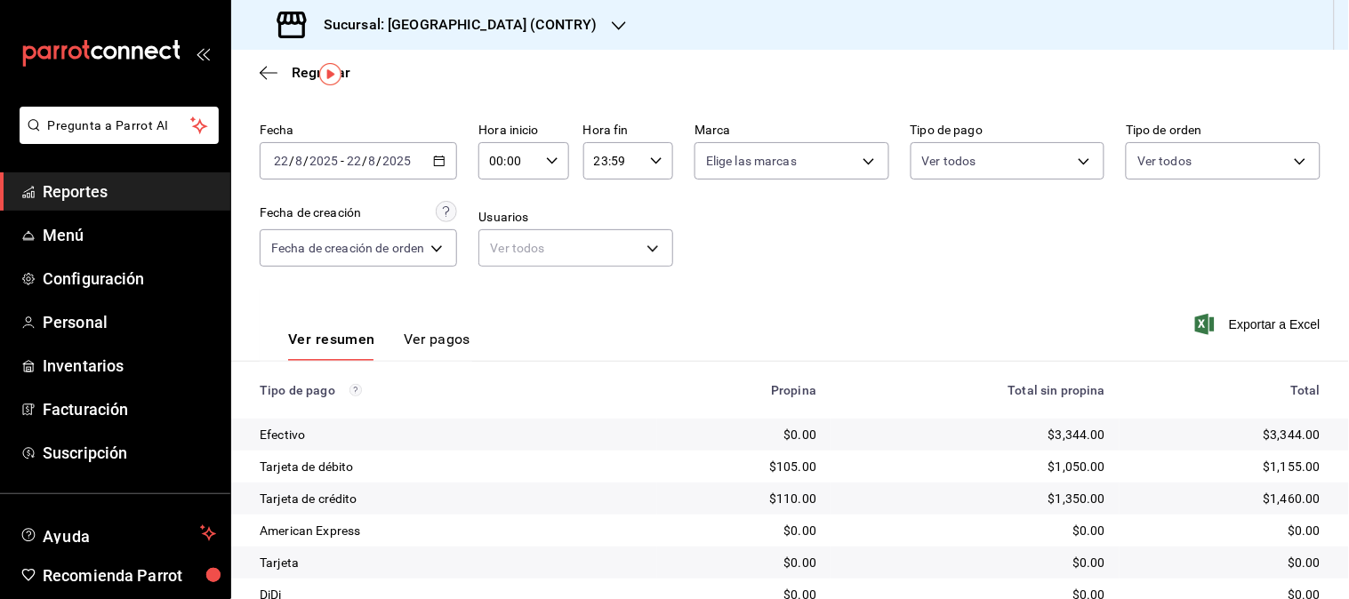
click at [443, 156] on icon "button" at bounding box center [439, 161] width 12 height 12
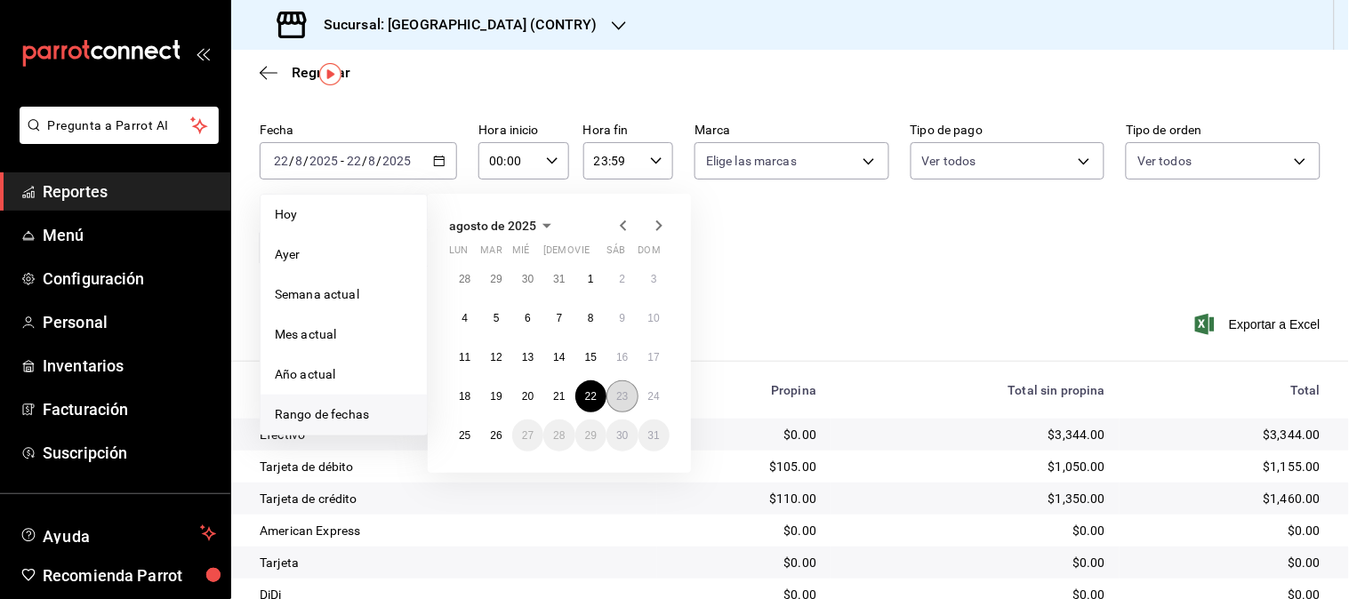
click at [610, 389] on button "23" at bounding box center [621, 397] width 31 height 32
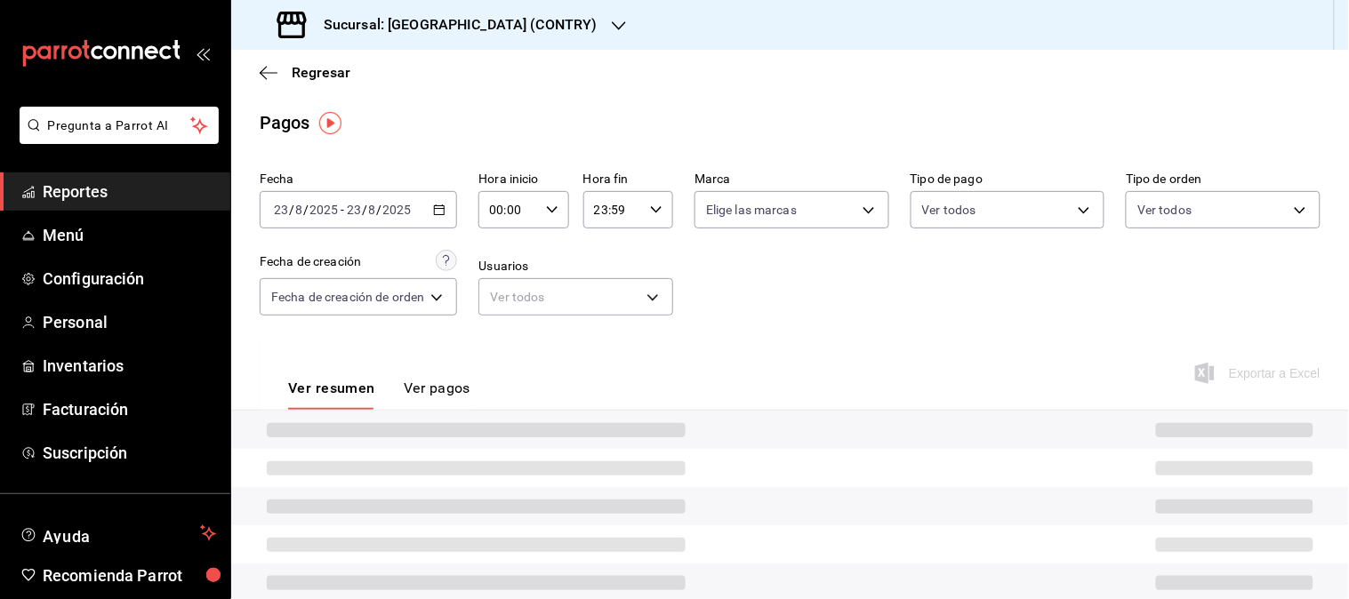
click at [442, 217] on div "[DATE] [DATE] - [DATE] [DATE]" at bounding box center [358, 209] width 197 height 37
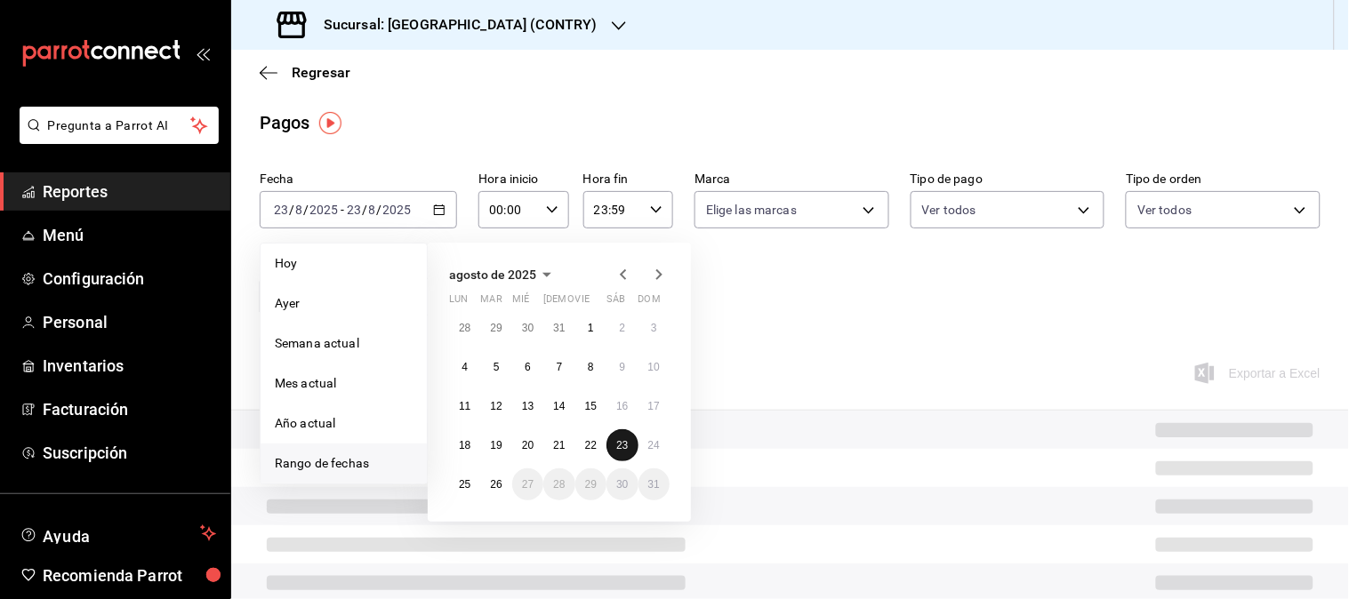
click at [623, 447] on abbr "23" at bounding box center [622, 445] width 12 height 12
click at [623, 447] on div at bounding box center [790, 430] width 1118 height 38
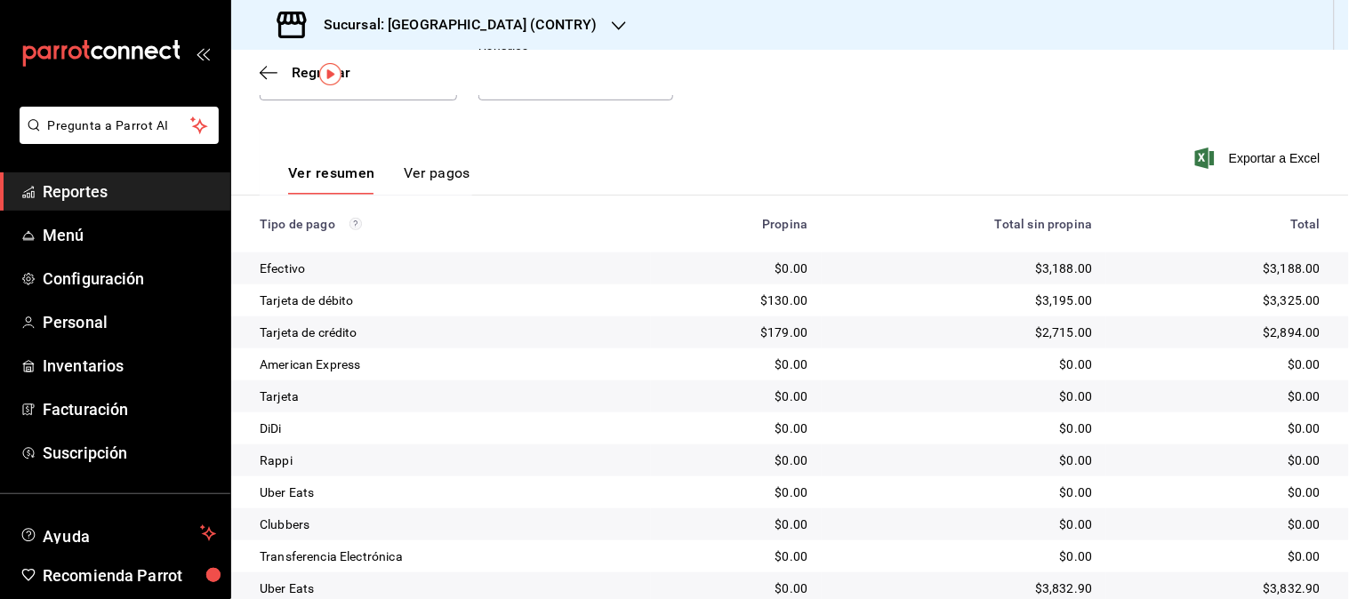
scroll to position [49, 0]
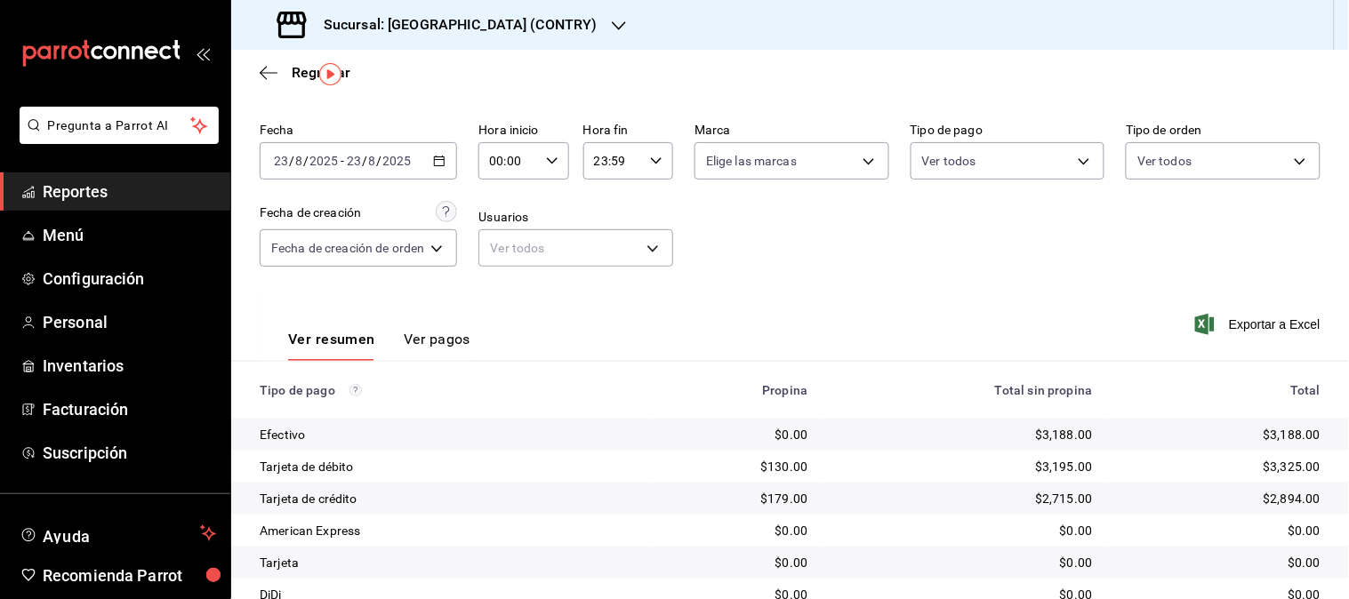
click at [437, 156] on icon "button" at bounding box center [439, 161] width 12 height 12
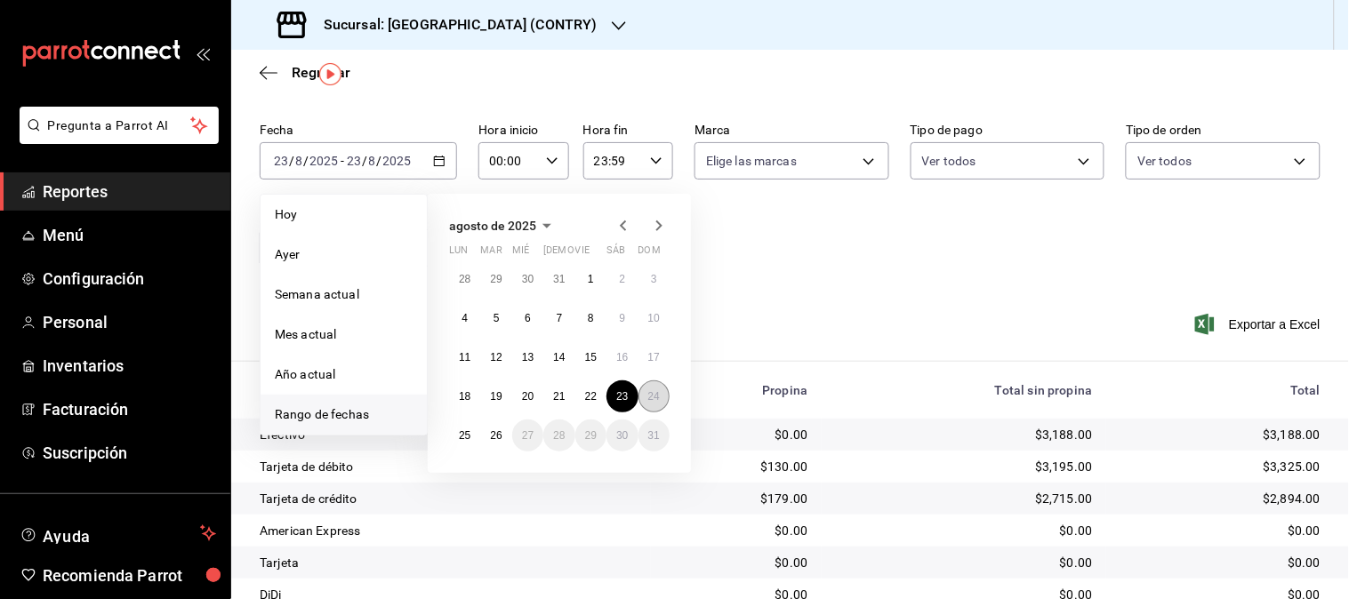
click at [653, 396] on abbr "24" at bounding box center [654, 396] width 12 height 12
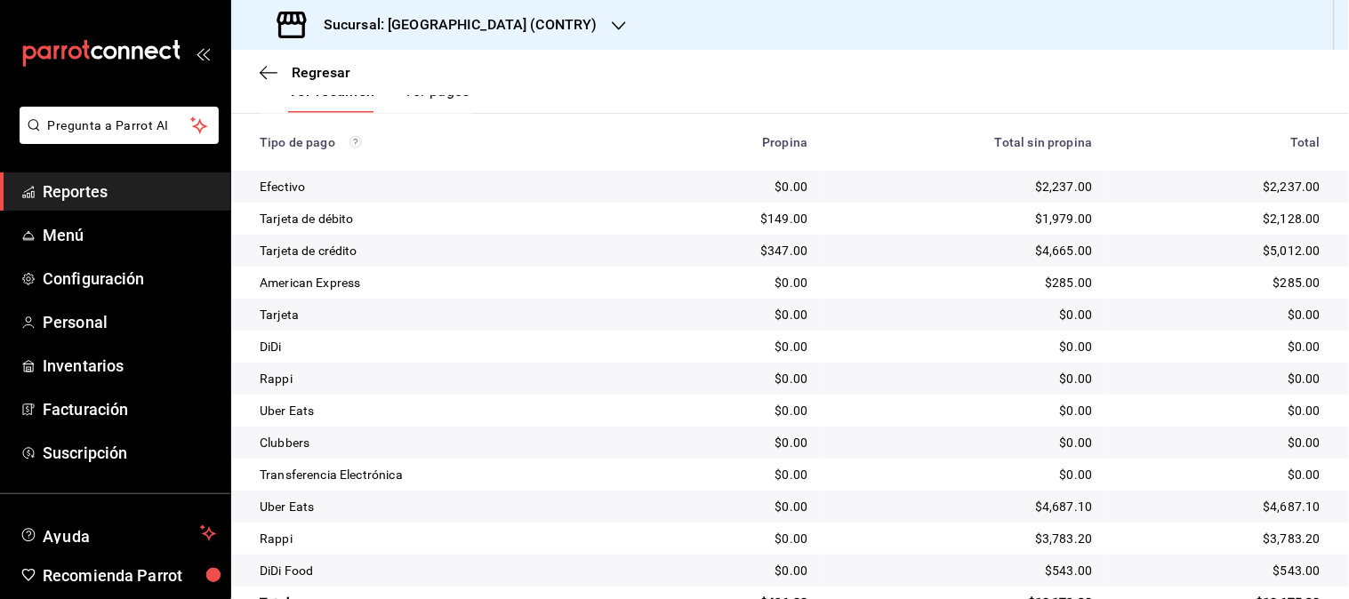
scroll to position [345, 0]
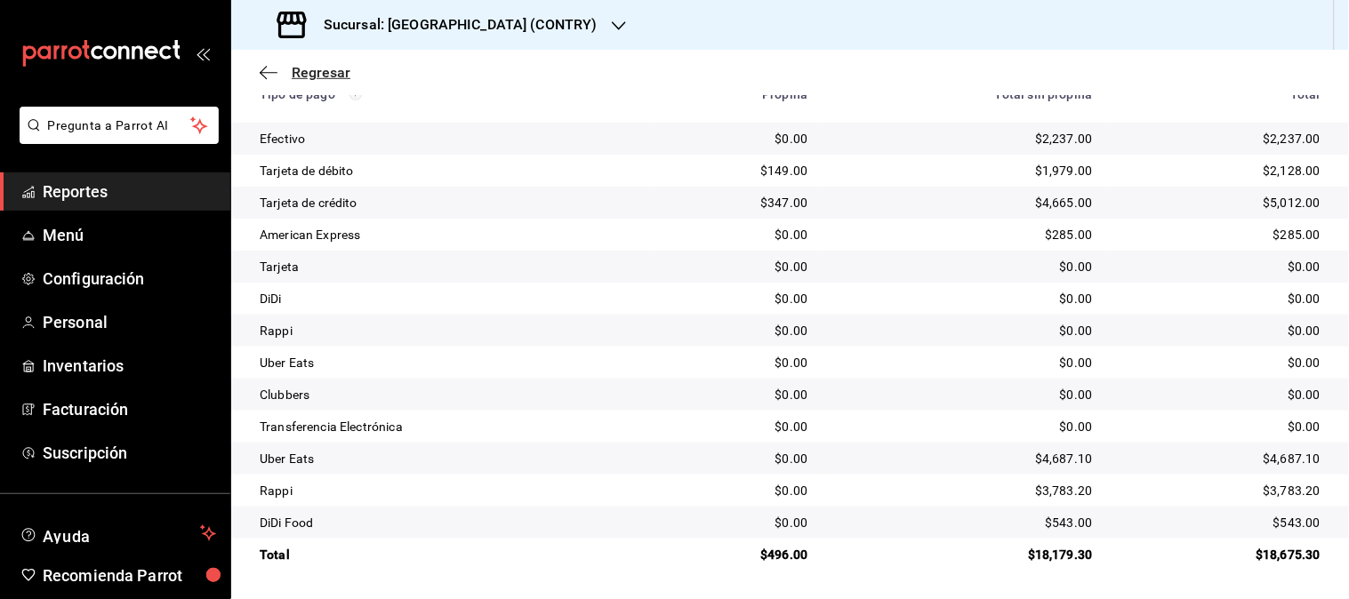
click at [329, 71] on span "Regresar" at bounding box center [321, 72] width 59 height 17
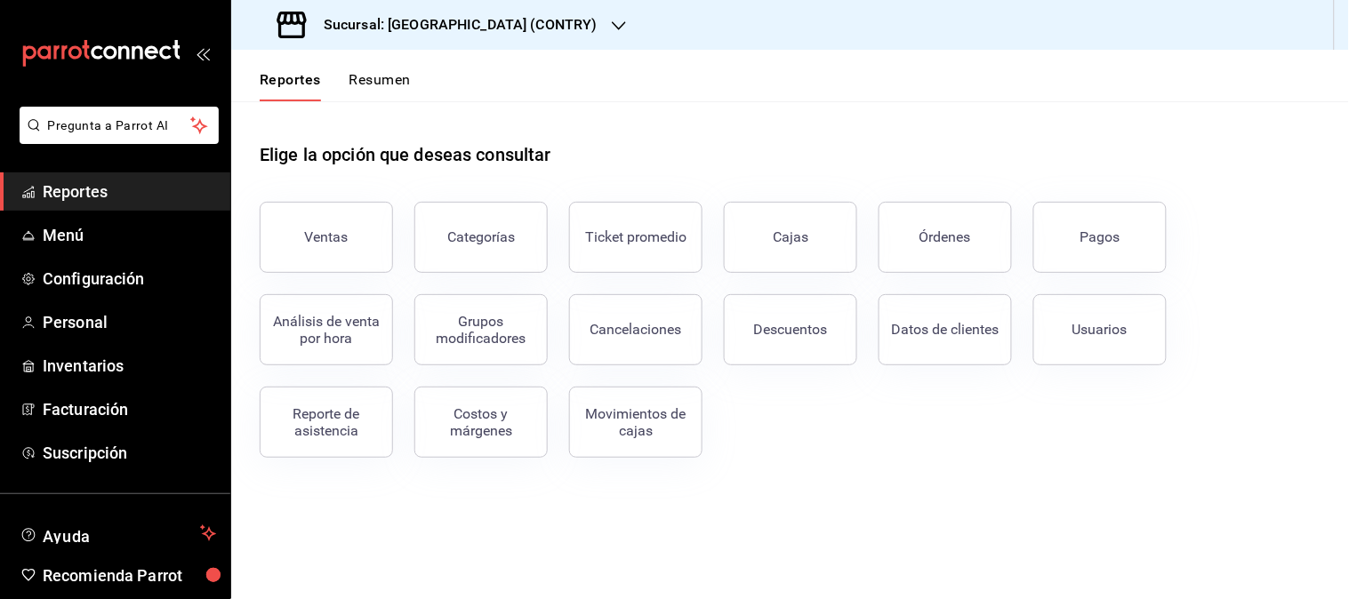
click at [612, 22] on icon "button" at bounding box center [619, 26] width 14 height 14
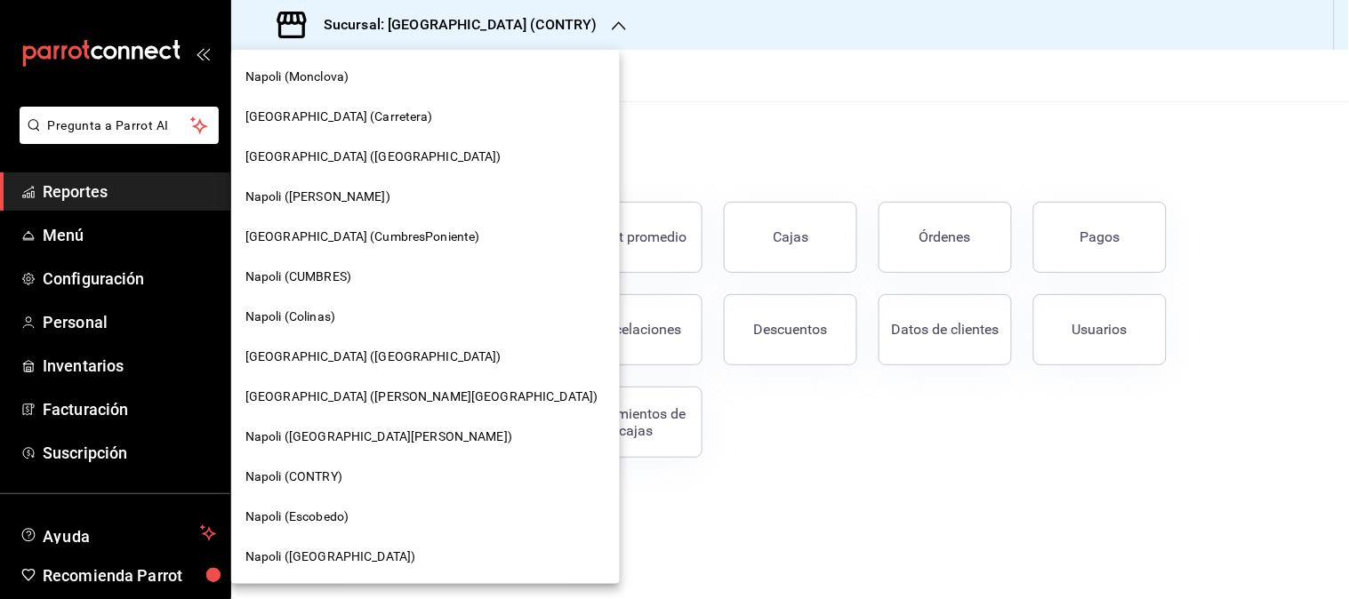
click at [303, 281] on span "Napoli (CUMBRES)" at bounding box center [298, 277] width 106 height 19
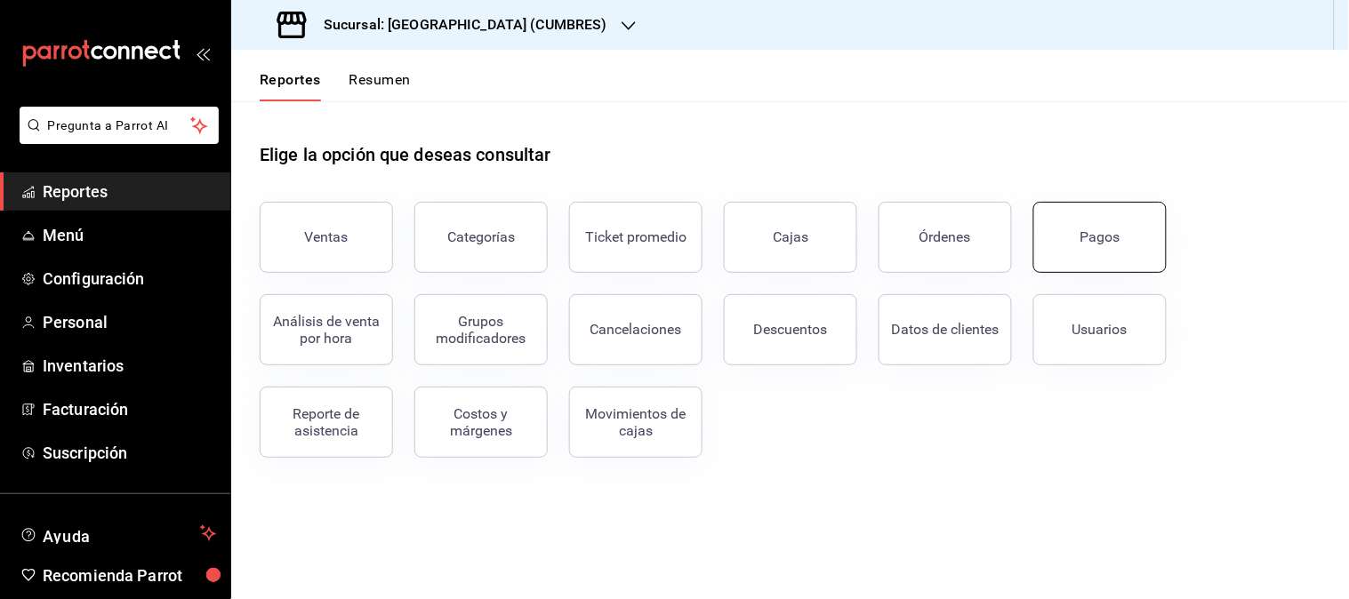
click at [1104, 247] on button "Pagos" at bounding box center [1099, 237] width 133 height 71
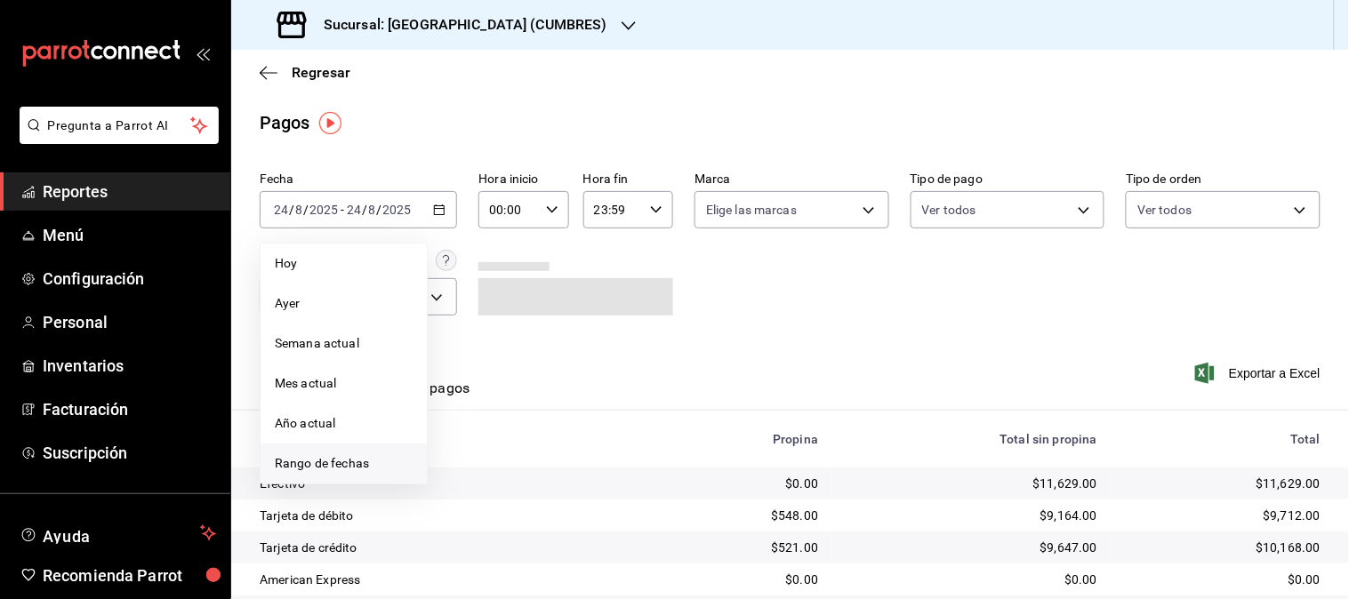
click at [309, 463] on span "Rango de fechas" at bounding box center [344, 463] width 138 height 19
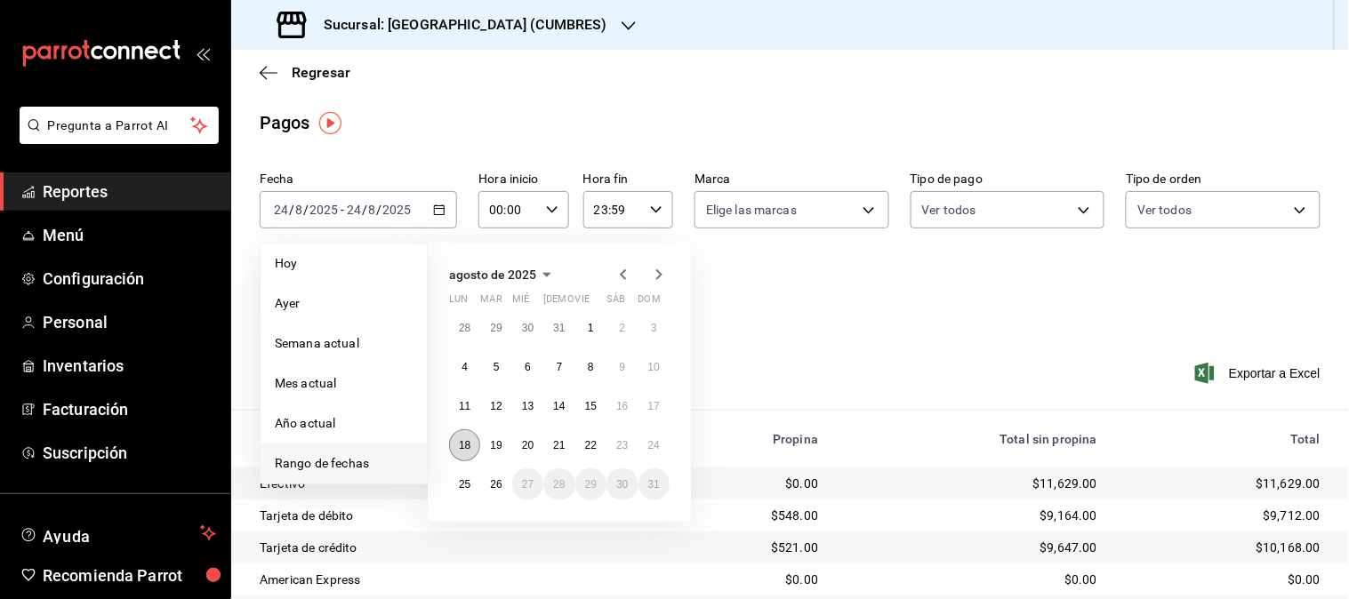
click at [462, 447] on abbr "18" at bounding box center [465, 445] width 12 height 12
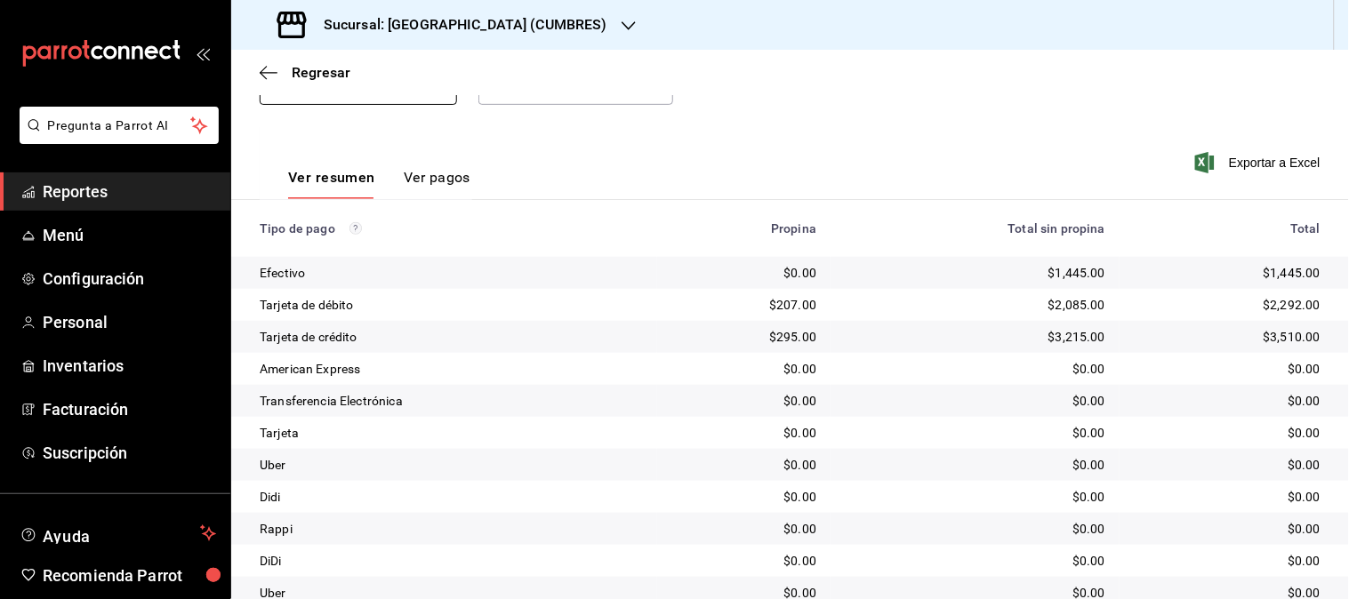
scroll to position [13, 0]
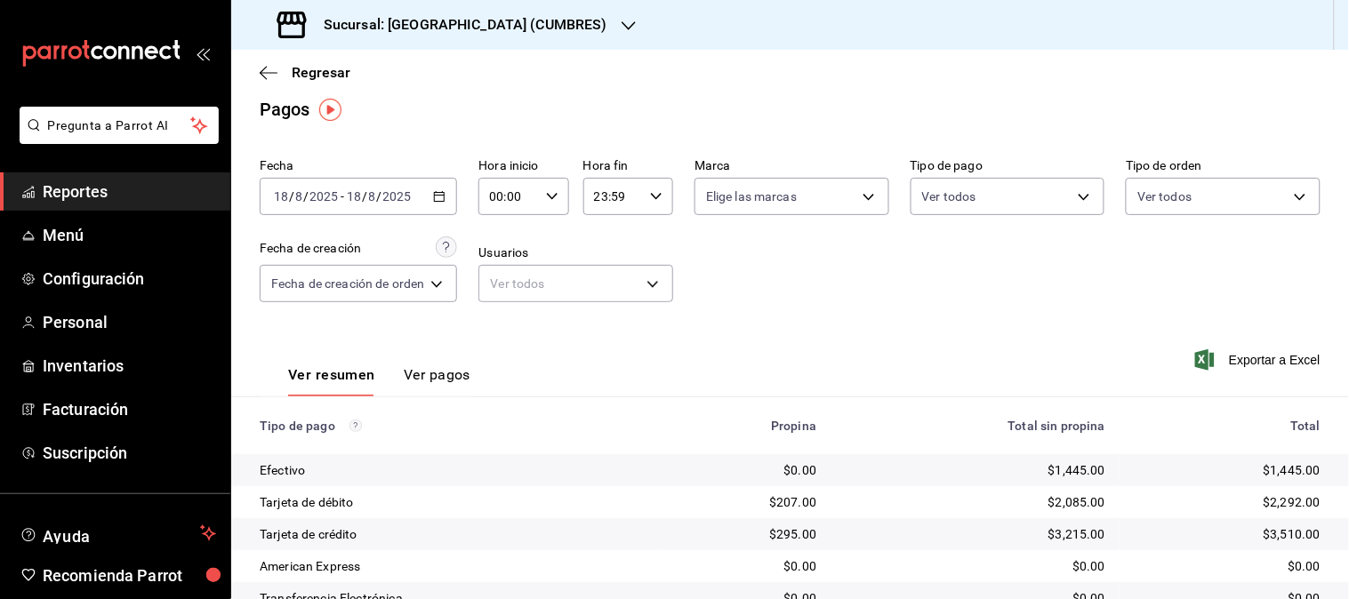
click at [437, 206] on div "[DATE] [DATE] - [DATE] [DATE]" at bounding box center [358, 196] width 197 height 37
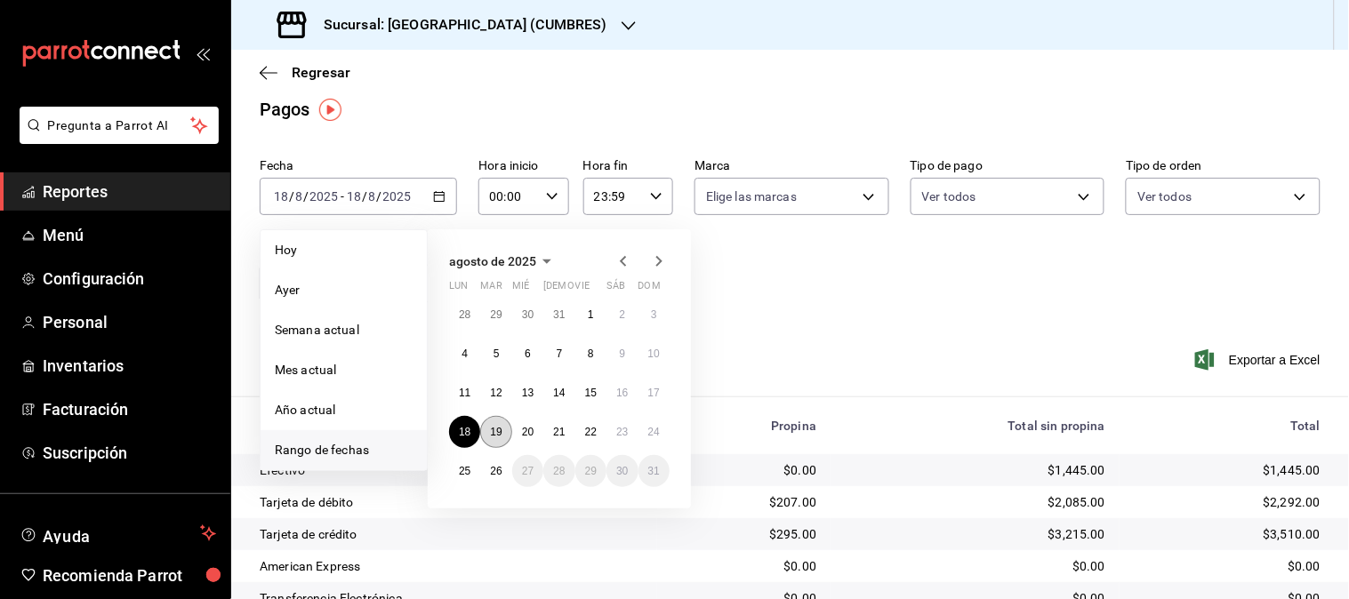
click at [490, 432] on abbr "19" at bounding box center [496, 432] width 12 height 12
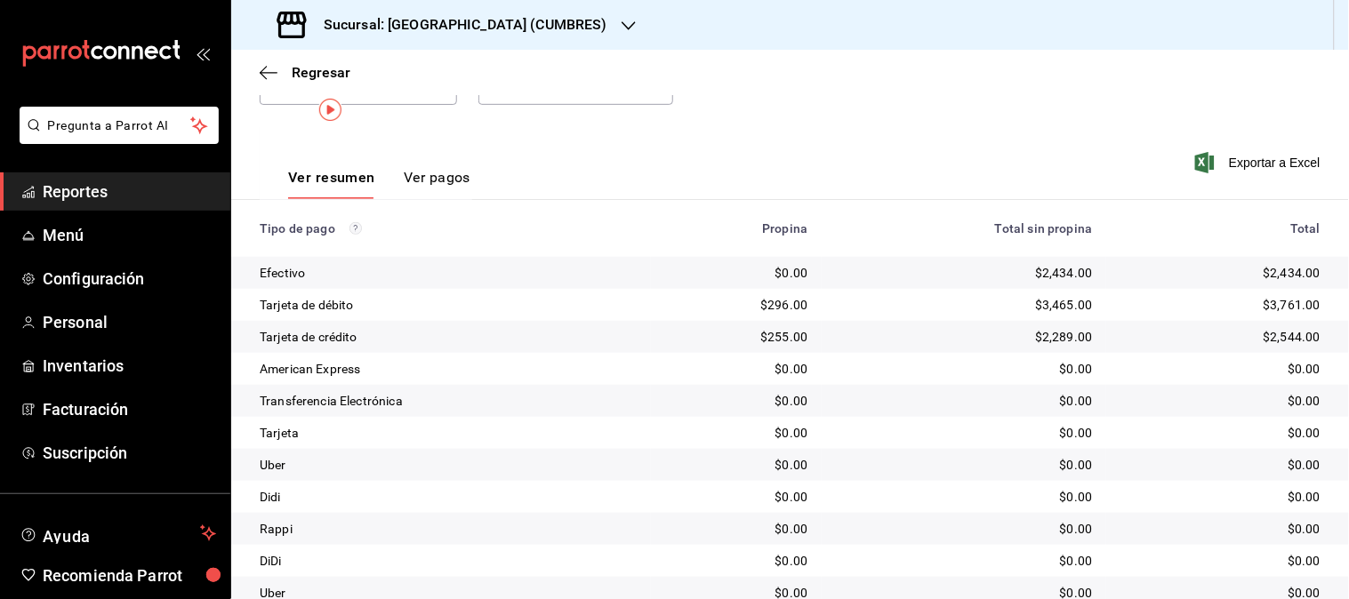
scroll to position [13, 0]
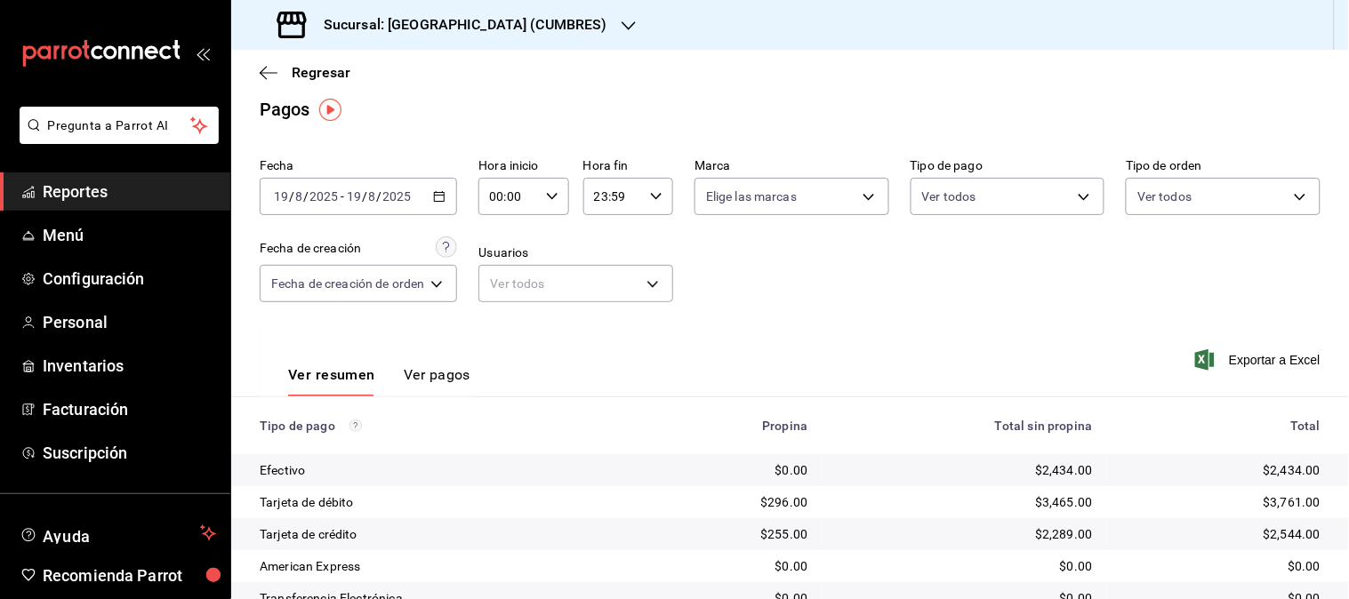
click at [434, 198] on icon "button" at bounding box center [439, 196] width 12 height 12
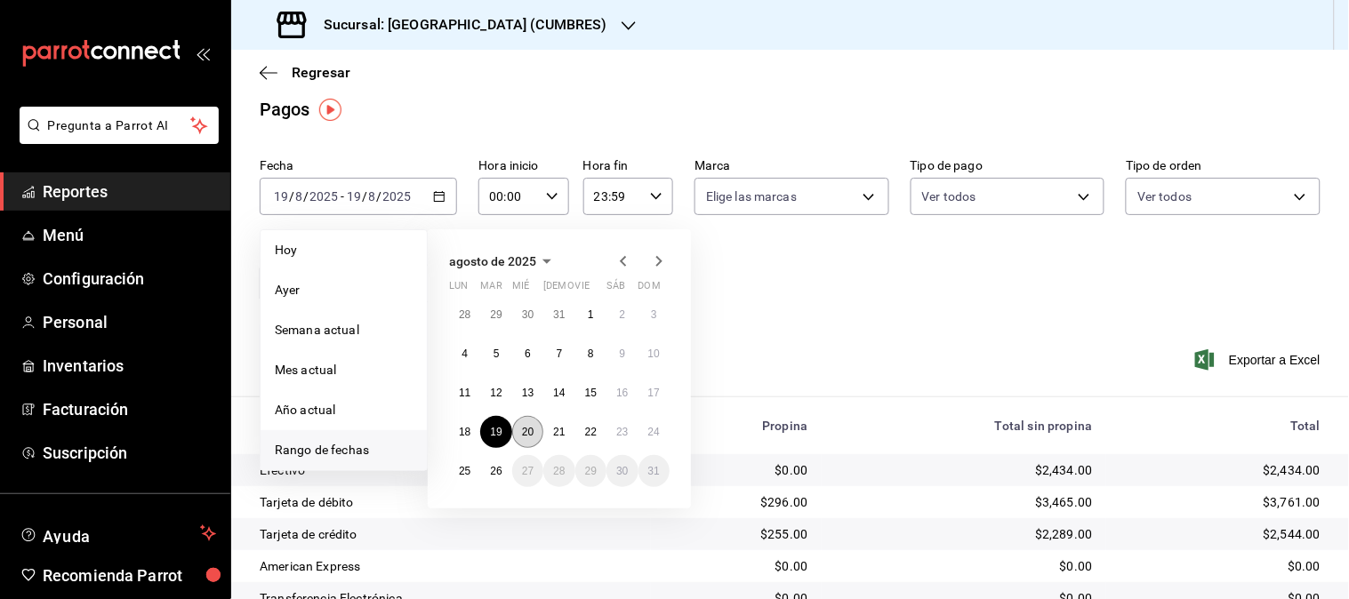
click at [530, 434] on abbr "20" at bounding box center [528, 432] width 12 height 12
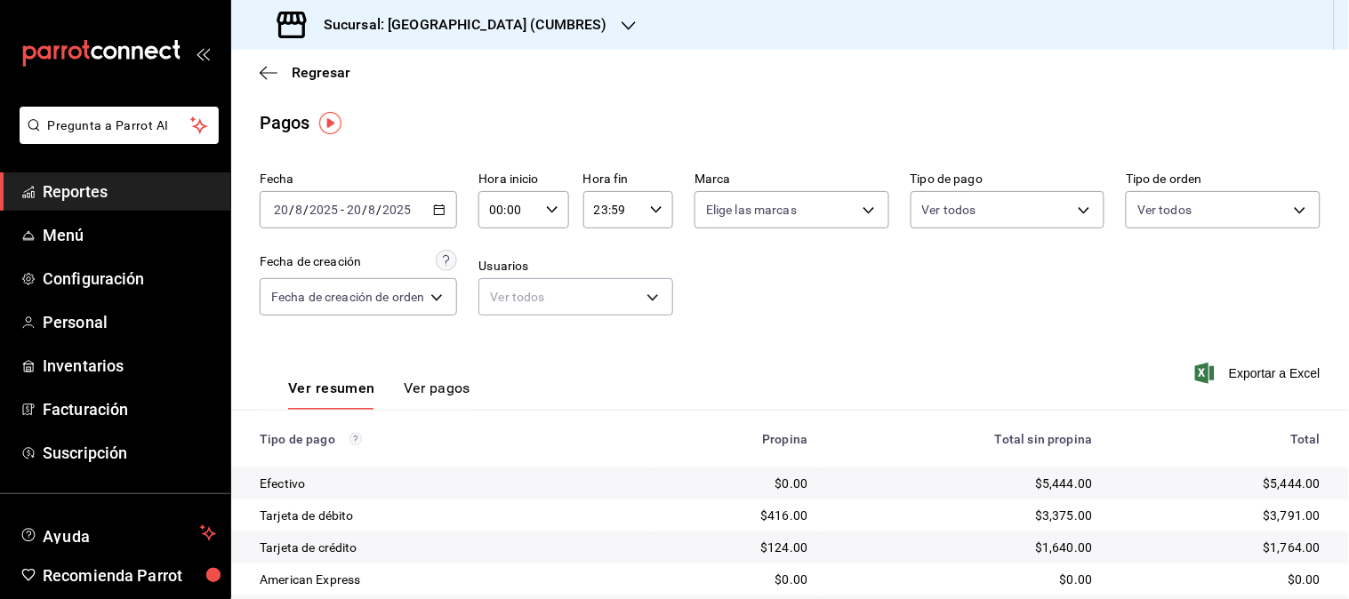
click at [439, 208] on icon "button" at bounding box center [439, 210] width 12 height 12
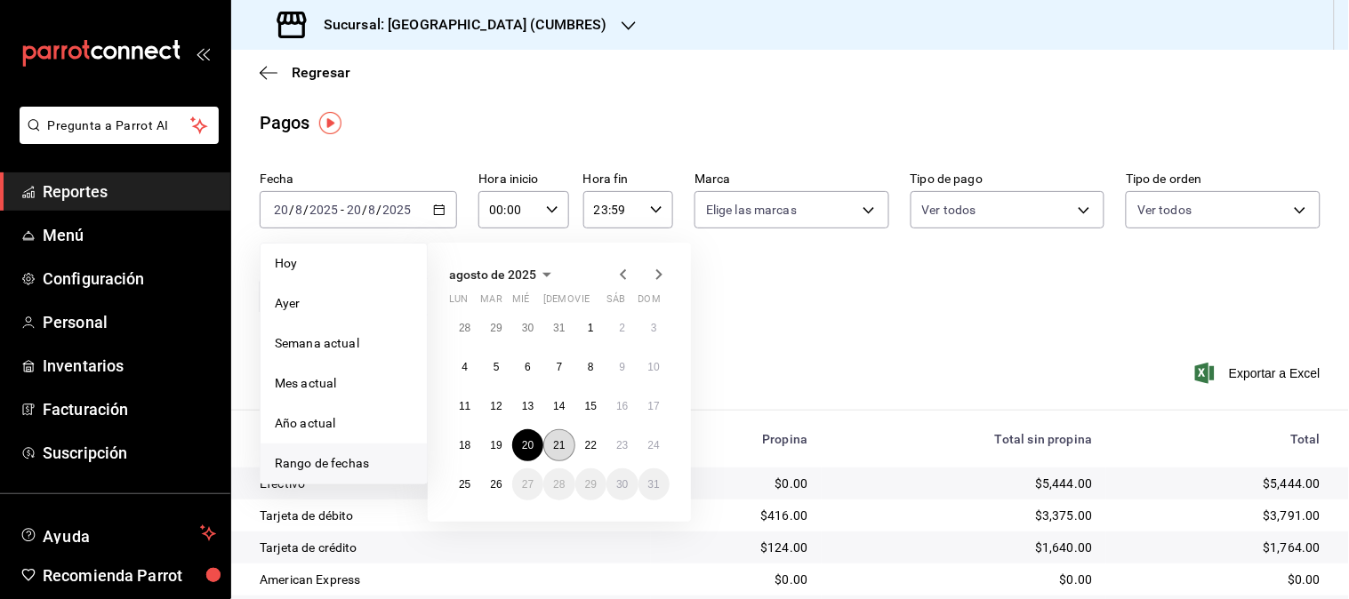
click at [558, 440] on abbr "21" at bounding box center [559, 445] width 12 height 12
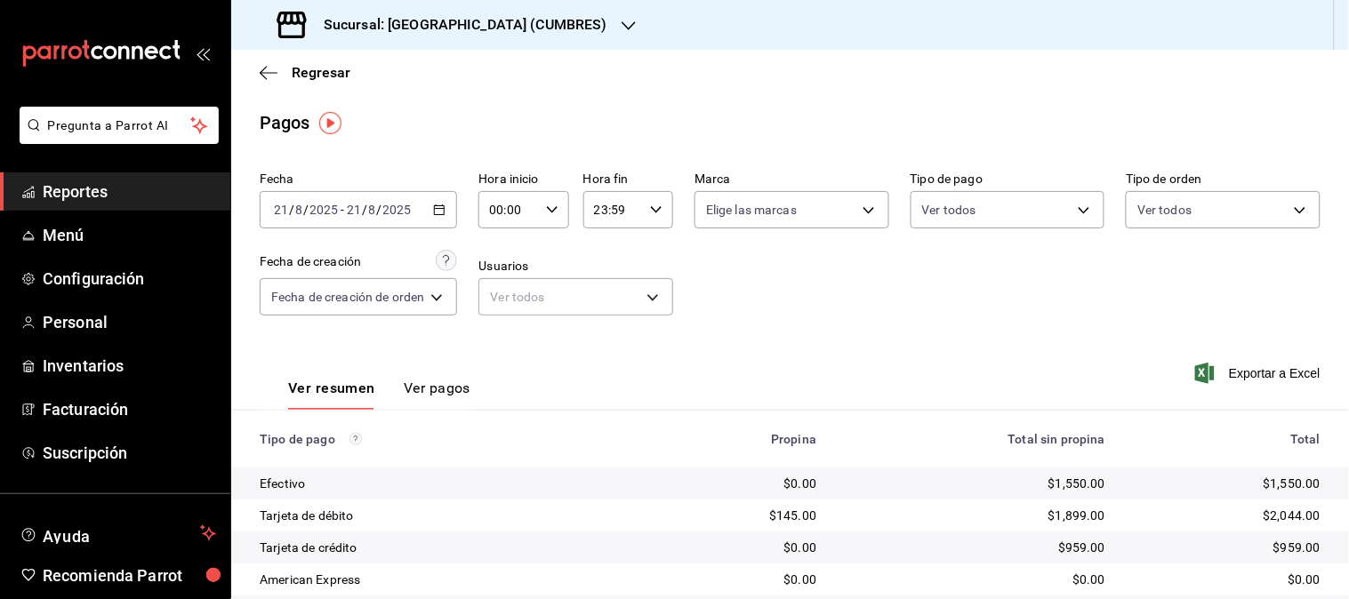
click at [558, 440] on div "Tipo de pago" at bounding box center [451, 439] width 383 height 14
click at [431, 205] on div "[DATE] [DATE] - [DATE] [DATE]" at bounding box center [358, 209] width 197 height 37
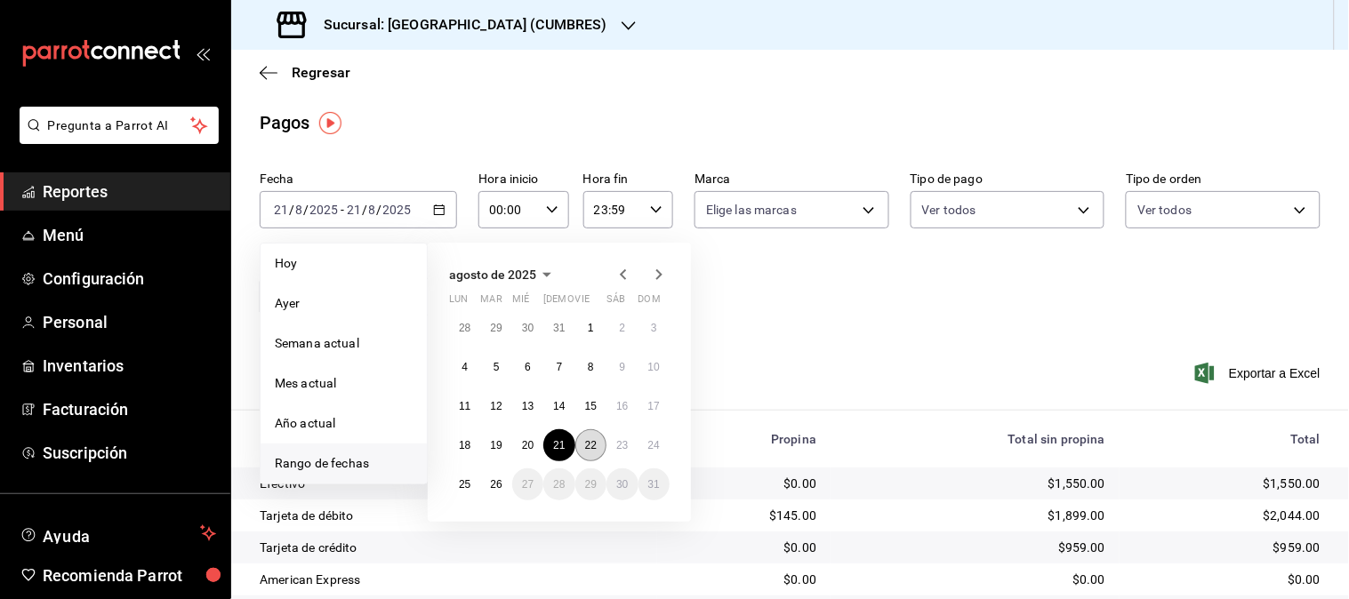
click at [594, 450] on abbr "22" at bounding box center [591, 445] width 12 height 12
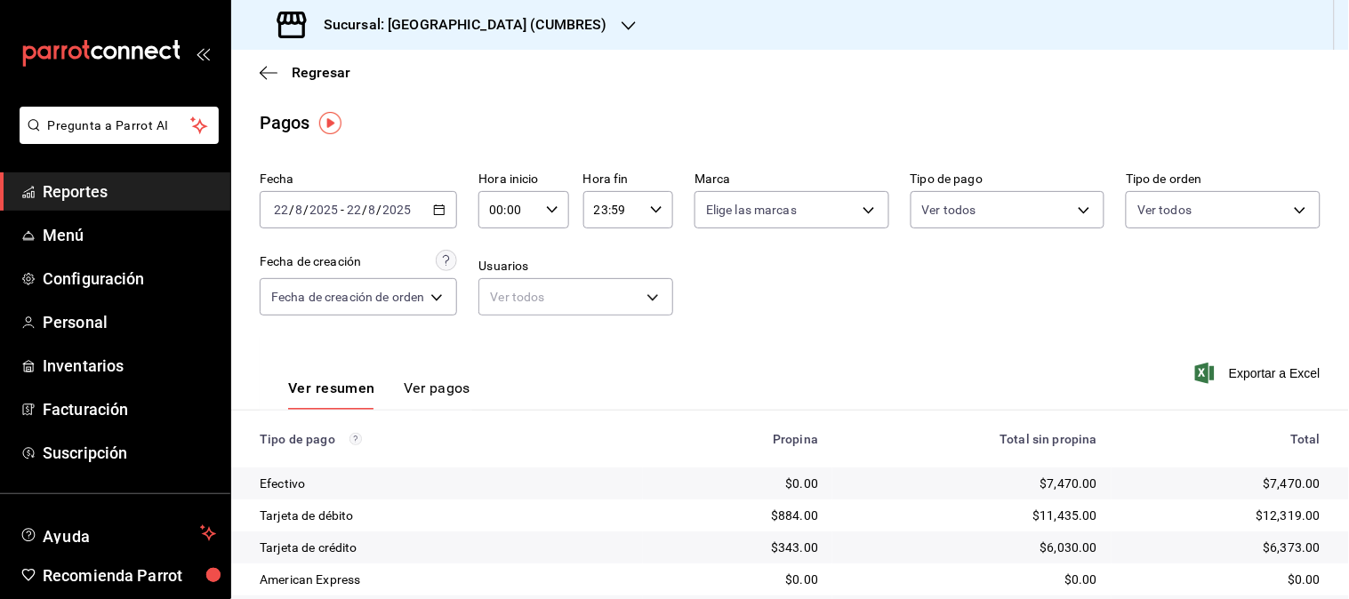
click at [440, 219] on div "[DATE] [DATE] - [DATE] [DATE]" at bounding box center [358, 209] width 197 height 37
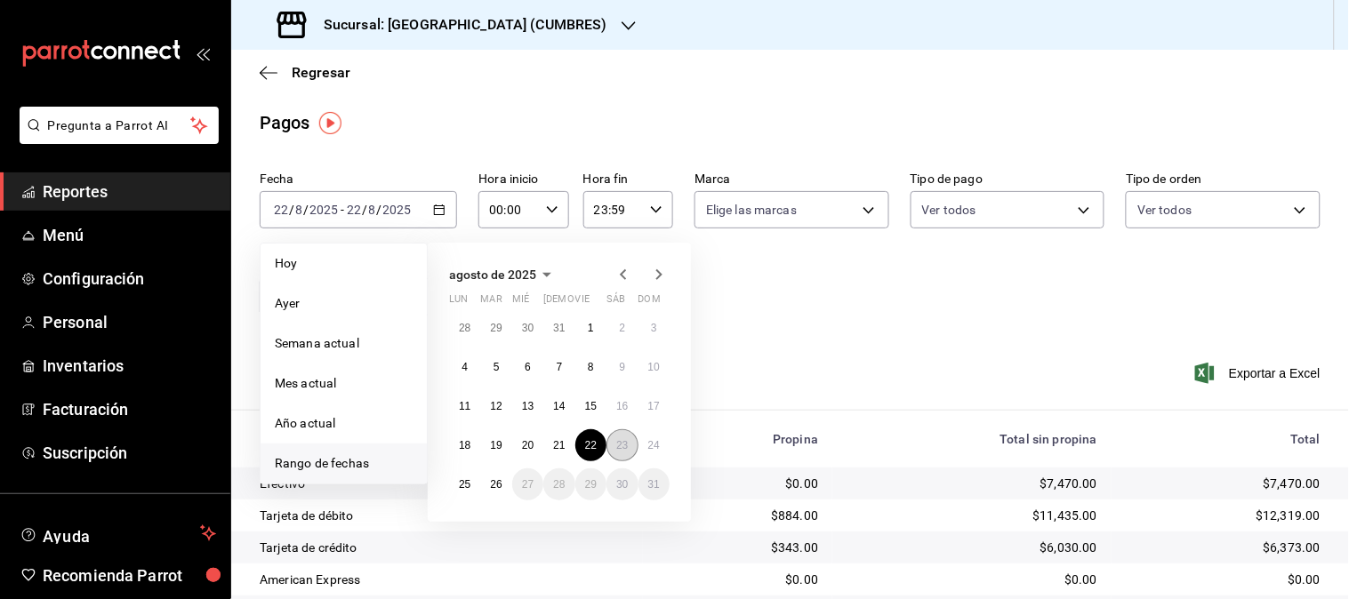
click at [629, 445] on button "23" at bounding box center [621, 445] width 31 height 32
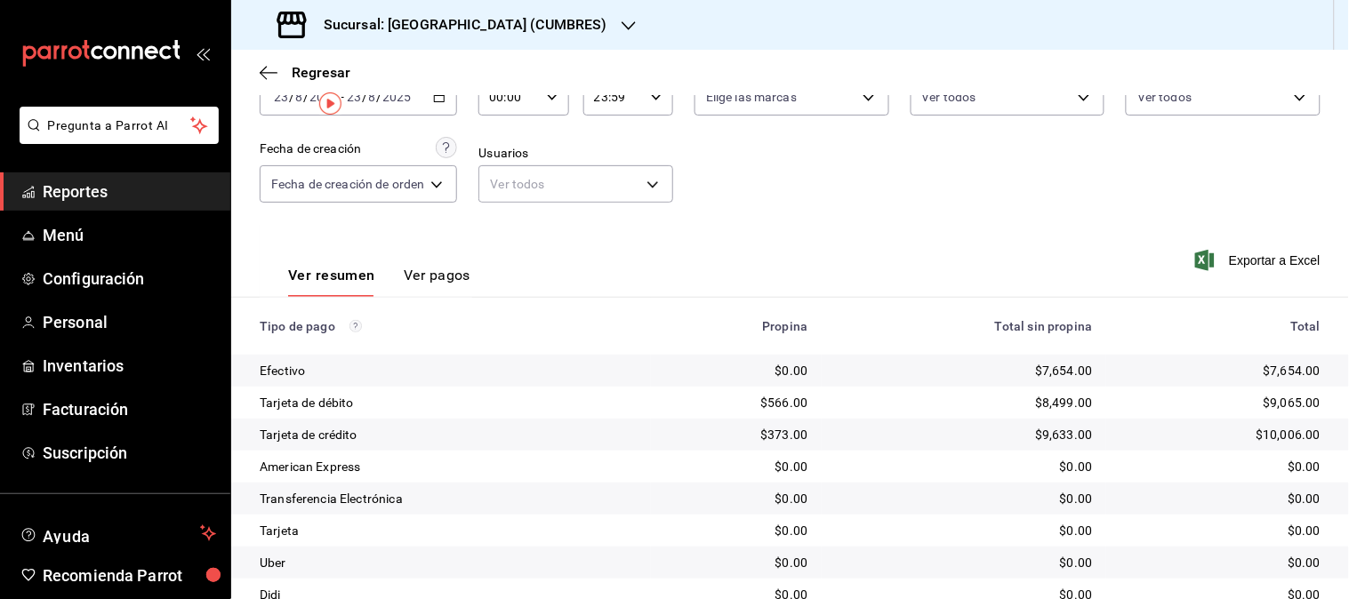
scroll to position [14, 0]
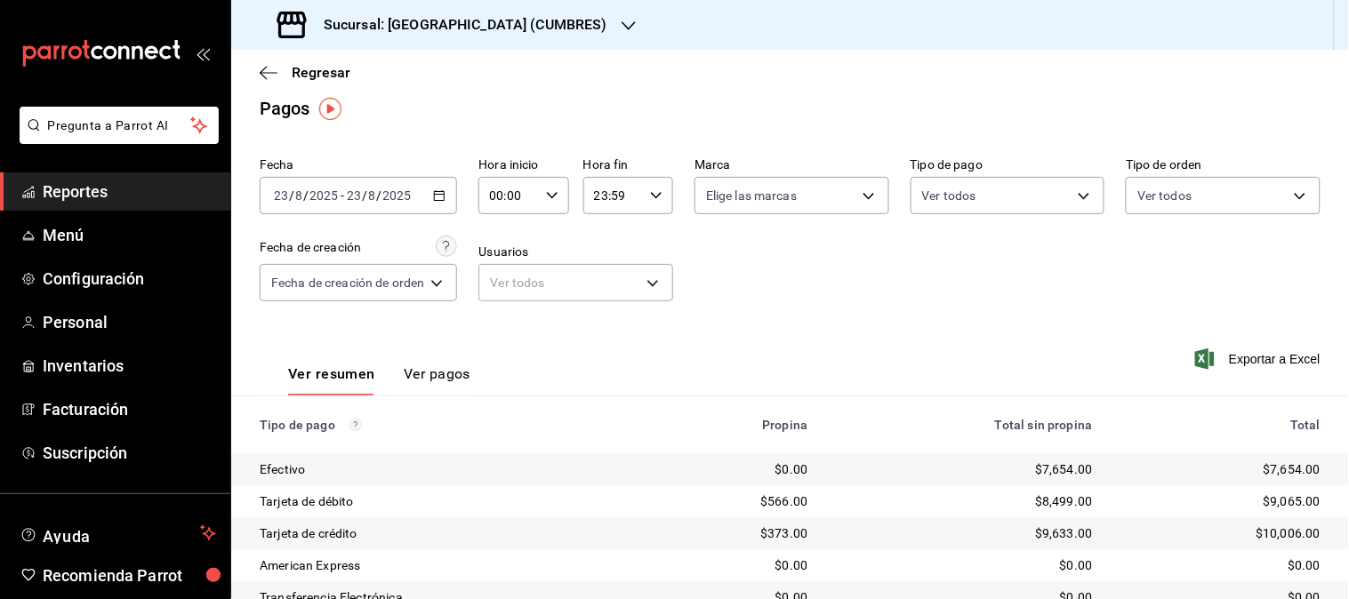
click at [439, 194] on \(Stroke\) "button" at bounding box center [440, 194] width 10 height 1
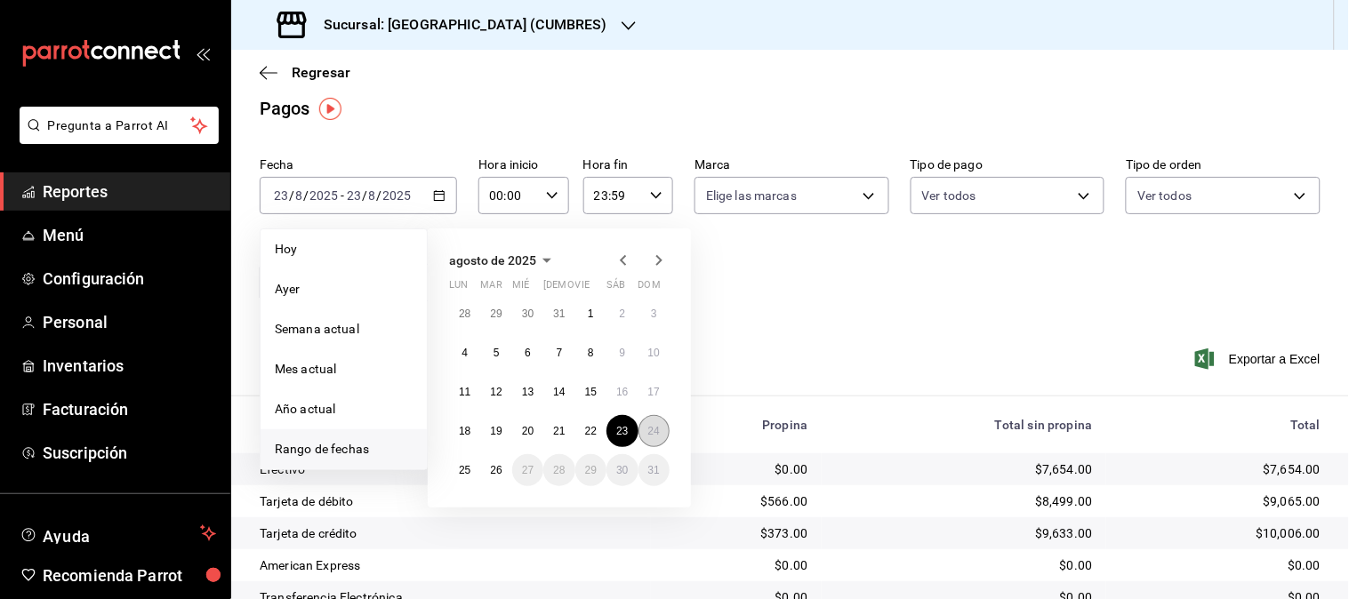
click at [653, 425] on abbr "24" at bounding box center [654, 431] width 12 height 12
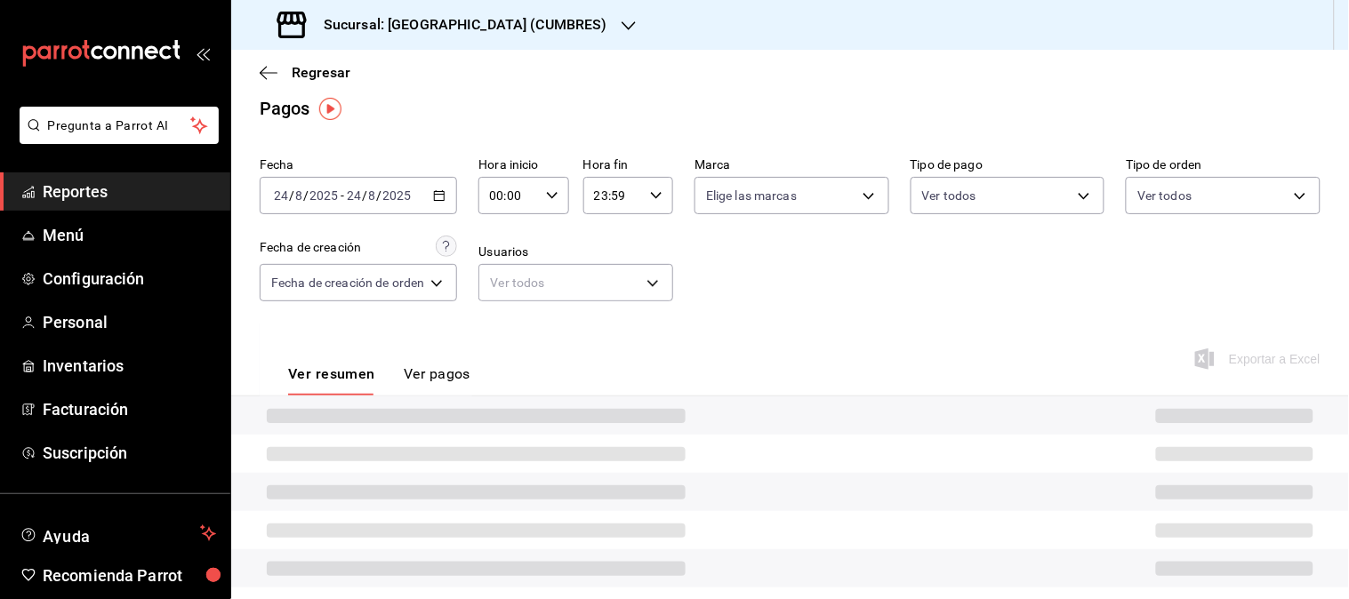
click at [653, 425] on div at bounding box center [790, 416] width 1118 height 38
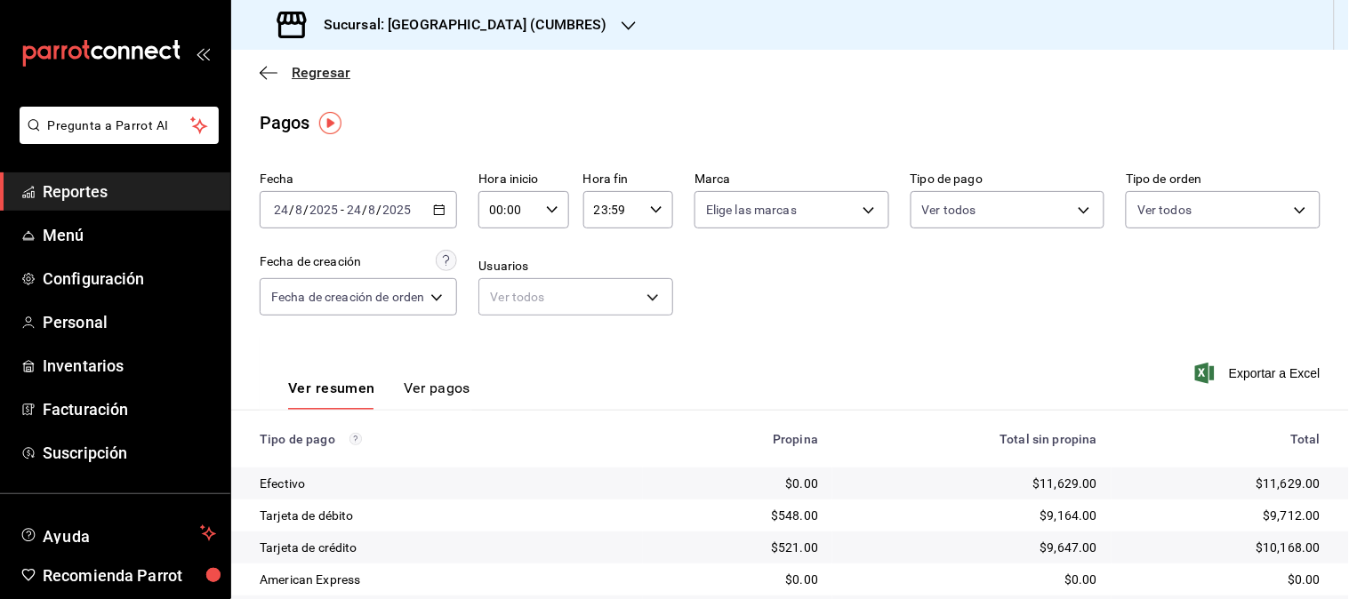
click at [321, 73] on span "Regresar" at bounding box center [321, 72] width 59 height 17
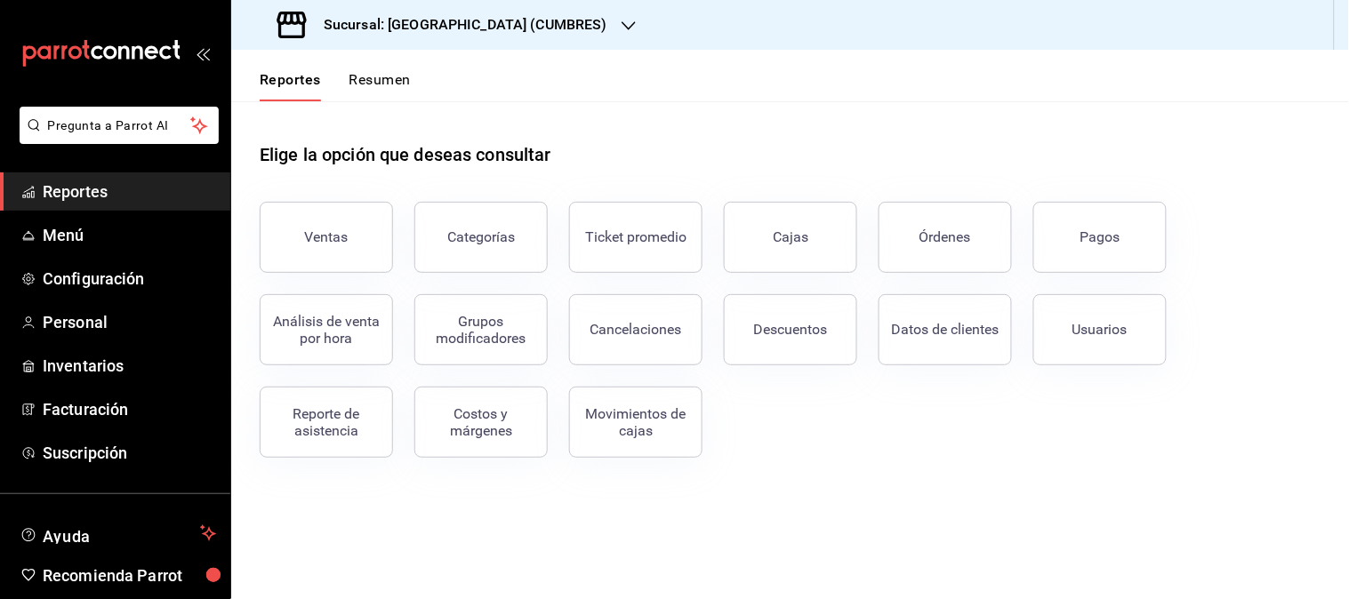
click at [622, 16] on div at bounding box center [629, 25] width 14 height 19
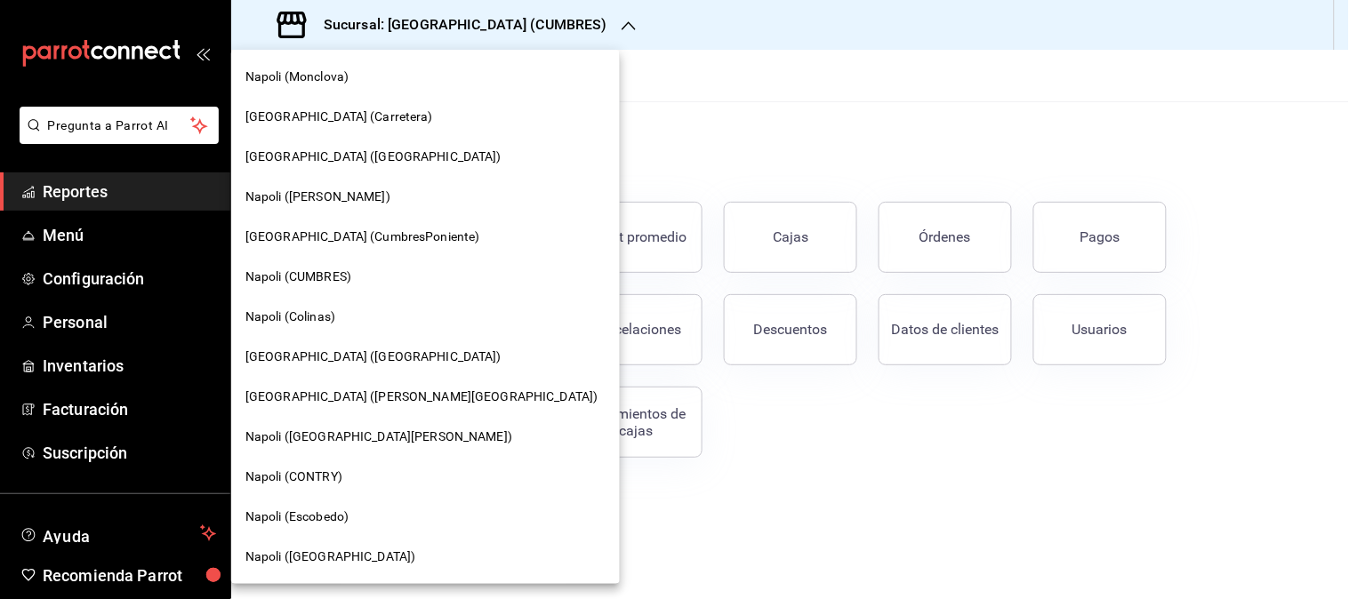
click at [317, 228] on span "[GEOGRAPHIC_DATA] (CumbresPoniente)" at bounding box center [362, 237] width 235 height 19
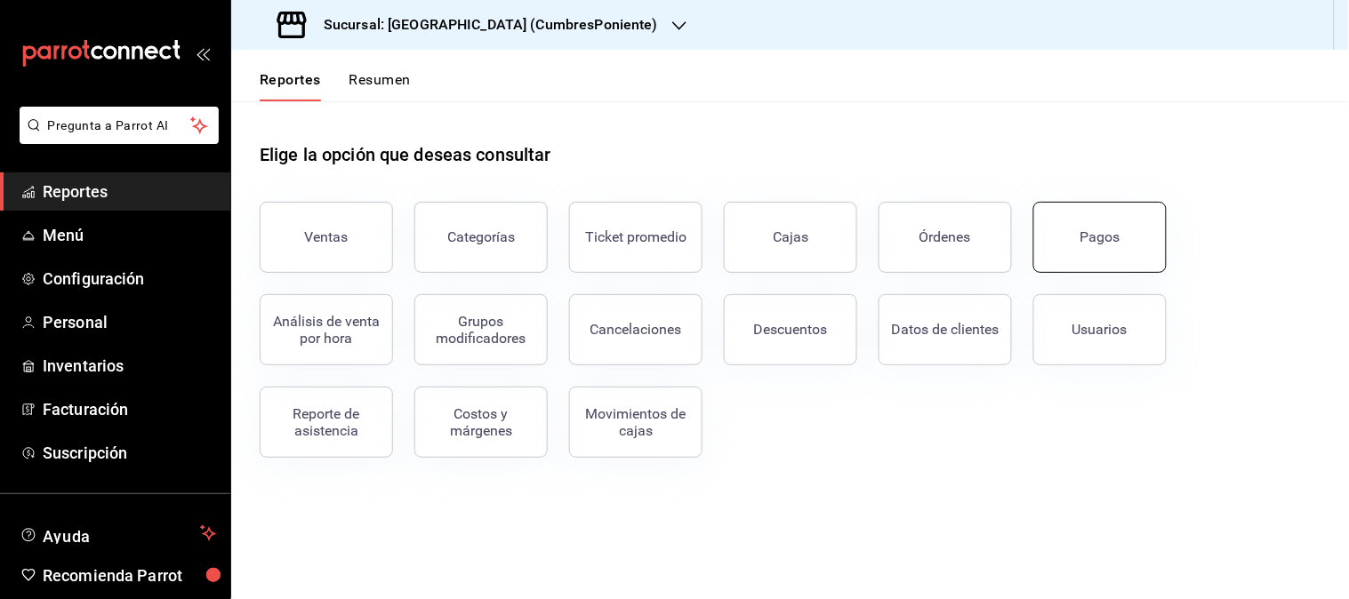
click at [1091, 229] on div "Pagos" at bounding box center [1100, 237] width 40 height 17
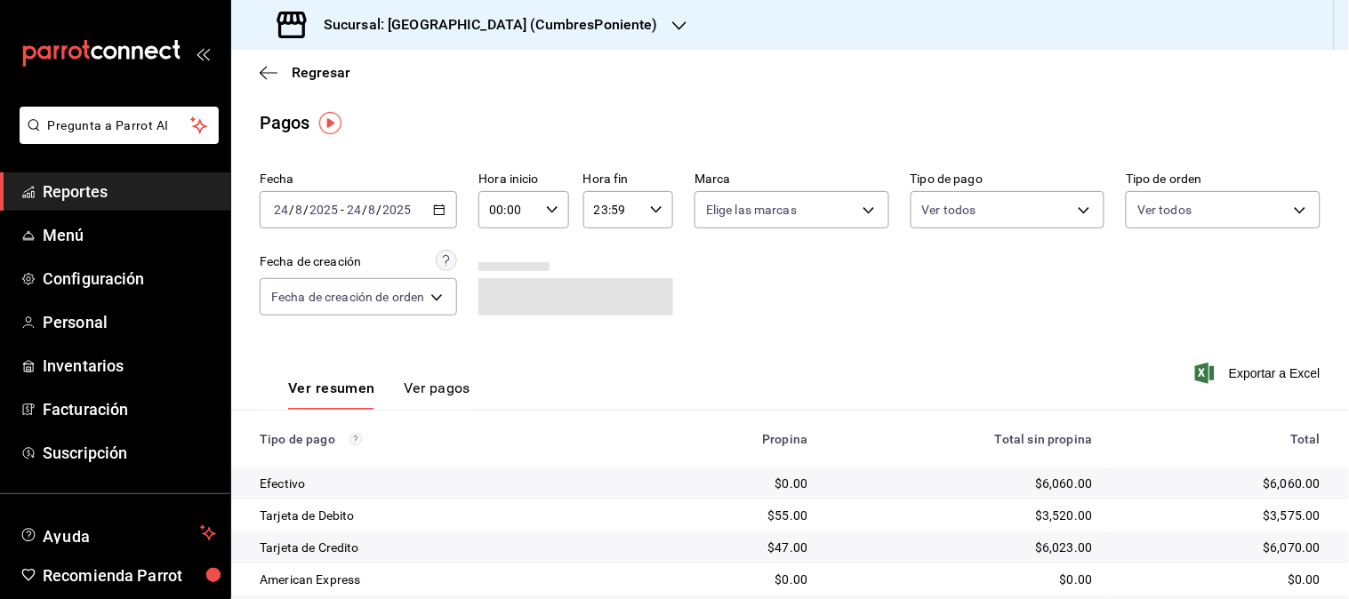
click at [441, 212] on icon "button" at bounding box center [439, 210] width 12 height 12
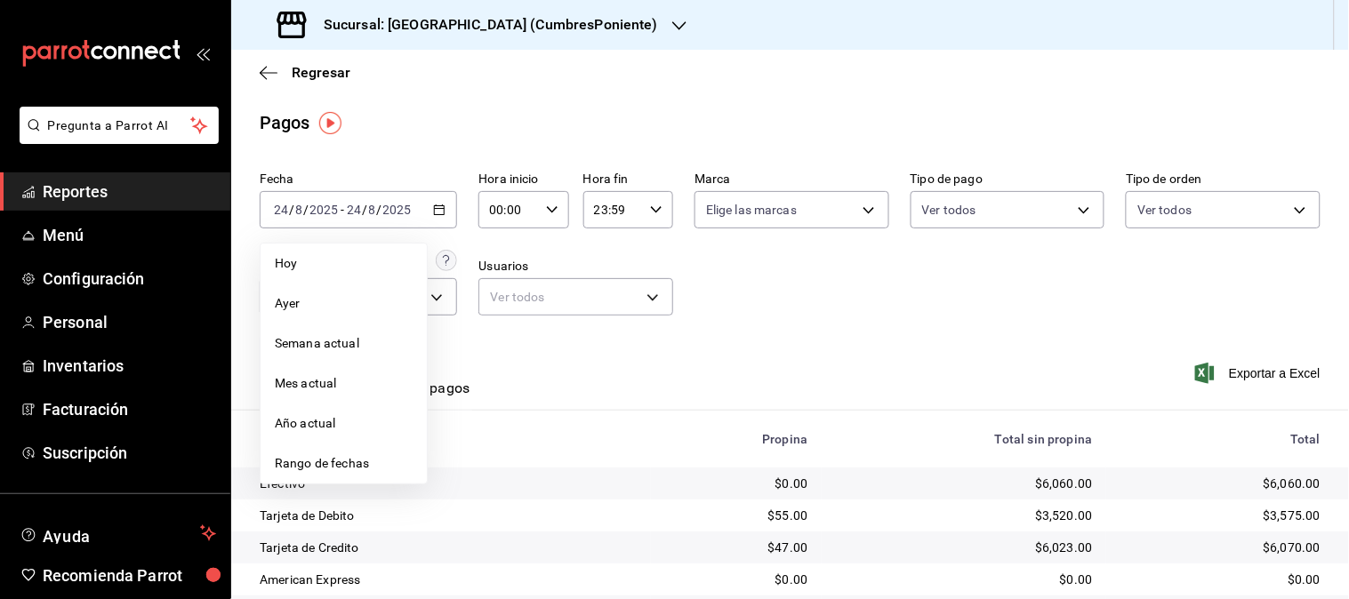
click at [301, 471] on span "Rango de fechas" at bounding box center [344, 463] width 138 height 19
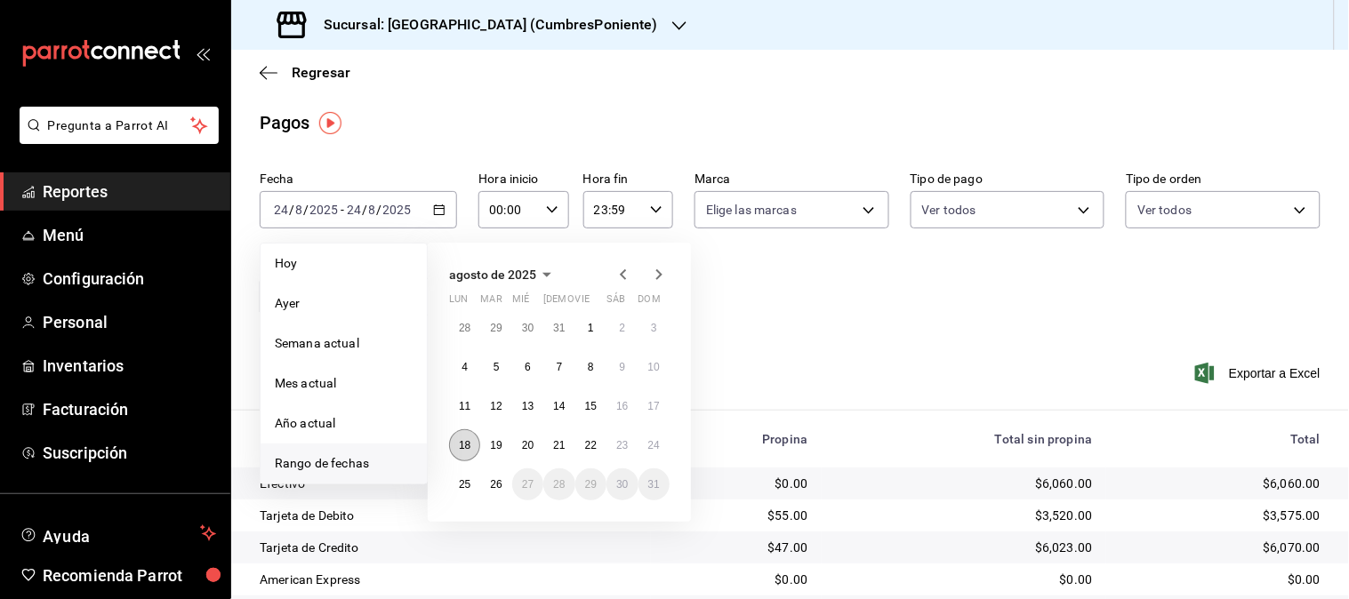
click at [462, 447] on abbr "18" at bounding box center [465, 445] width 12 height 12
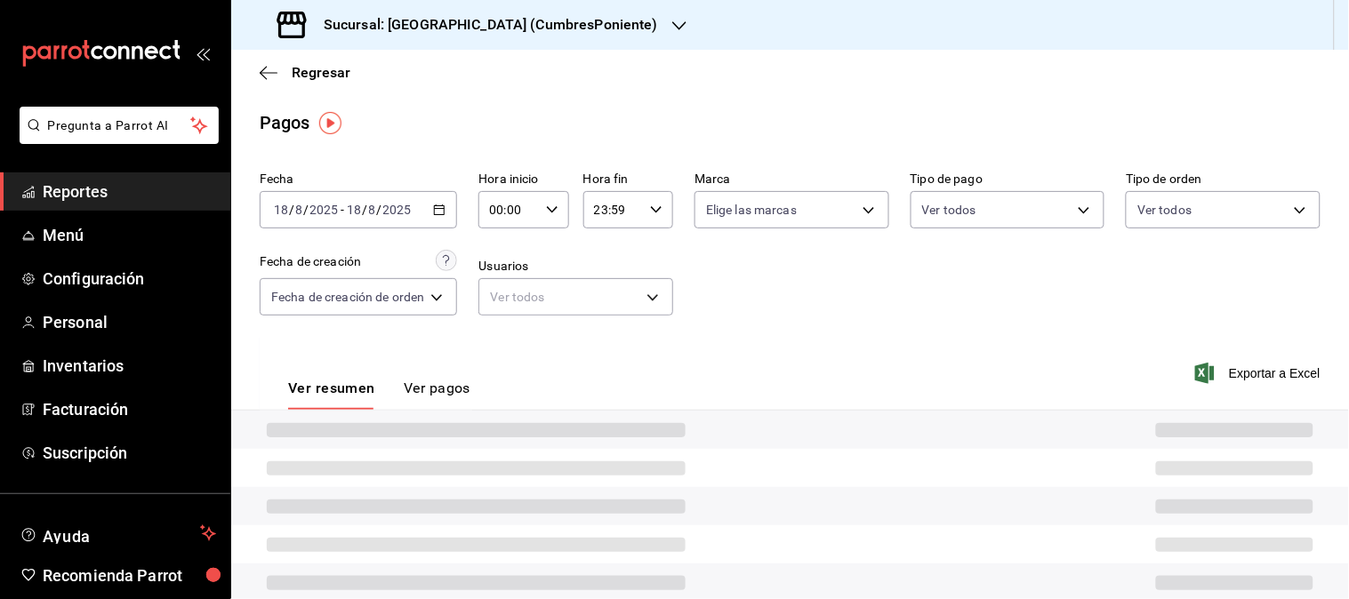
click at [462, 447] on div at bounding box center [790, 430] width 1118 height 38
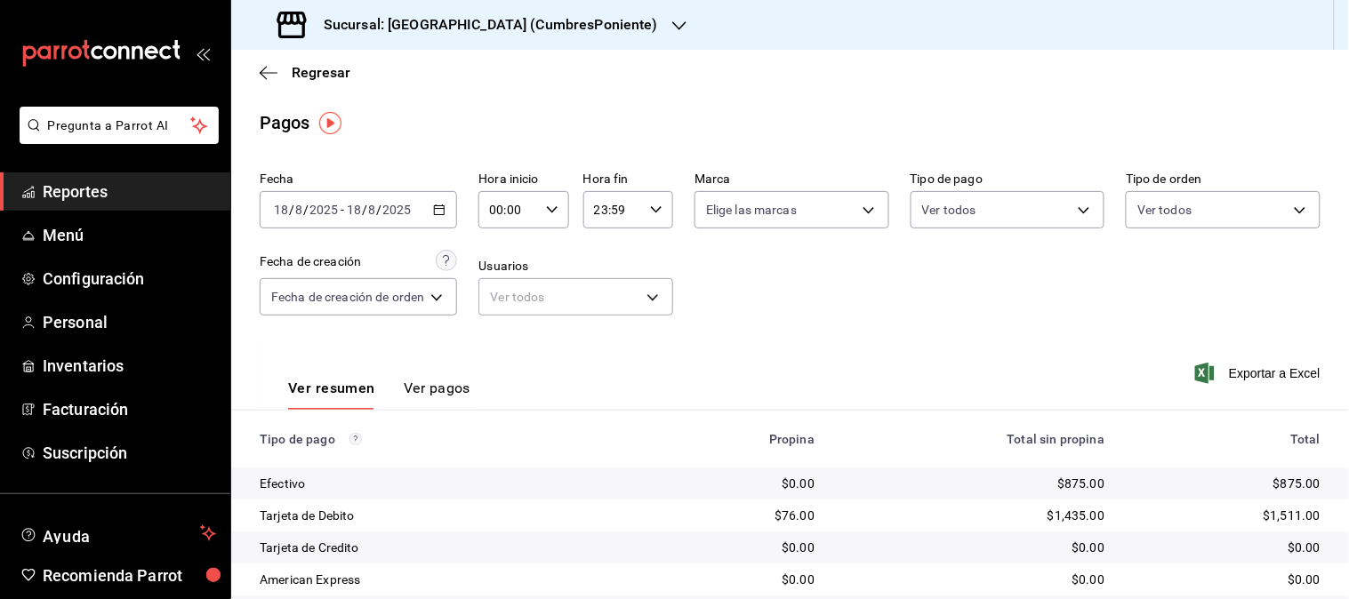
click at [440, 215] on \(Stroke\) "button" at bounding box center [439, 210] width 11 height 10
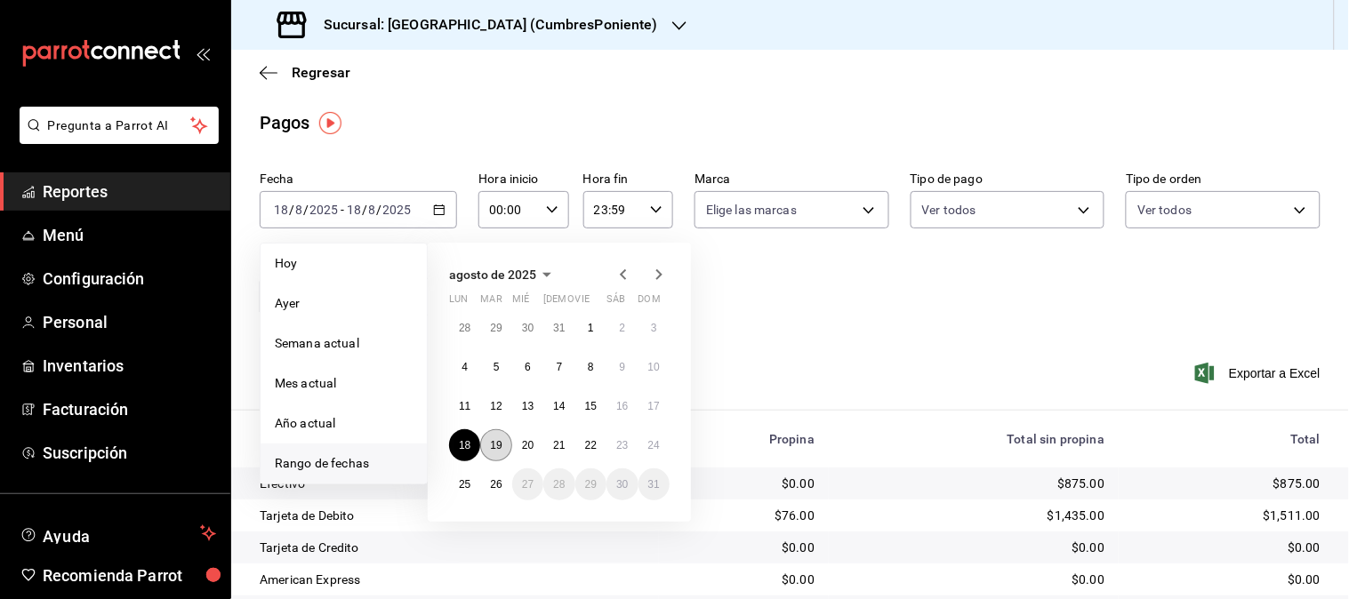
click at [494, 447] on abbr "19" at bounding box center [496, 445] width 12 height 12
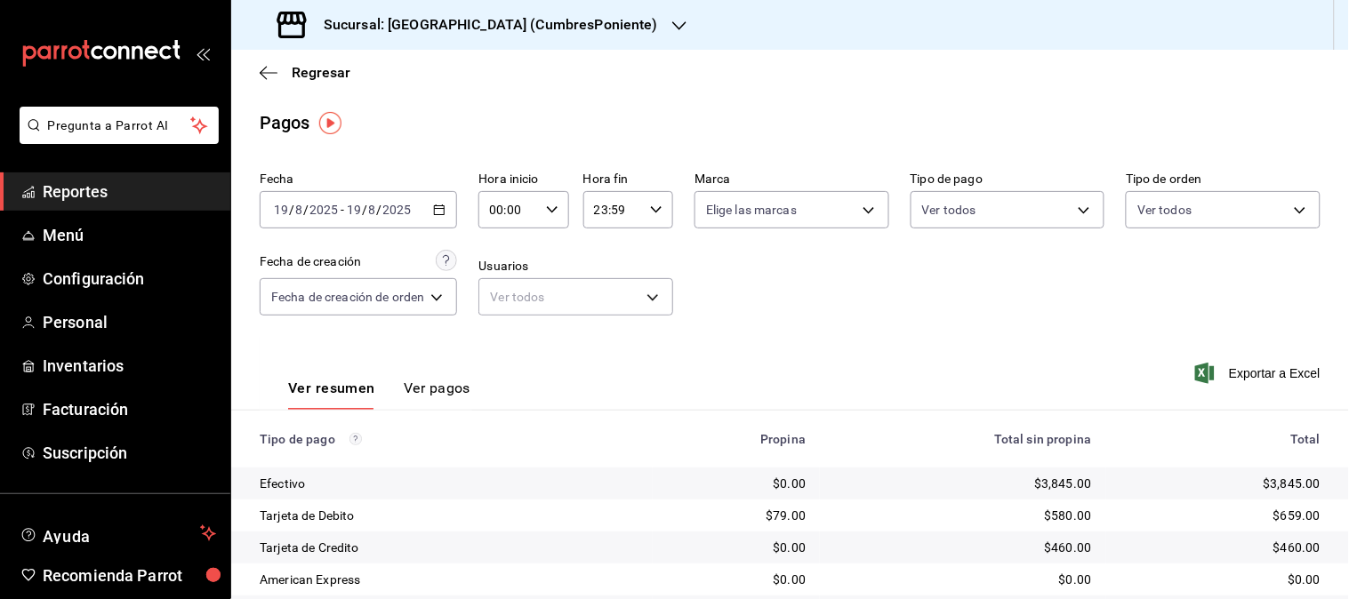
click at [445, 209] on \(Stroke\) "button" at bounding box center [440, 208] width 10 height 1
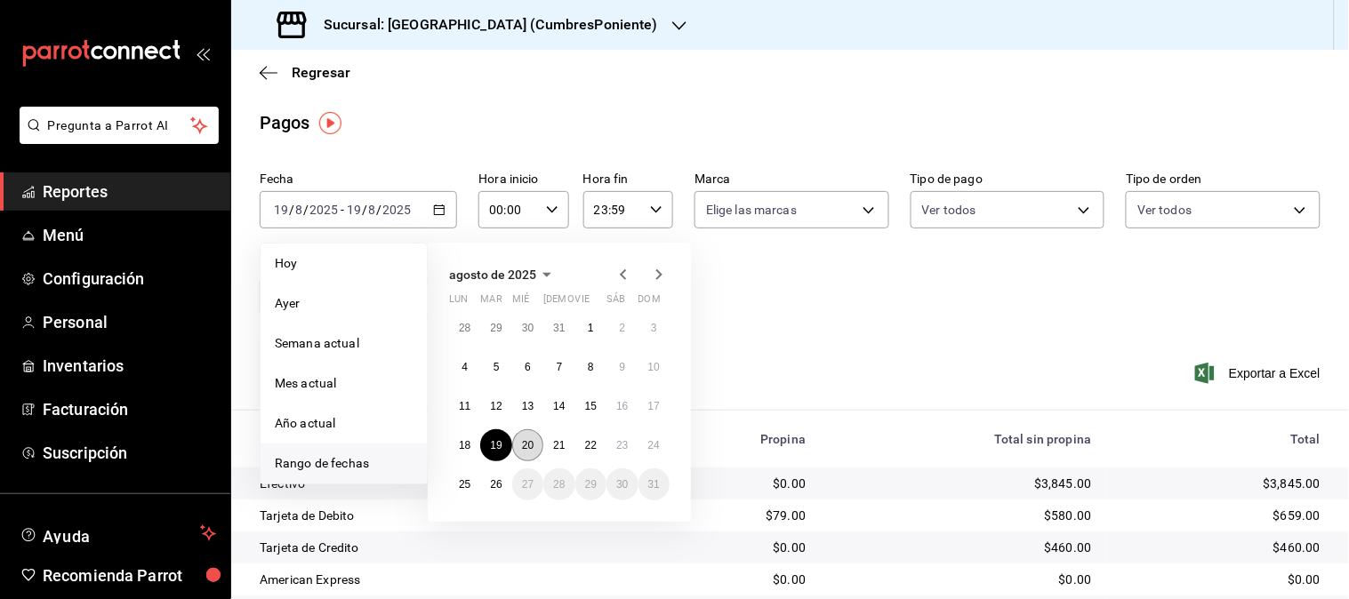
click at [527, 450] on abbr "20" at bounding box center [528, 445] width 12 height 12
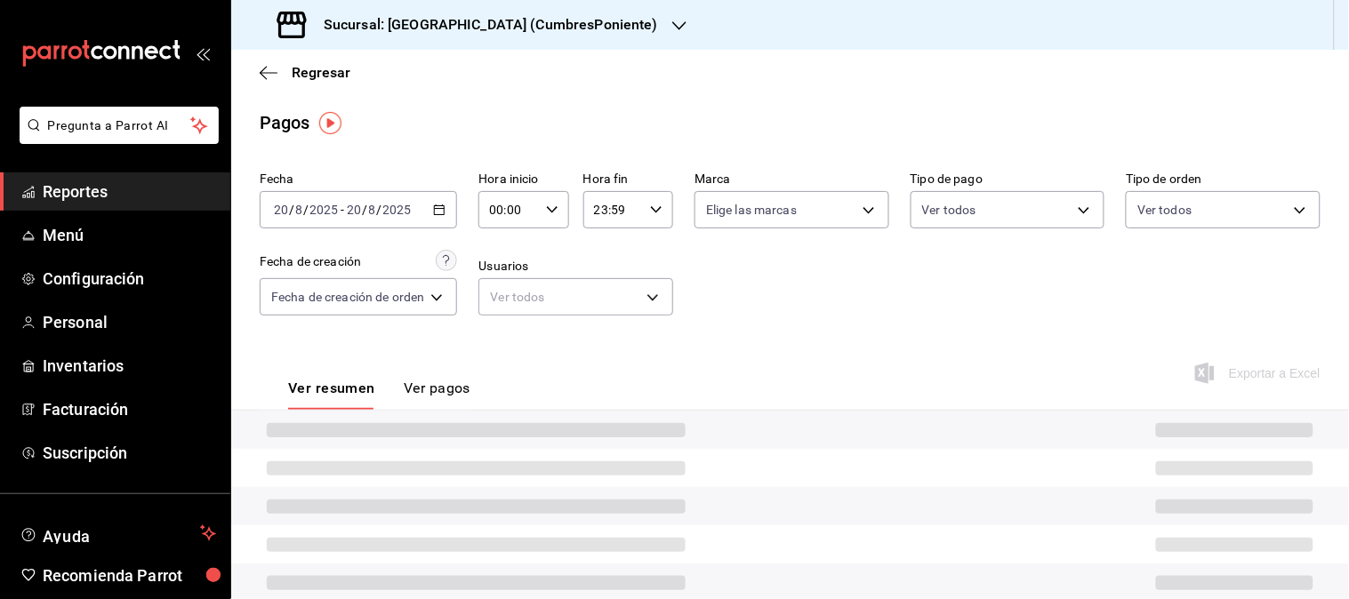
click at [527, 450] on div at bounding box center [790, 468] width 1118 height 38
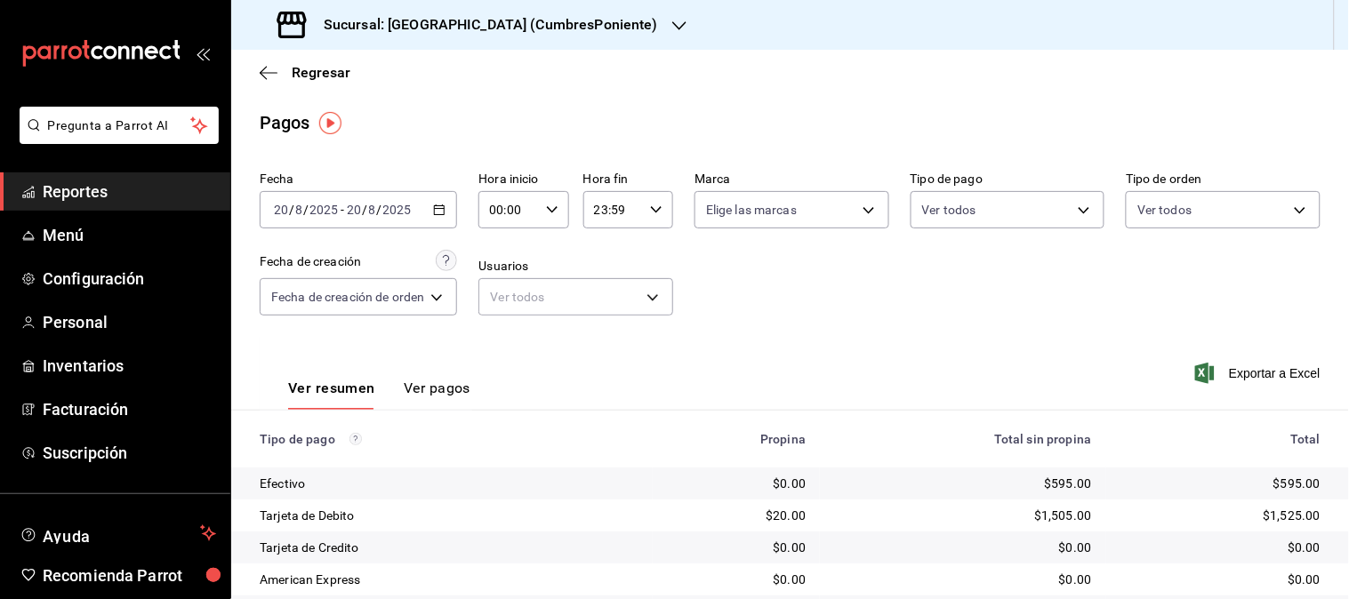
click at [437, 209] on \(Stroke\) "button" at bounding box center [439, 210] width 11 height 10
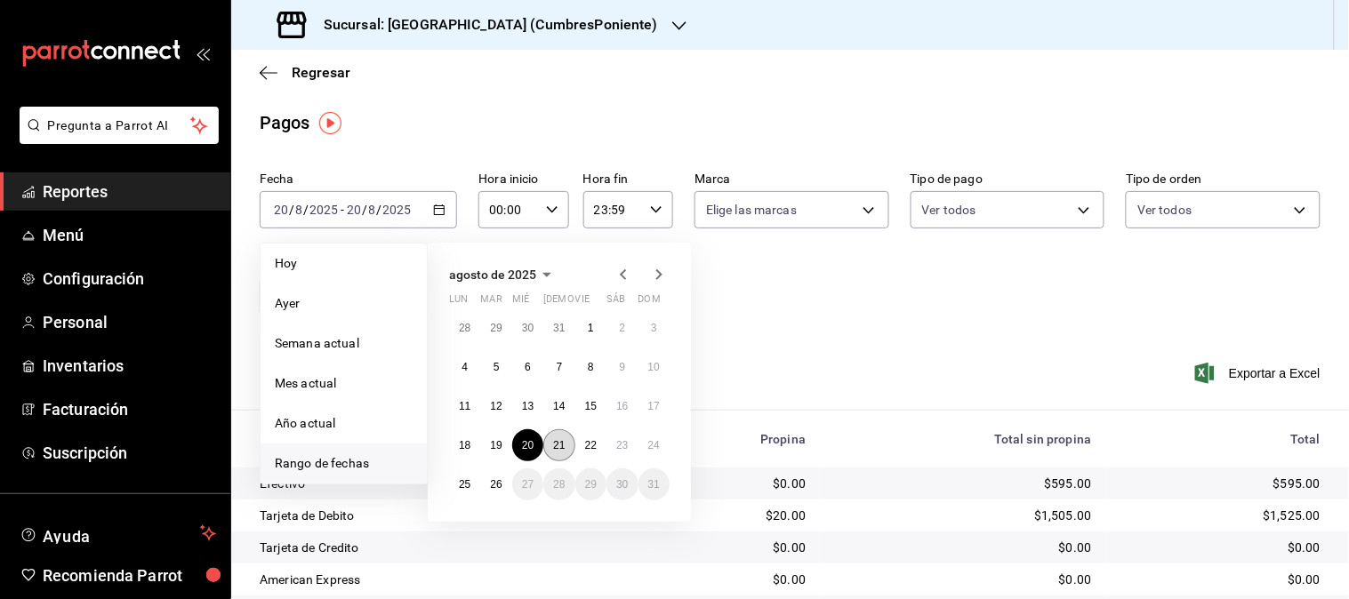
click at [558, 448] on abbr "21" at bounding box center [559, 445] width 12 height 12
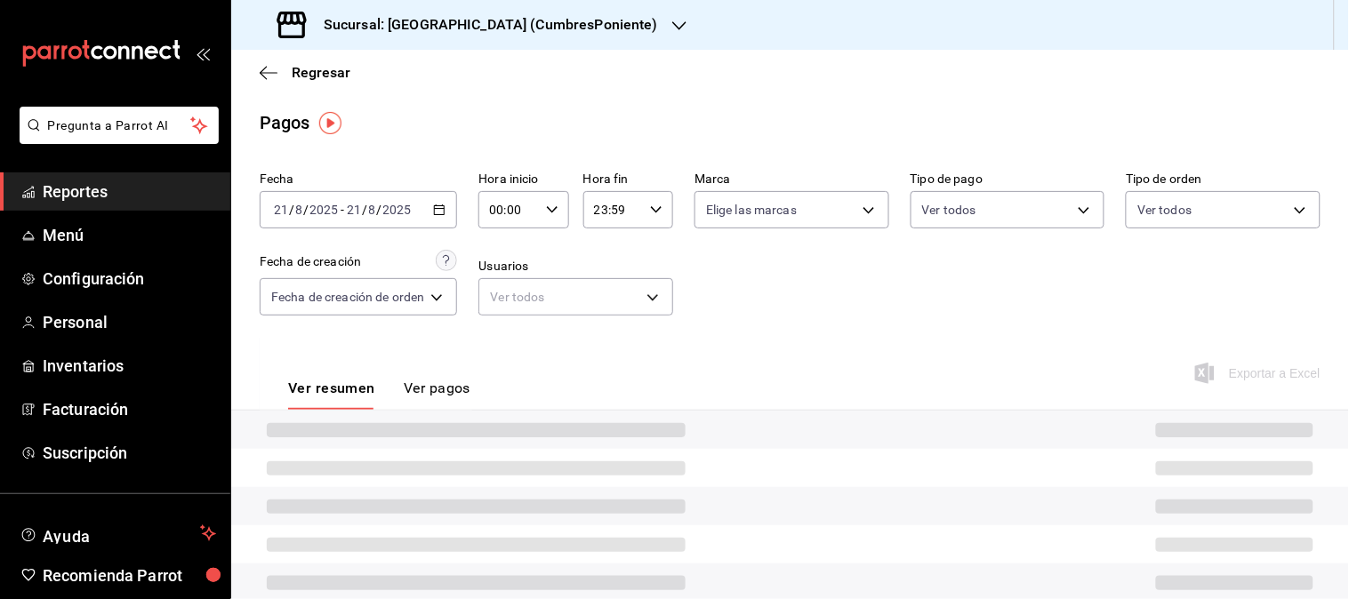
click at [558, 448] on div at bounding box center [790, 430] width 1118 height 38
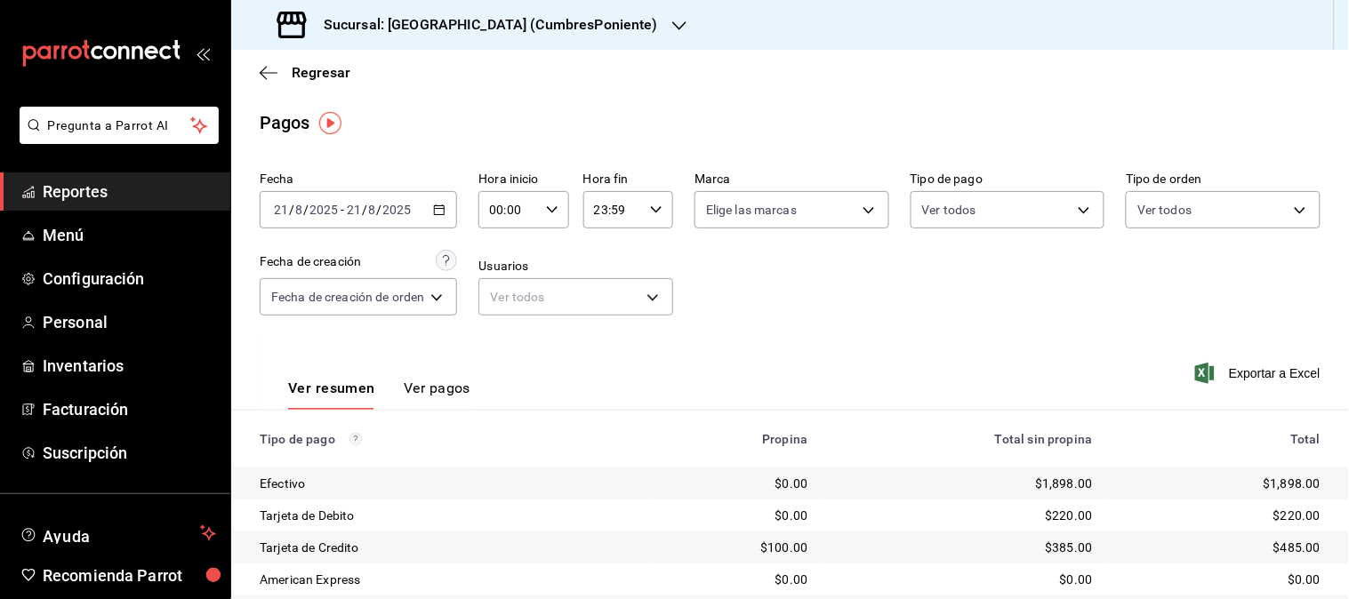
click at [430, 210] on div "[DATE] [DATE] - [DATE] [DATE]" at bounding box center [358, 209] width 197 height 37
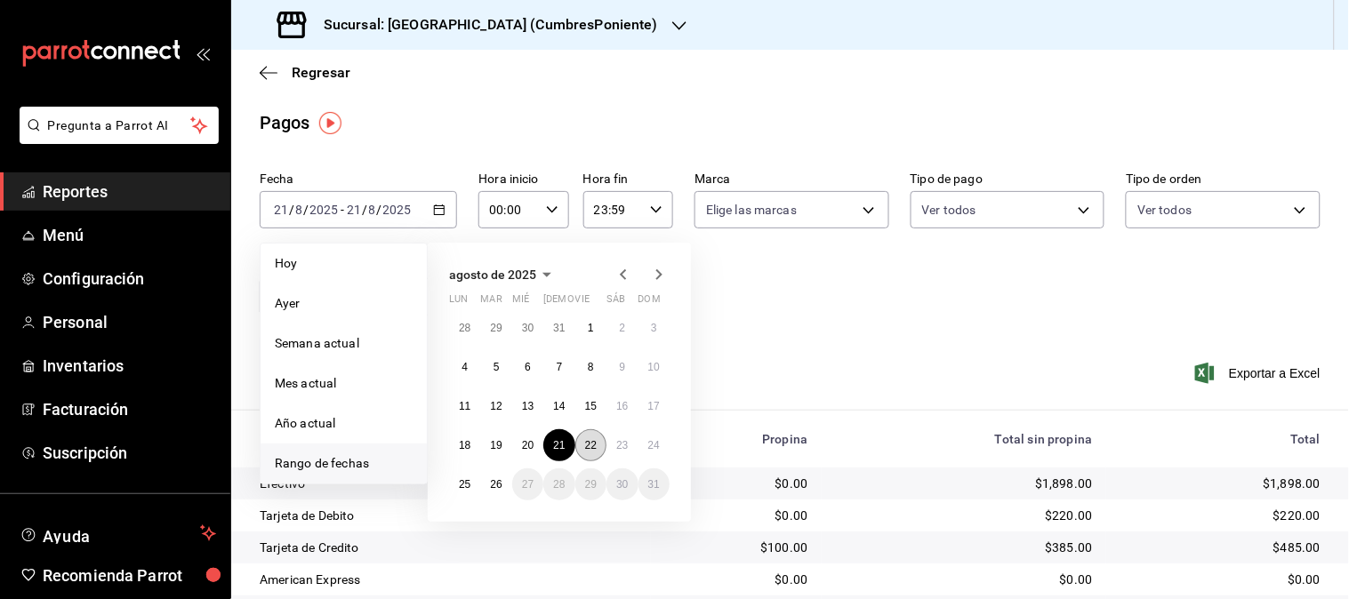
click at [593, 445] on abbr "22" at bounding box center [591, 445] width 12 height 12
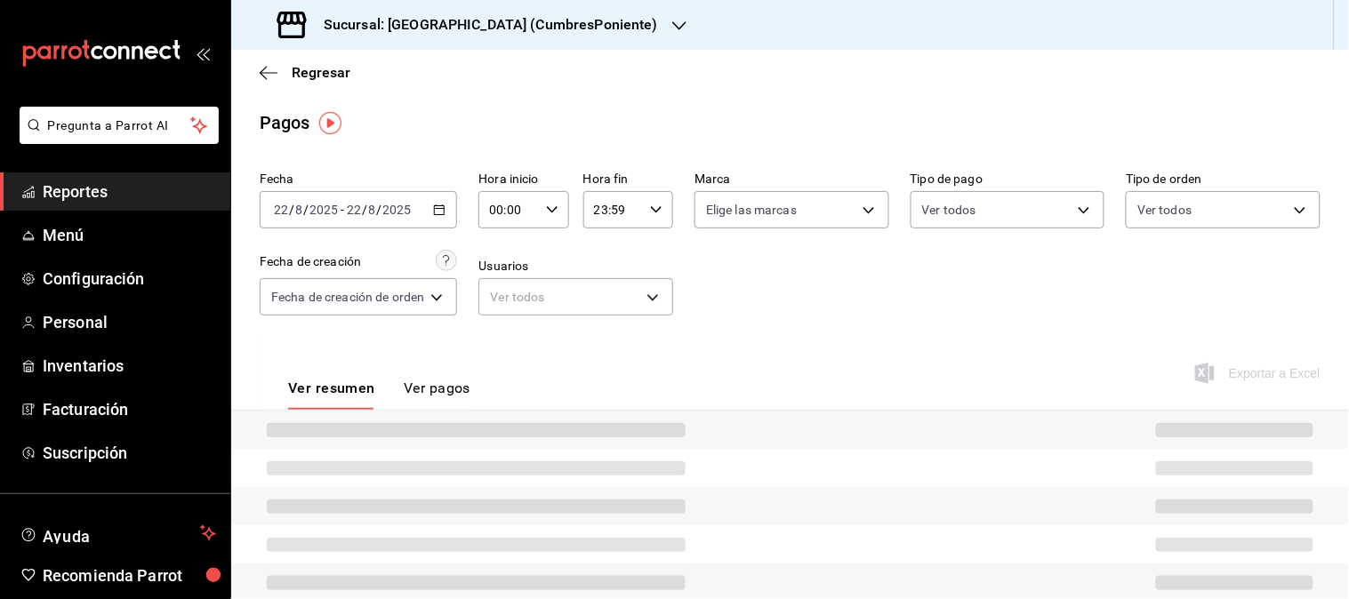
click at [593, 443] on div at bounding box center [790, 430] width 1118 height 38
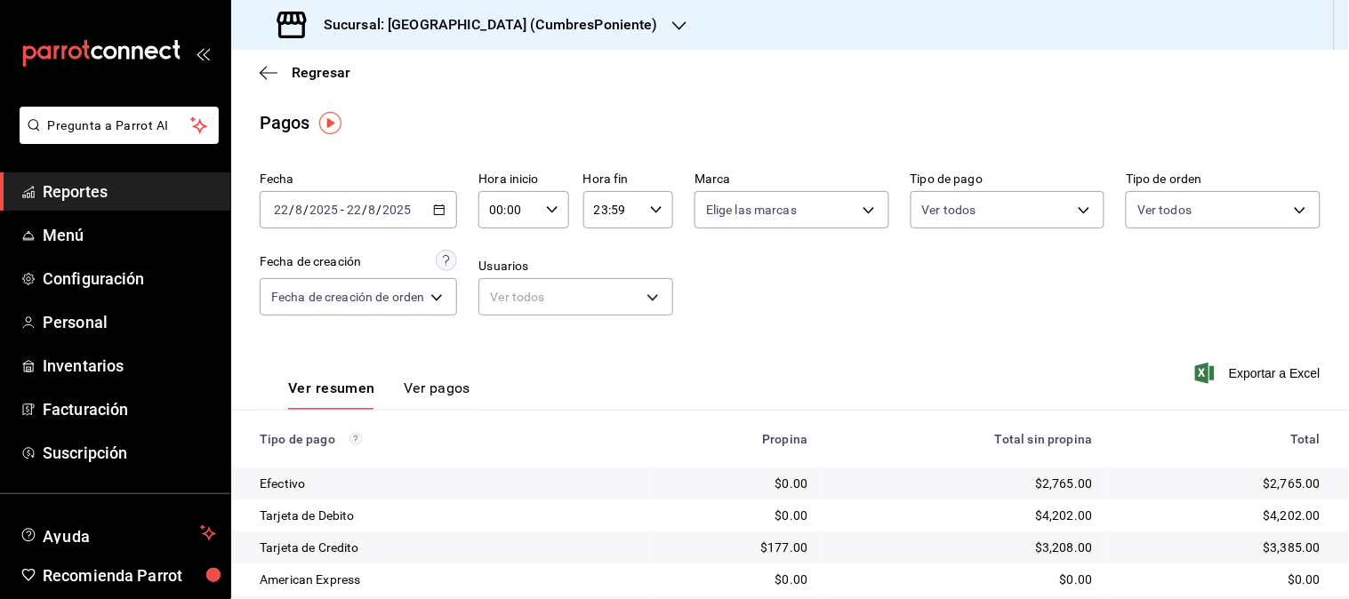
click at [443, 216] on icon "button" at bounding box center [439, 210] width 12 height 12
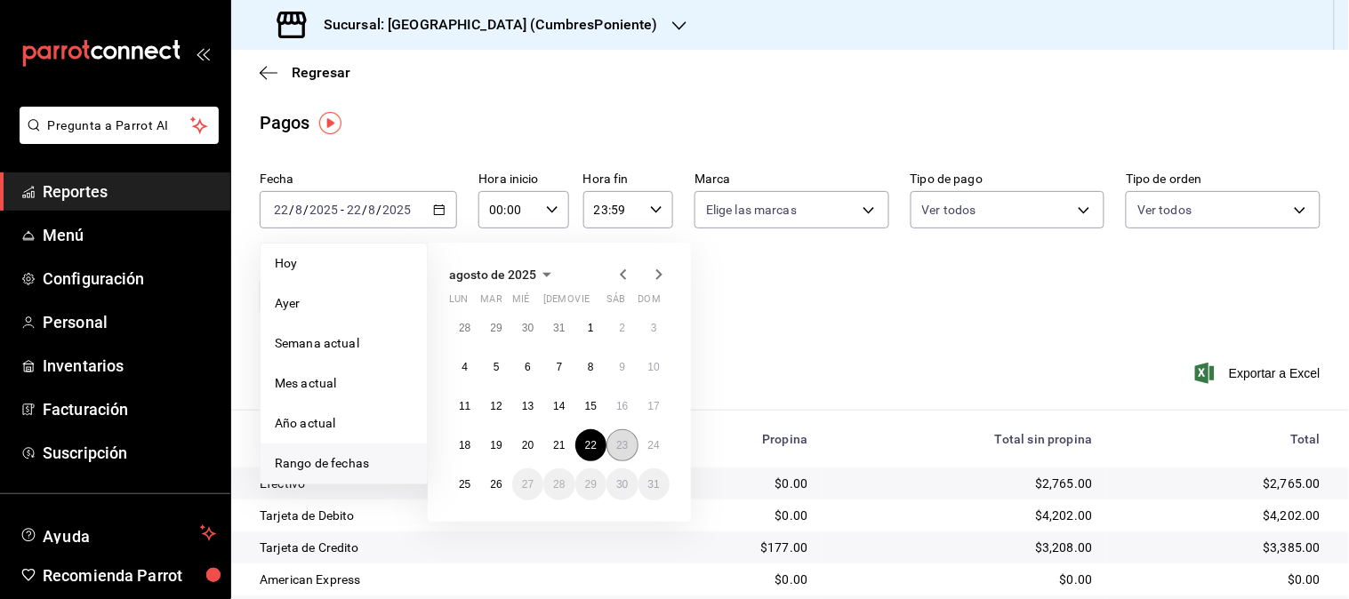
click at [620, 448] on abbr "23" at bounding box center [622, 445] width 12 height 12
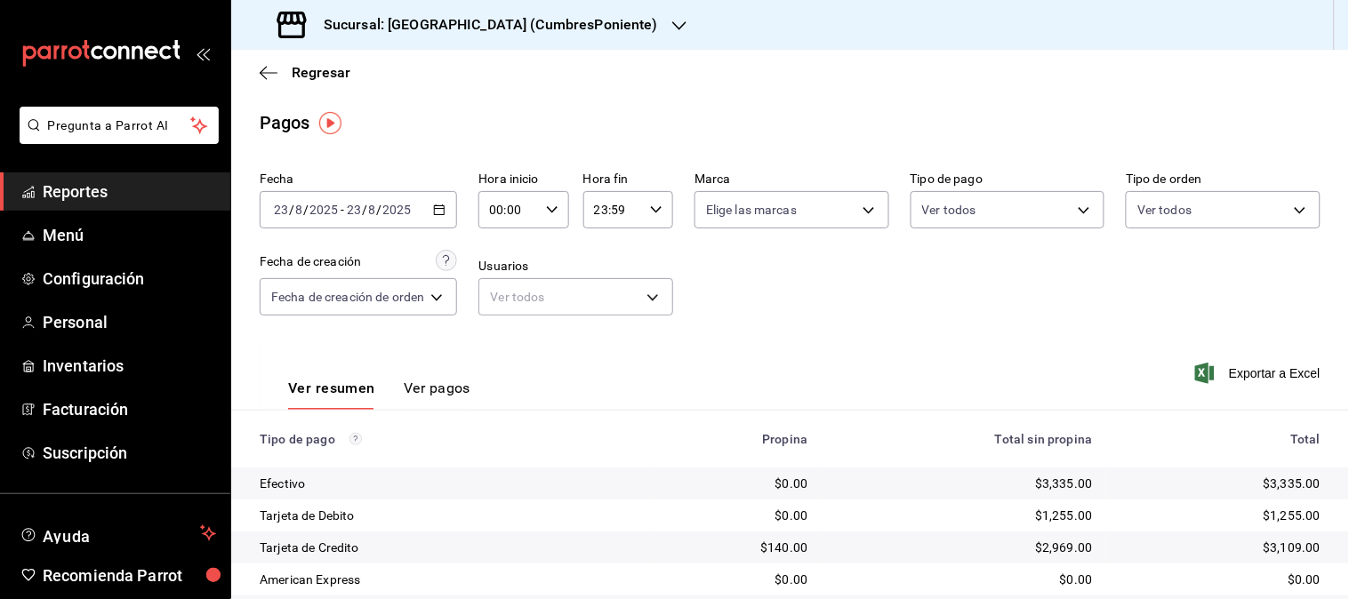
click at [438, 216] on icon "button" at bounding box center [439, 210] width 12 height 12
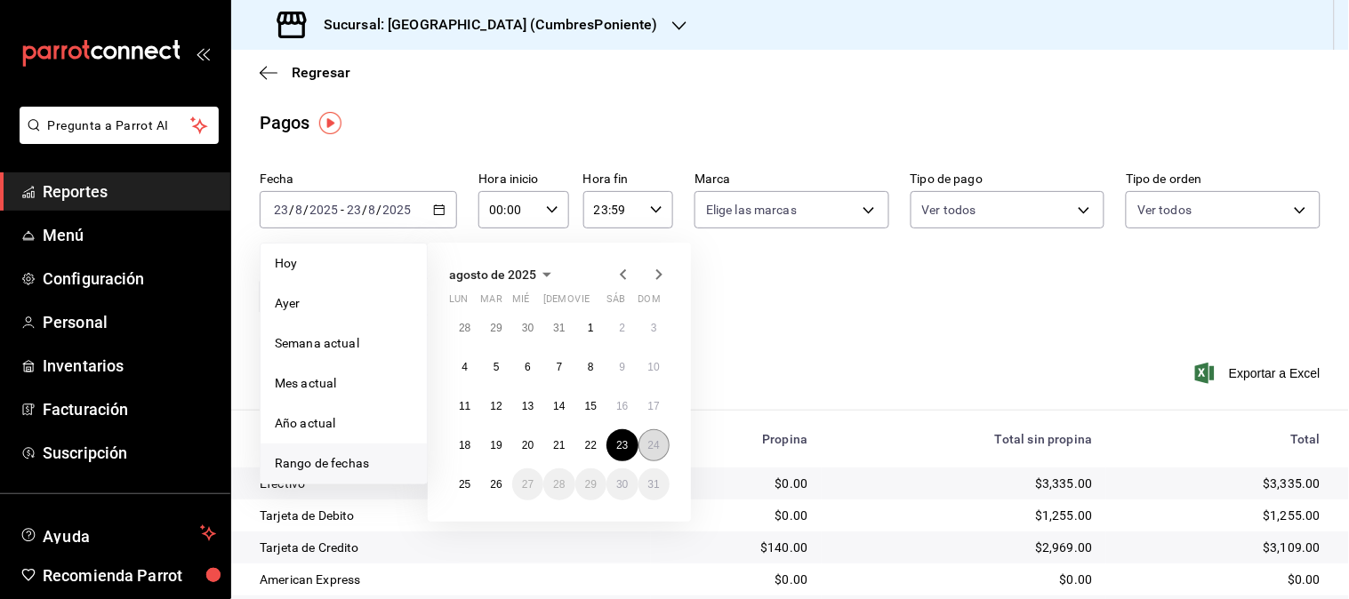
click at [646, 454] on button "24" at bounding box center [653, 445] width 31 height 32
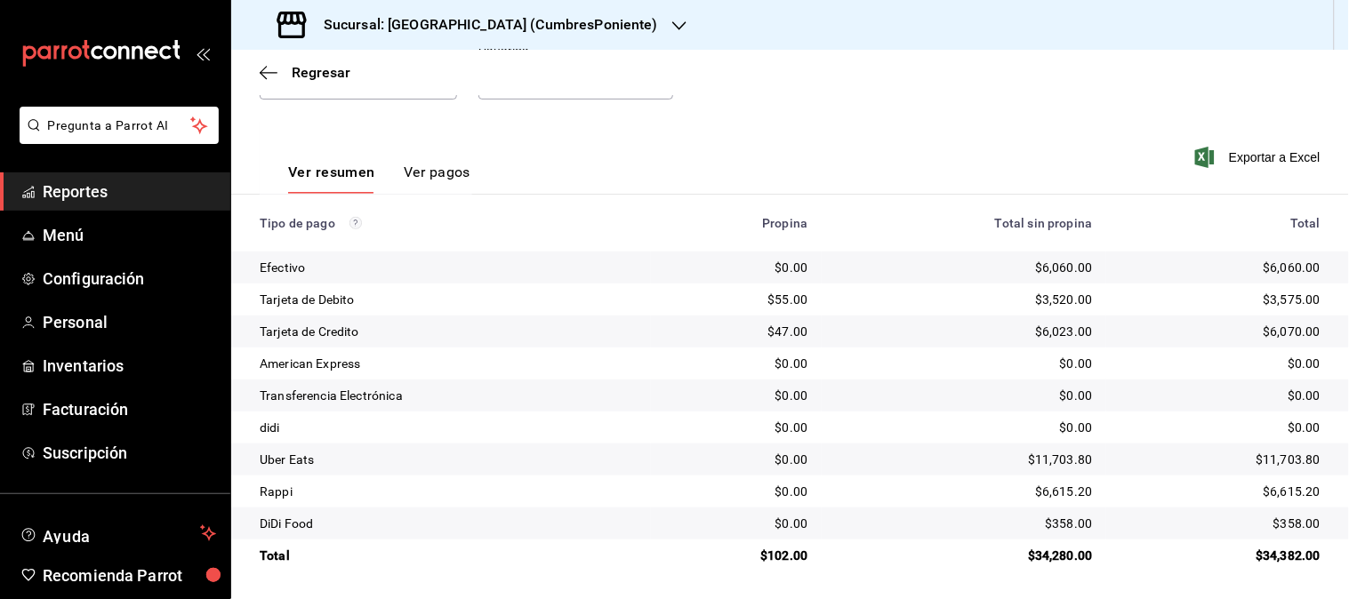
scroll to position [217, 0]
click at [318, 72] on span "Regresar" at bounding box center [321, 72] width 59 height 17
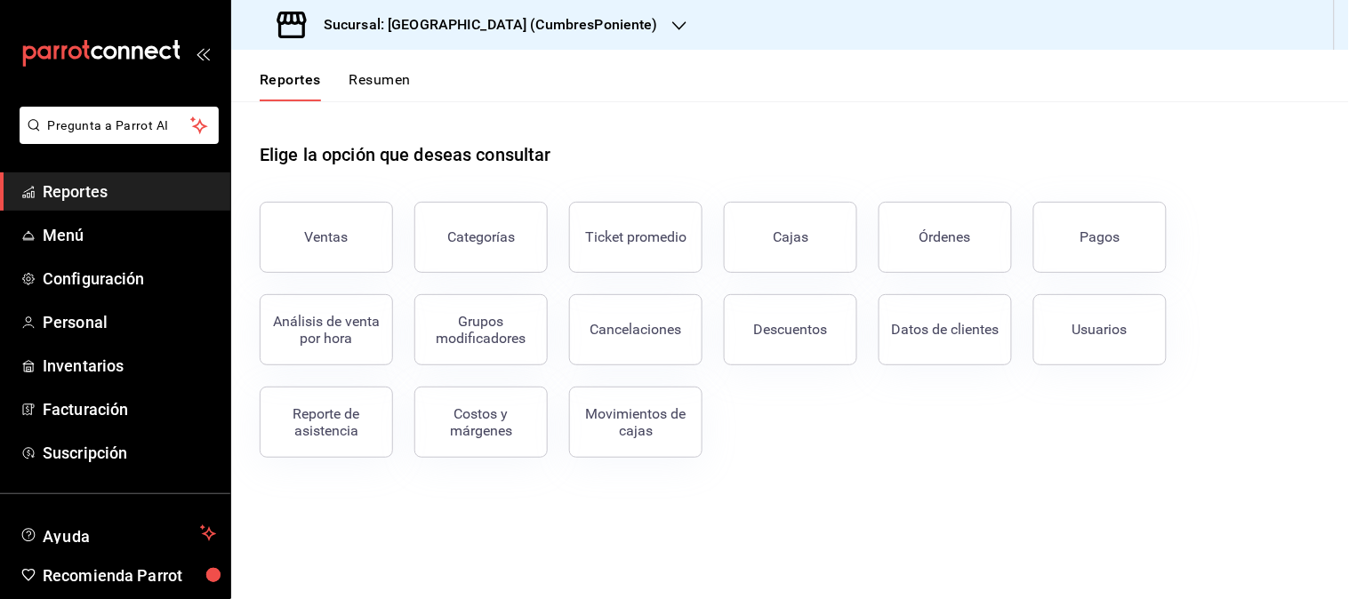
click at [672, 20] on icon "button" at bounding box center [679, 26] width 14 height 14
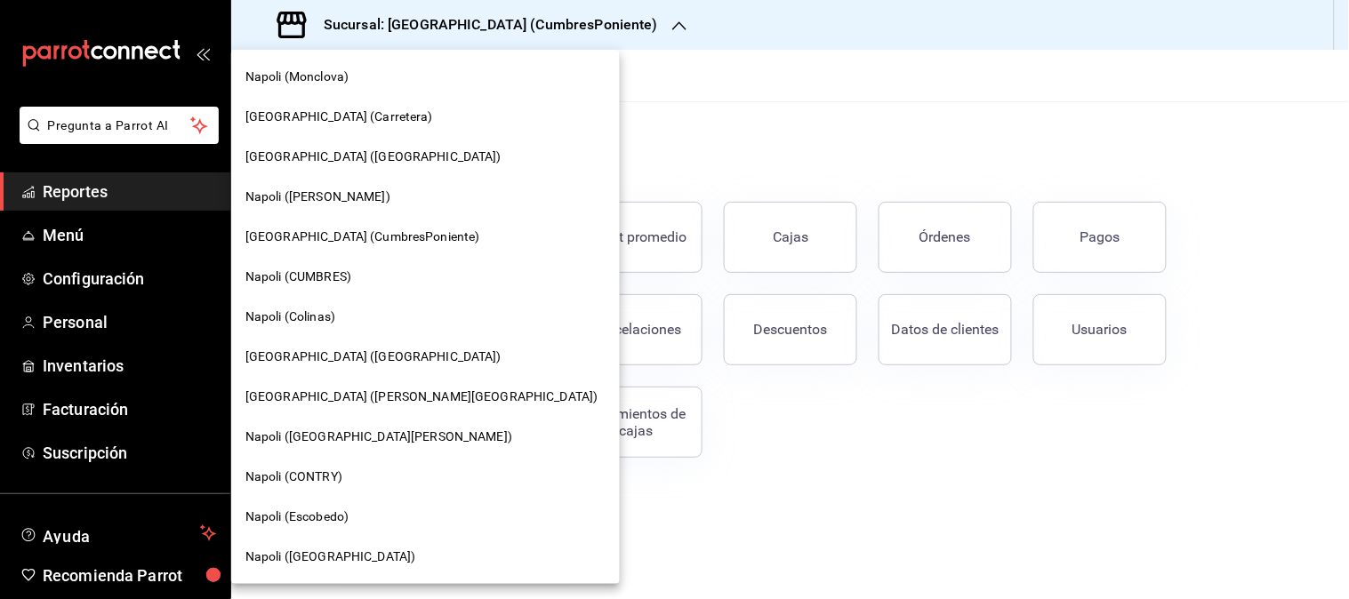
click at [309, 556] on span "Napoli ([GEOGRAPHIC_DATA])" at bounding box center [330, 557] width 170 height 19
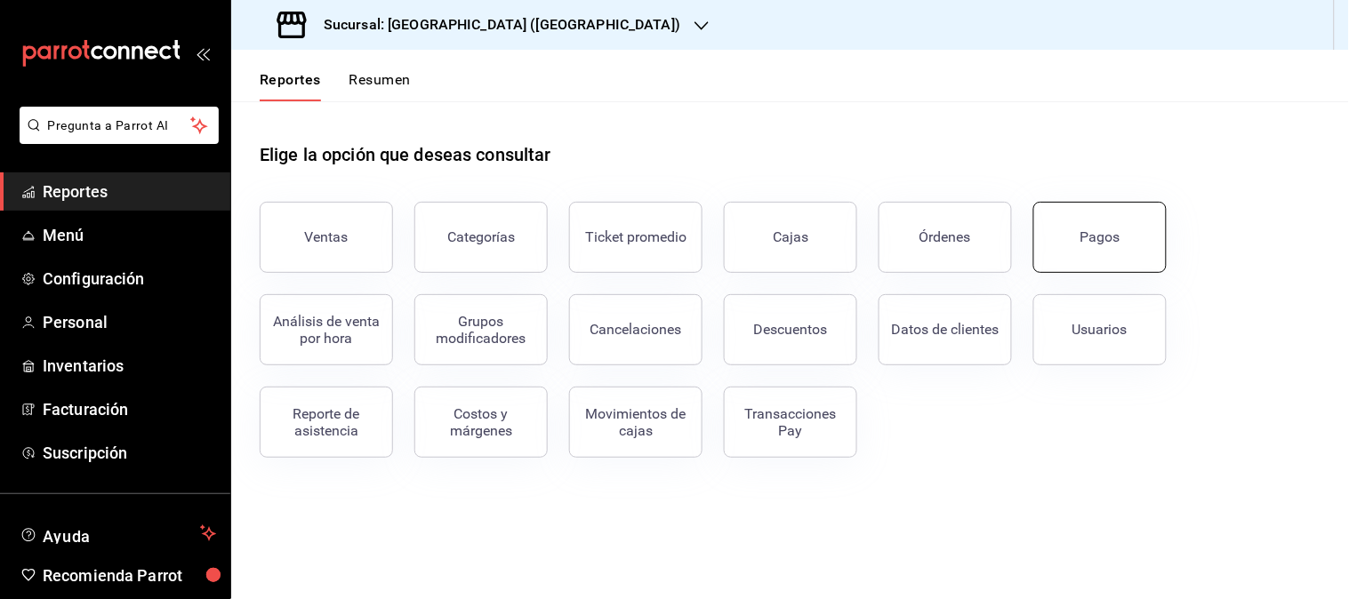
click at [1088, 246] on button "Pagos" at bounding box center [1099, 237] width 133 height 71
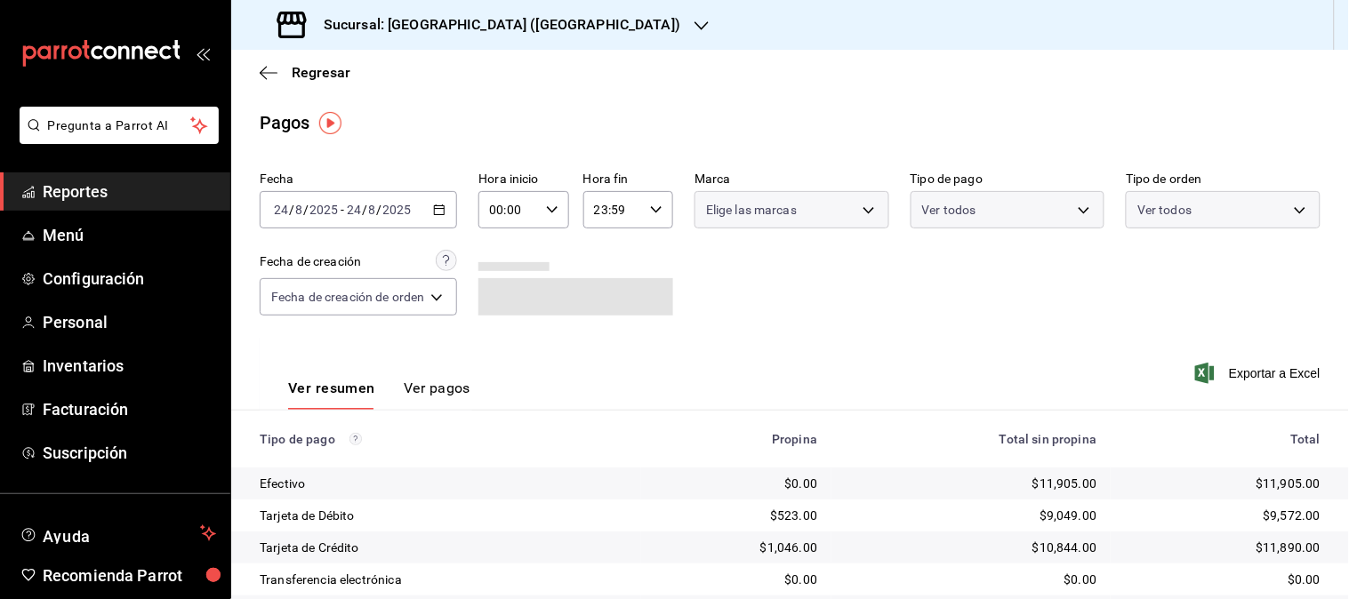
click at [1088, 246] on div "Fecha [DATE] [DATE] - [DATE] [DATE] Hora inicio 00:00 Hora inicio Hora fin 23:5…" at bounding box center [790, 251] width 1061 height 173
click at [433, 208] on div "[DATE] [DATE] - [DATE] [DATE]" at bounding box center [358, 209] width 197 height 37
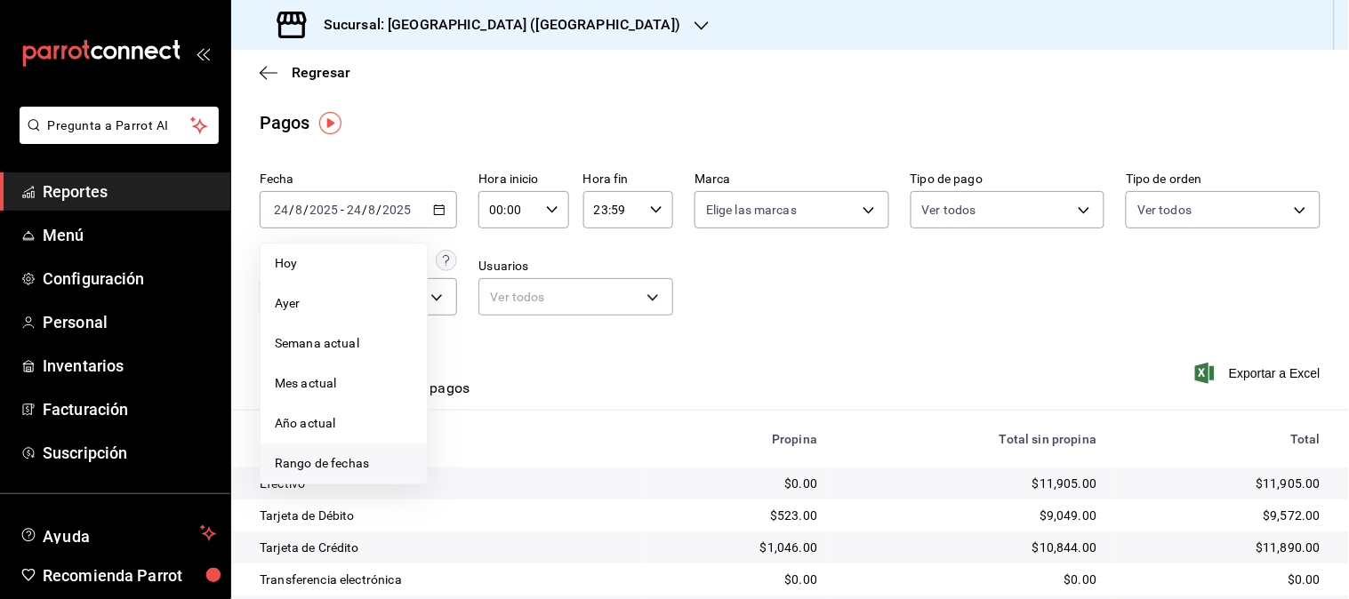
click at [335, 463] on span "Rango de fechas" at bounding box center [344, 463] width 138 height 19
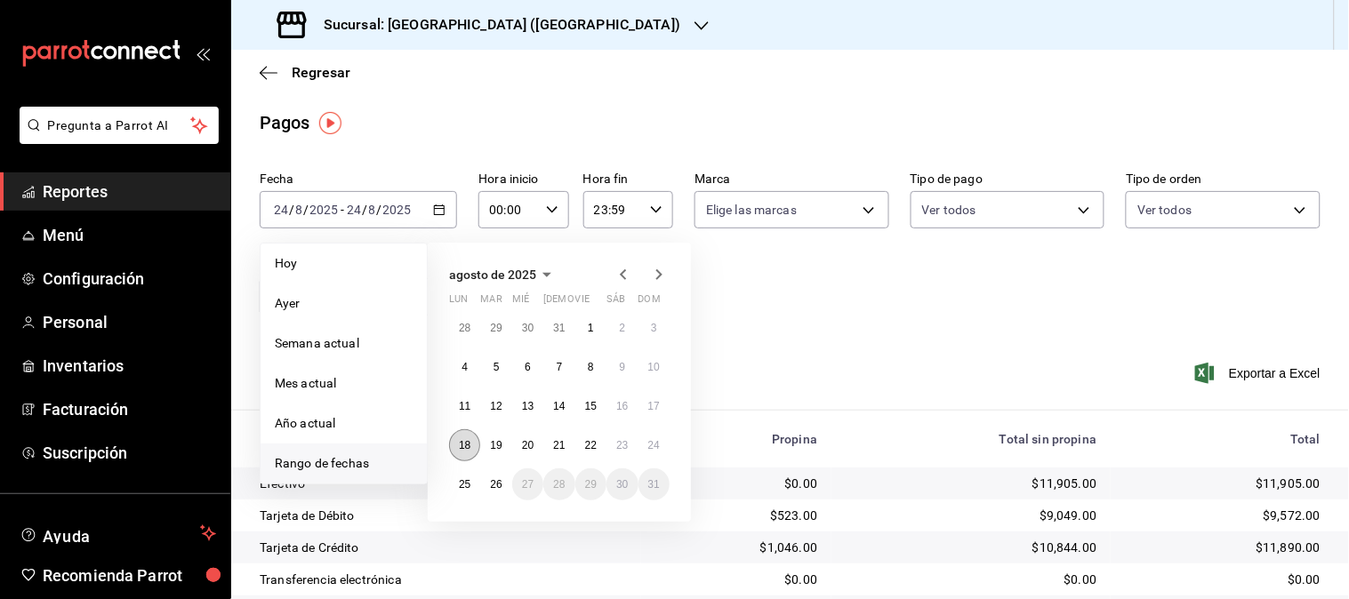
click at [463, 449] on abbr "18" at bounding box center [465, 445] width 12 height 12
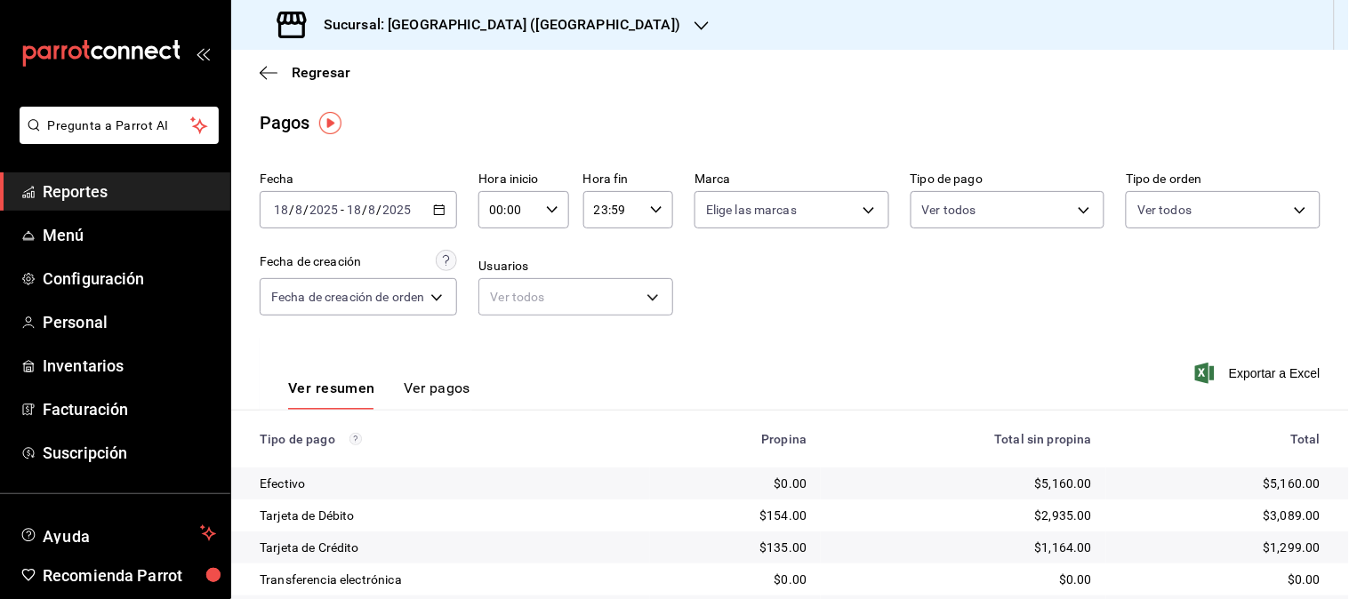
click at [437, 214] on \(Stroke\) "button" at bounding box center [439, 210] width 11 height 10
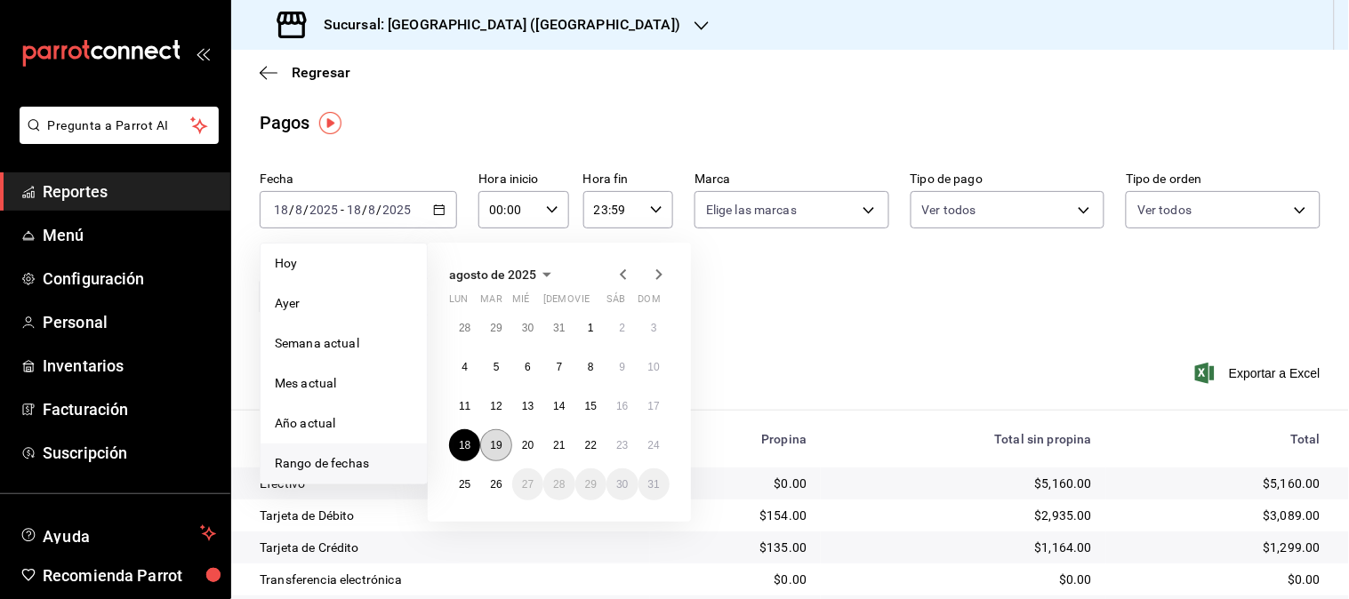
click at [505, 443] on button "19" at bounding box center [495, 445] width 31 height 32
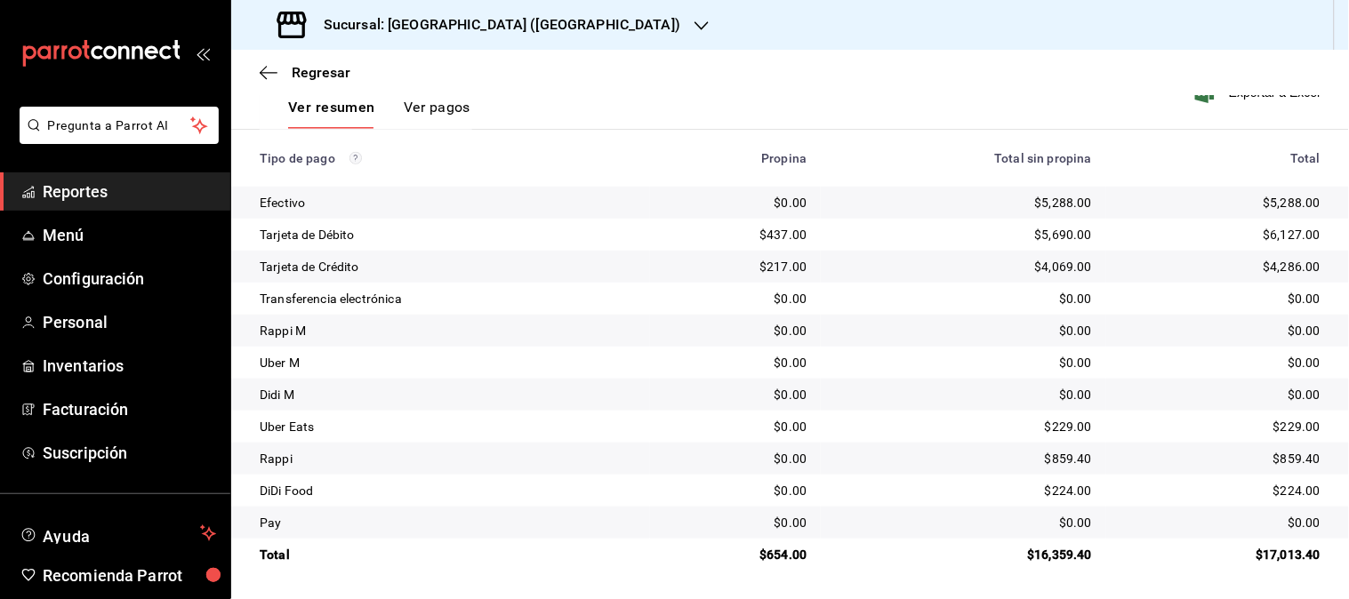
scroll to position [84, 0]
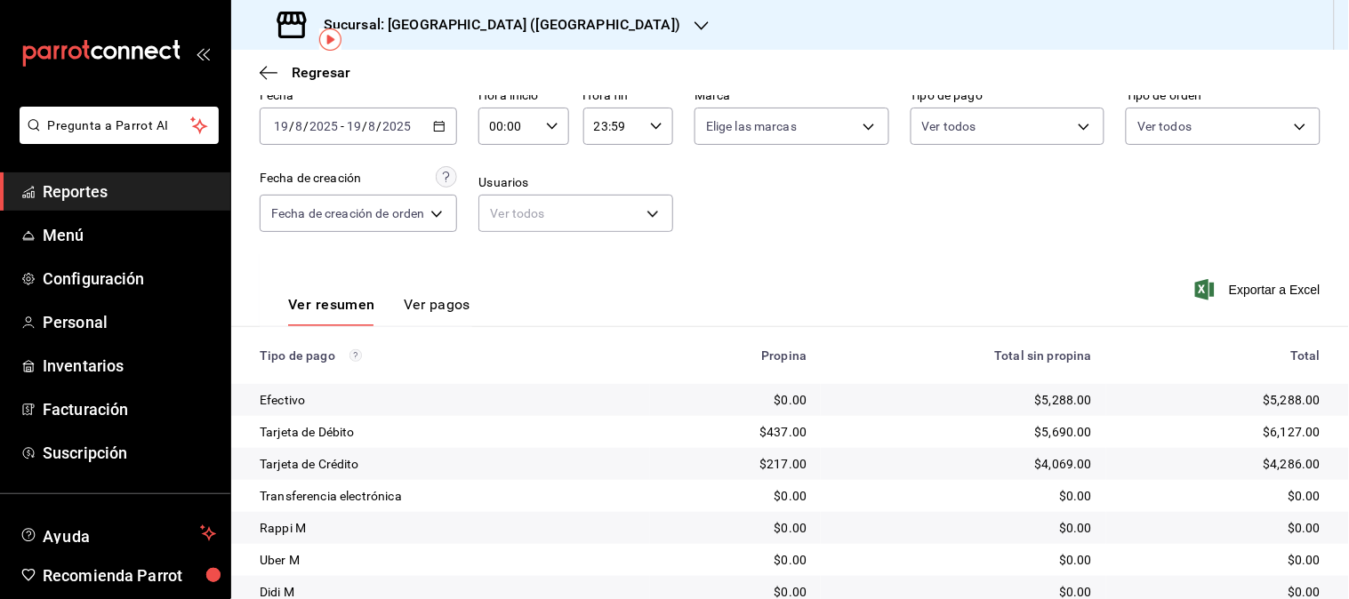
click at [442, 120] on icon "button" at bounding box center [439, 126] width 12 height 12
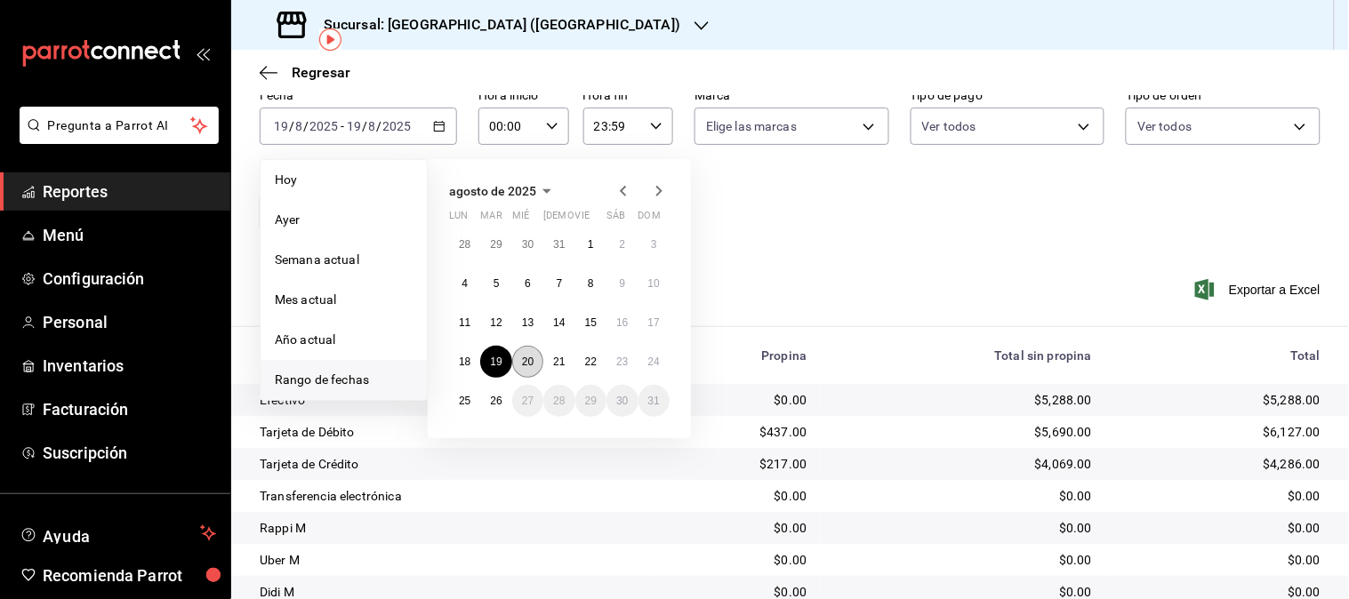
click at [531, 365] on abbr "20" at bounding box center [528, 362] width 12 height 12
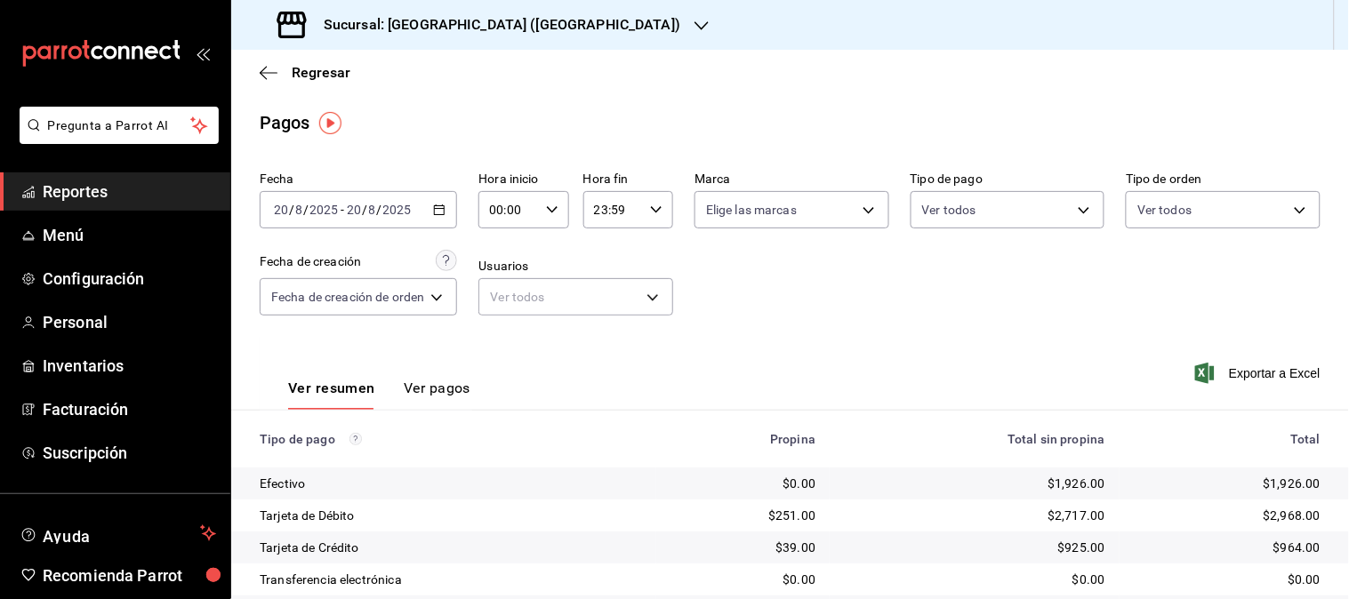
click at [438, 222] on div "[DATE] [DATE] - [DATE] [DATE]" at bounding box center [358, 209] width 197 height 37
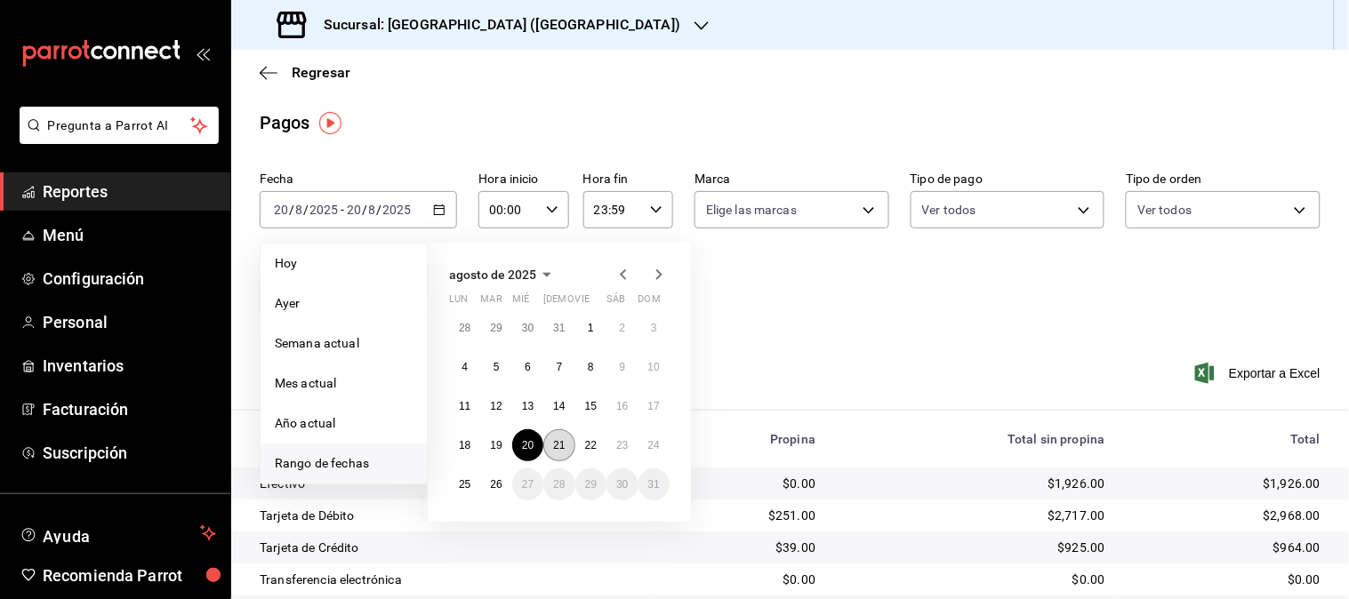
click at [549, 440] on button "21" at bounding box center [558, 445] width 31 height 32
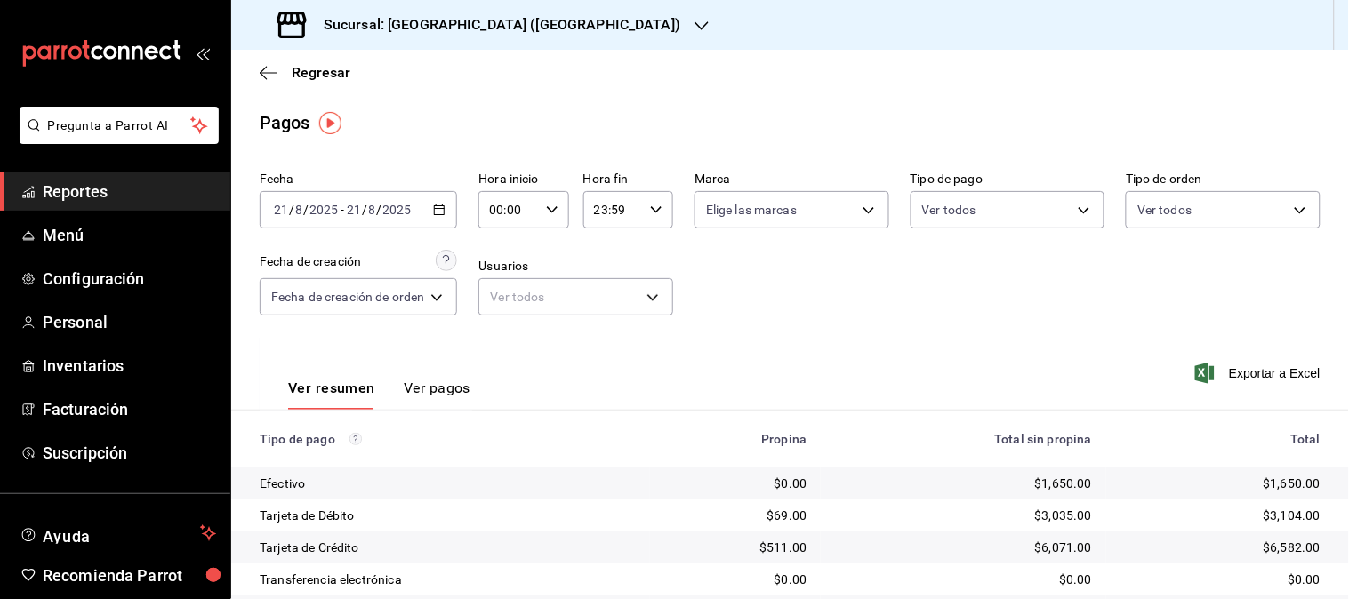
click at [437, 218] on div "[DATE] [DATE] - [DATE] [DATE]" at bounding box center [358, 209] width 197 height 37
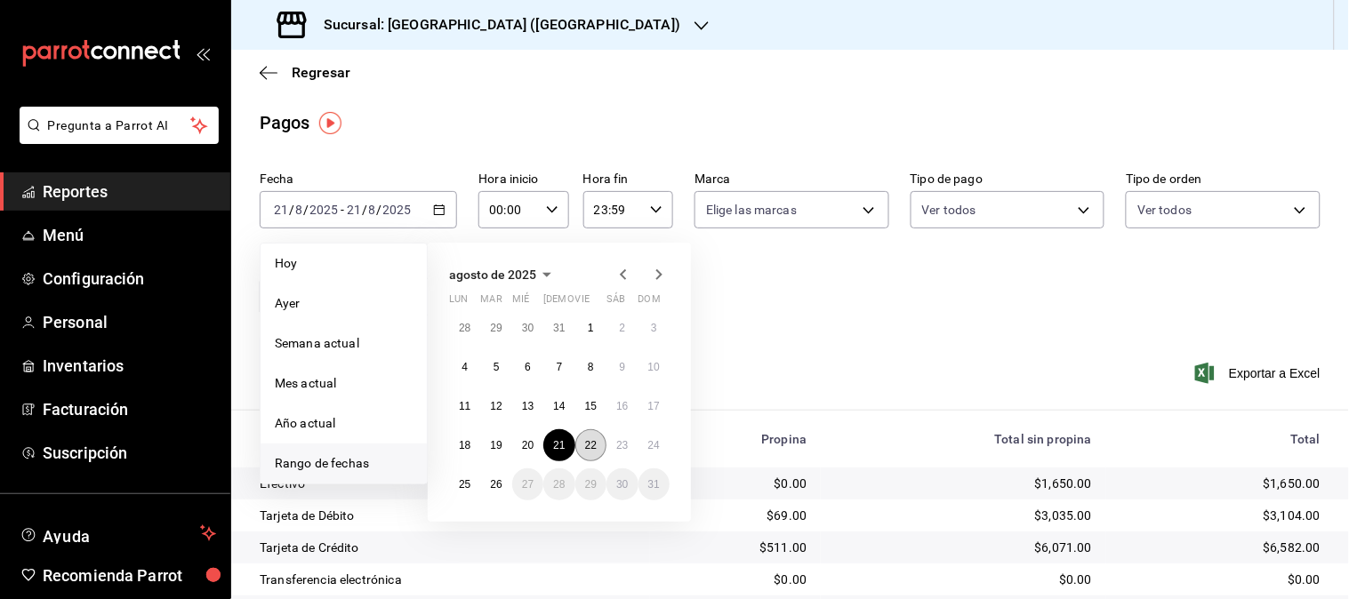
click at [589, 442] on abbr "22" at bounding box center [591, 445] width 12 height 12
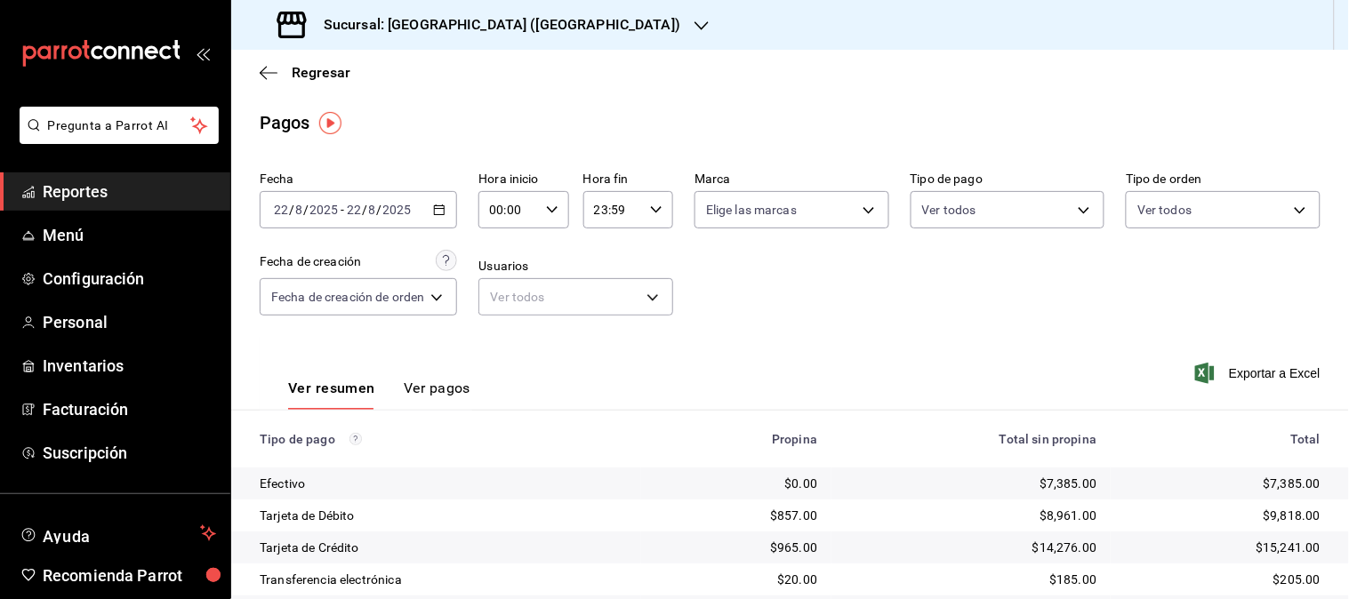
click at [442, 212] on icon "button" at bounding box center [439, 210] width 12 height 12
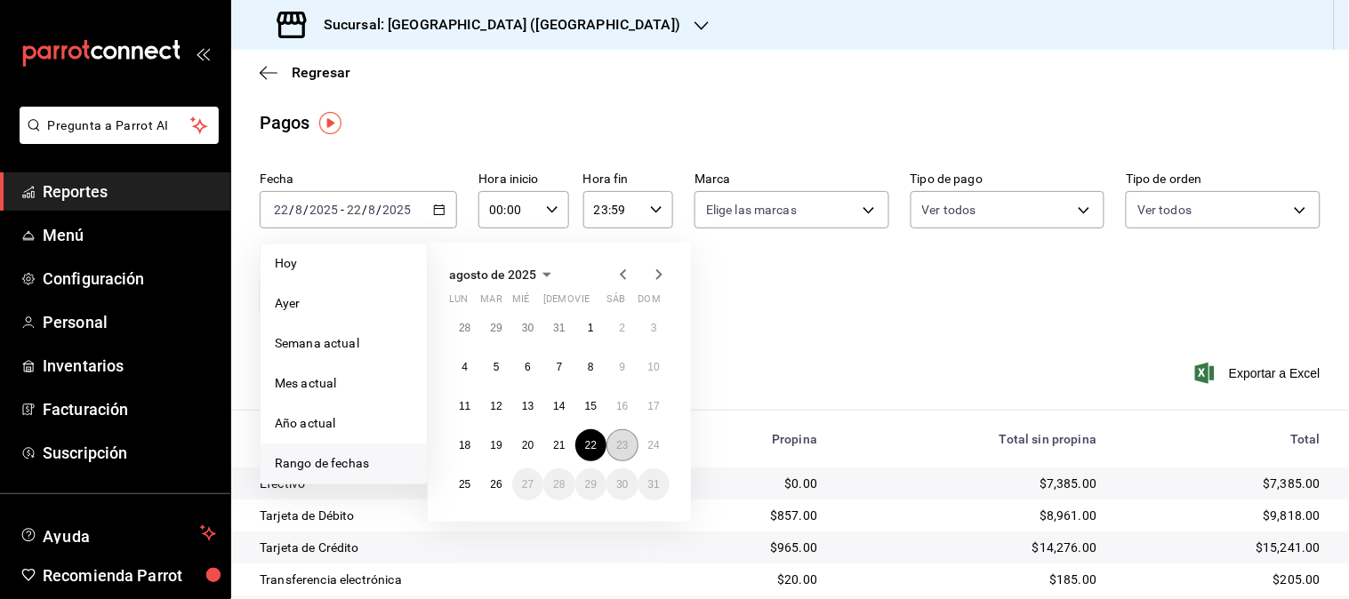
click at [619, 446] on abbr "23" at bounding box center [622, 445] width 12 height 12
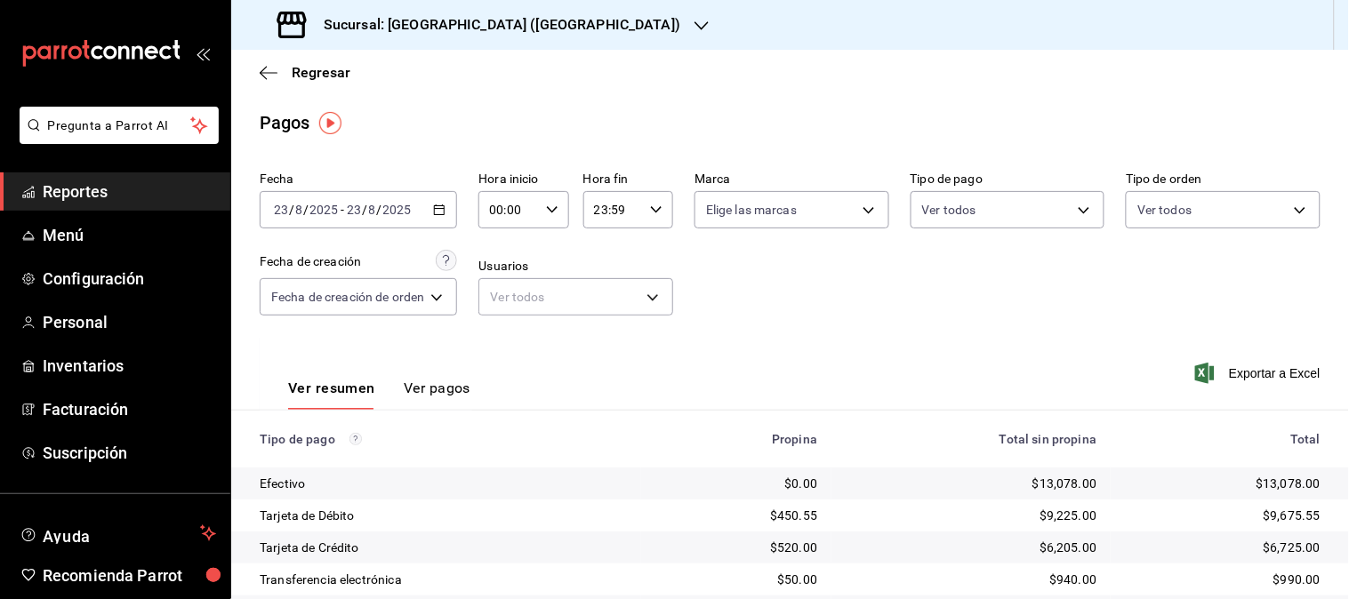
click at [442, 210] on icon "button" at bounding box center [439, 210] width 12 height 12
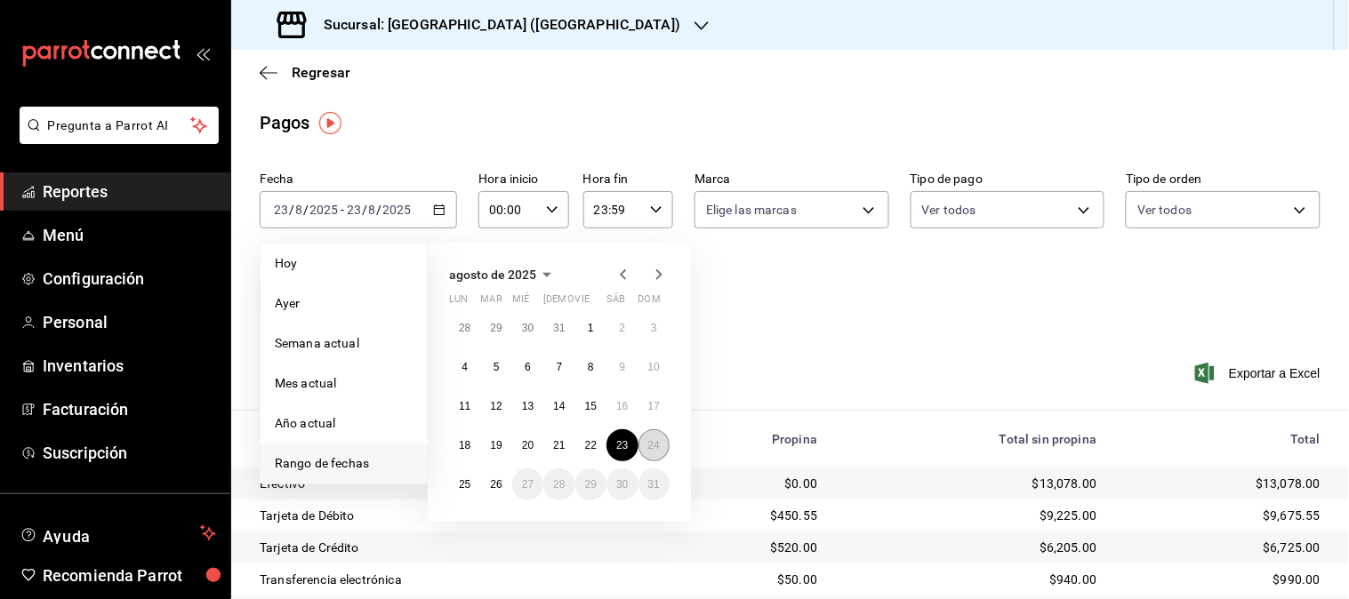
click at [648, 449] on abbr "24" at bounding box center [654, 445] width 12 height 12
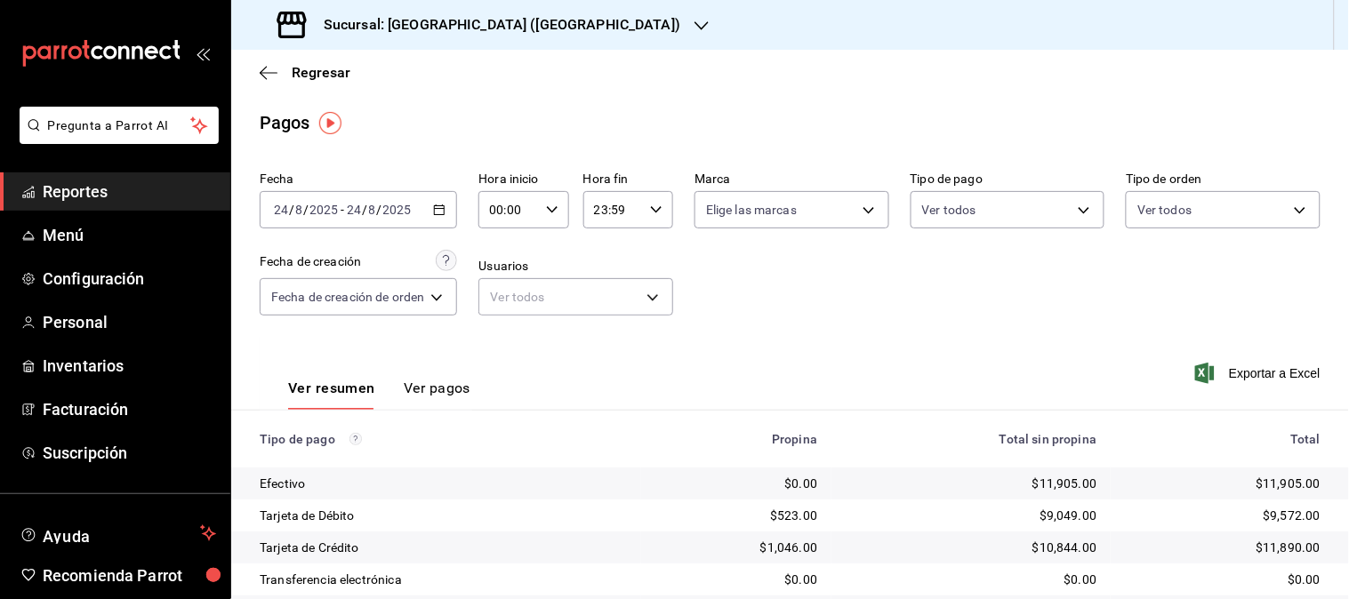
click at [441, 215] on \(Stroke\) "button" at bounding box center [439, 210] width 11 height 10
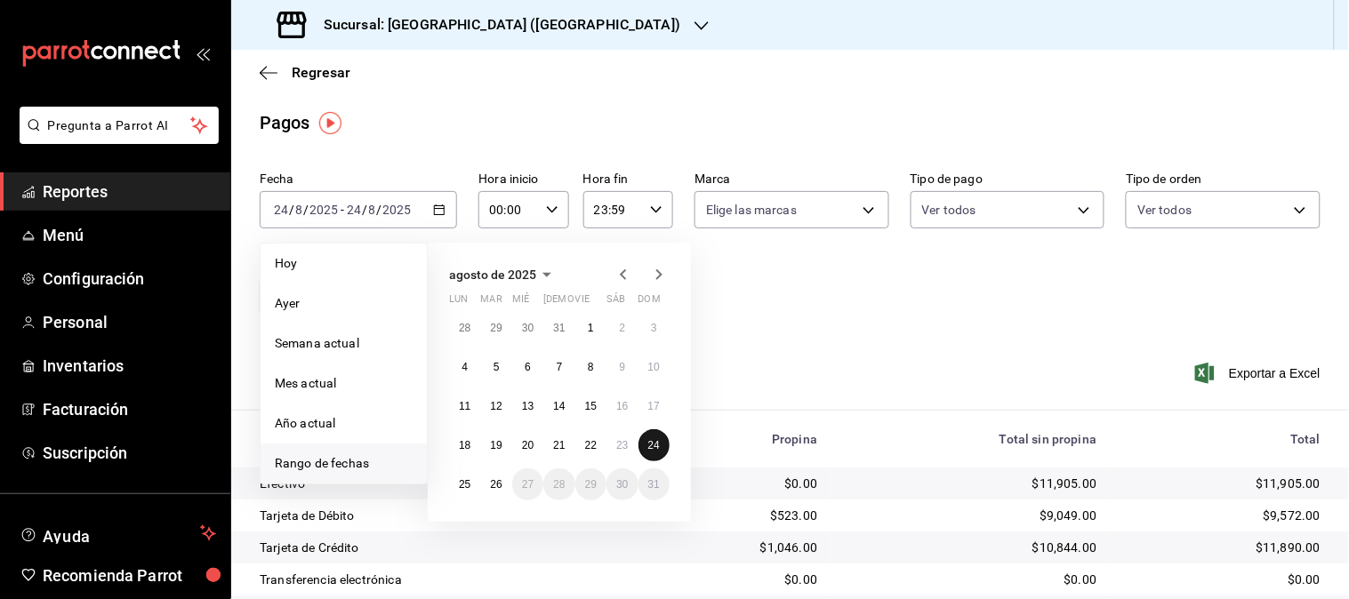
click at [651, 443] on abbr "24" at bounding box center [654, 445] width 12 height 12
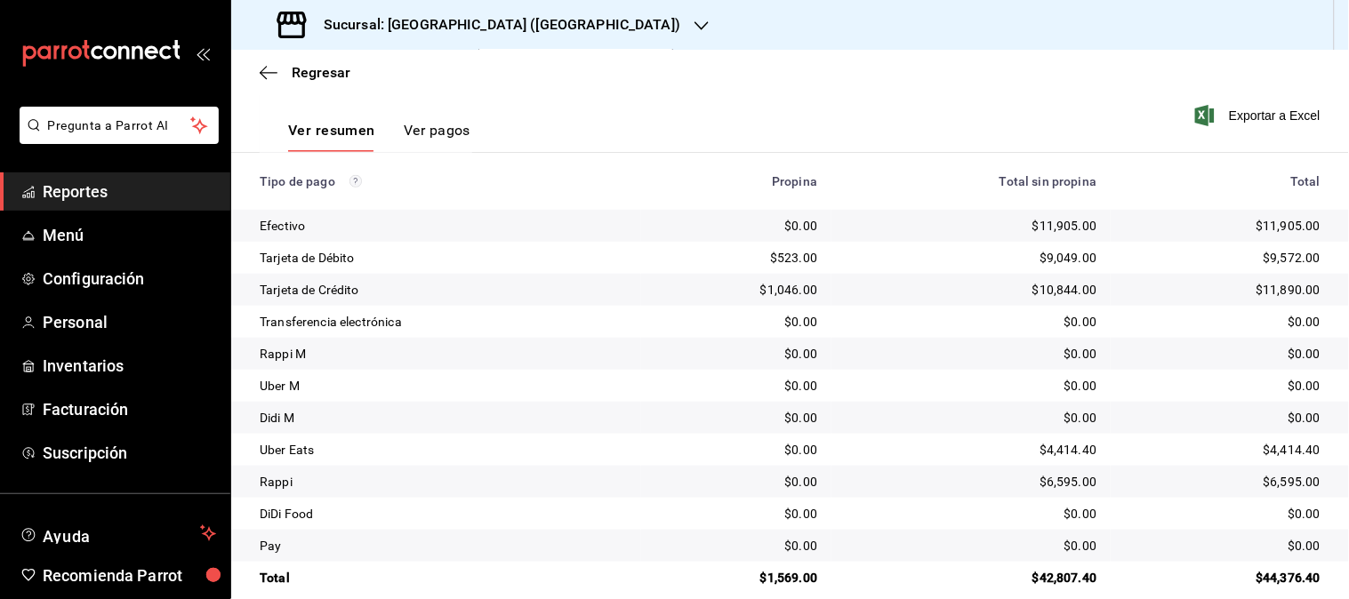
scroll to position [281, 0]
